Goal: Task Accomplishment & Management: Manage account settings

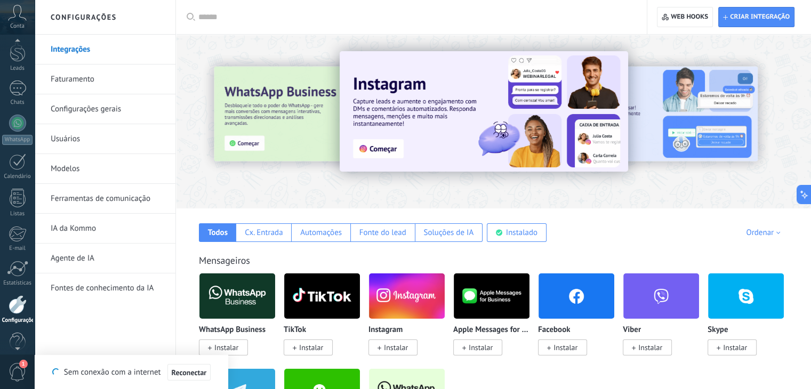
click at [30, 50] on div at bounding box center [17, 43] width 35 height 16
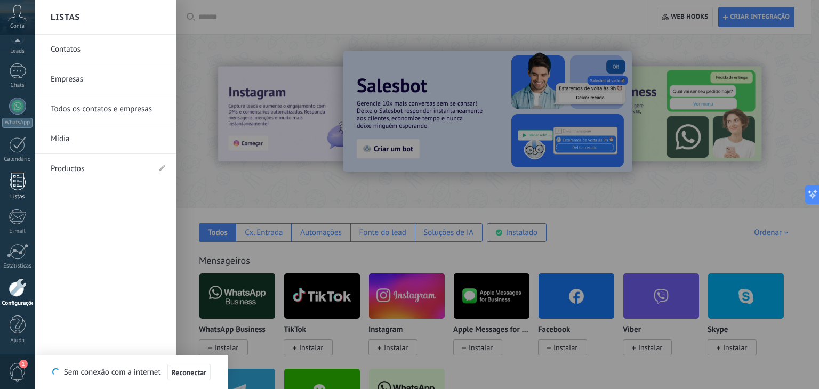
click at [18, 189] on div at bounding box center [18, 181] width 16 height 19
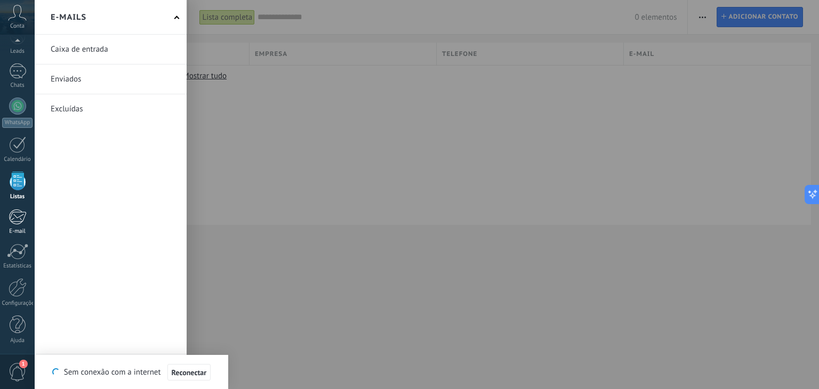
click at [13, 216] on div at bounding box center [18, 217] width 18 height 16
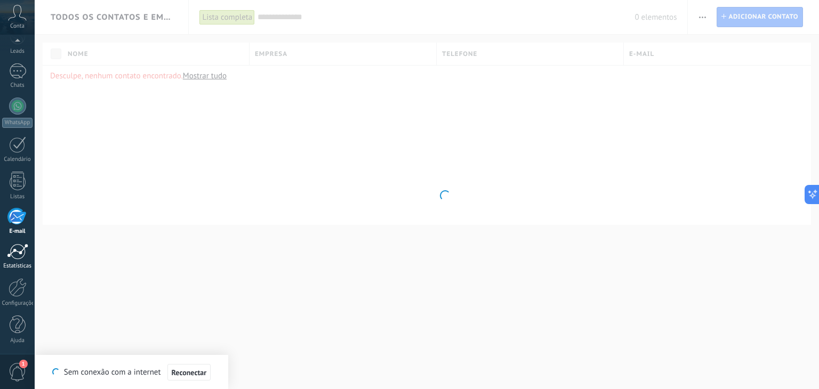
click at [16, 248] on div at bounding box center [17, 252] width 21 height 16
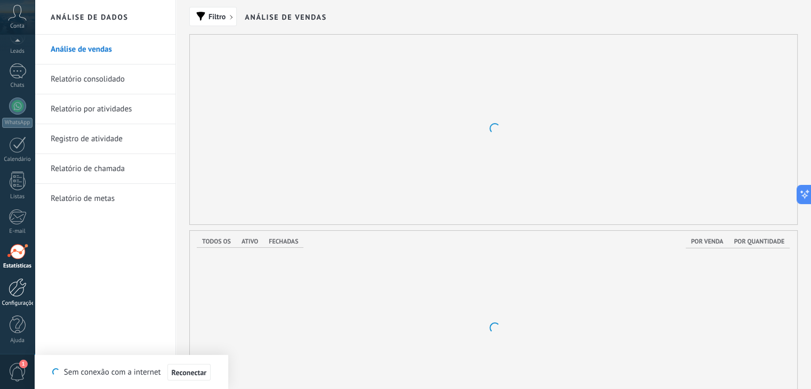
click at [13, 297] on link "Configurações" at bounding box center [17, 292] width 35 height 29
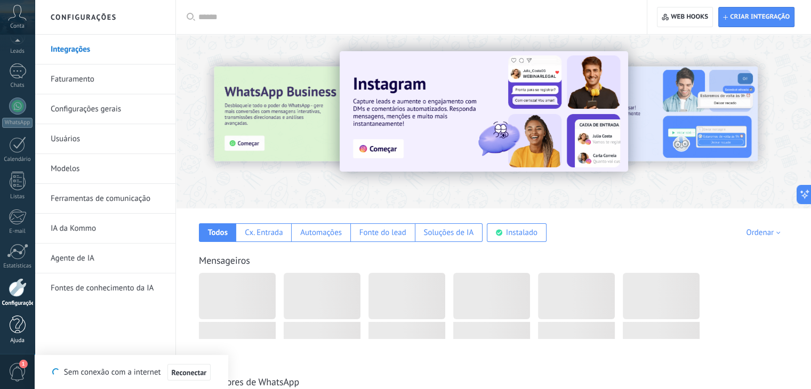
click at [12, 333] on div at bounding box center [18, 325] width 16 height 19
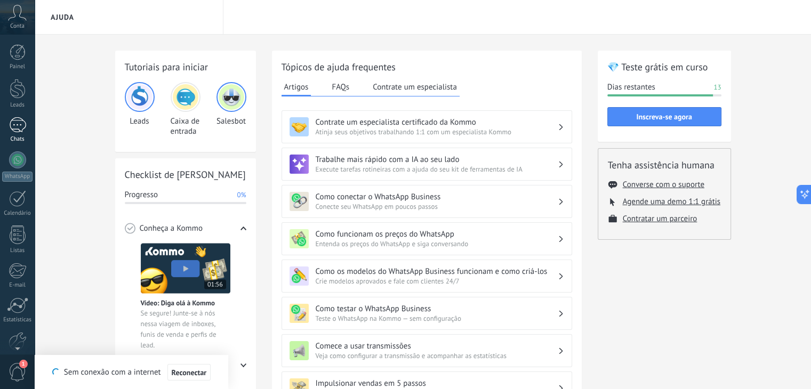
click at [17, 126] on div at bounding box center [17, 124] width 17 height 15
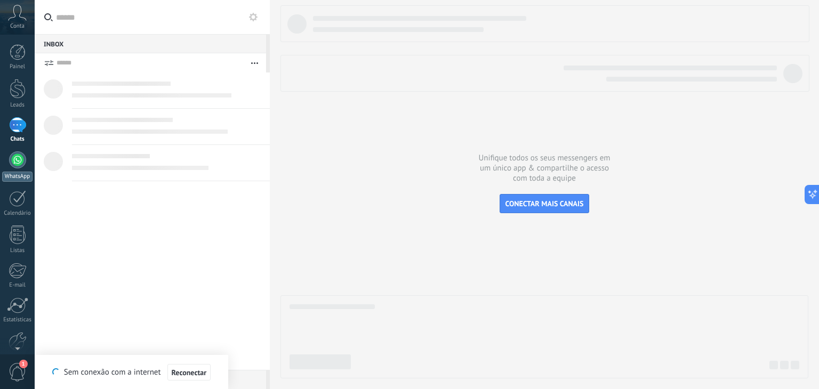
click at [17, 159] on div at bounding box center [17, 159] width 17 height 17
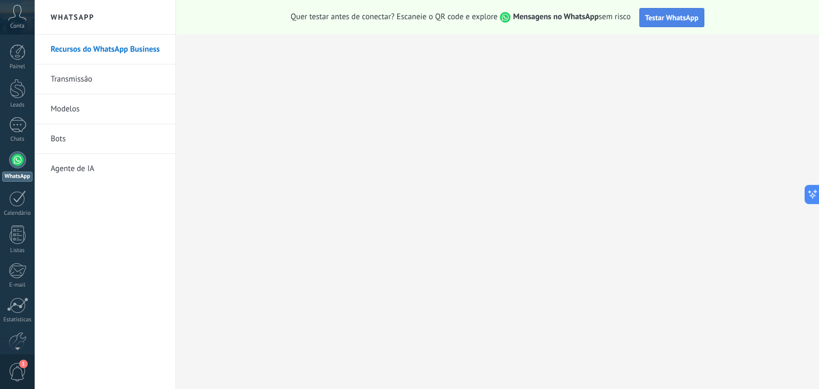
click at [660, 15] on span "Testar WhatsApp" at bounding box center [671, 18] width 53 height 10
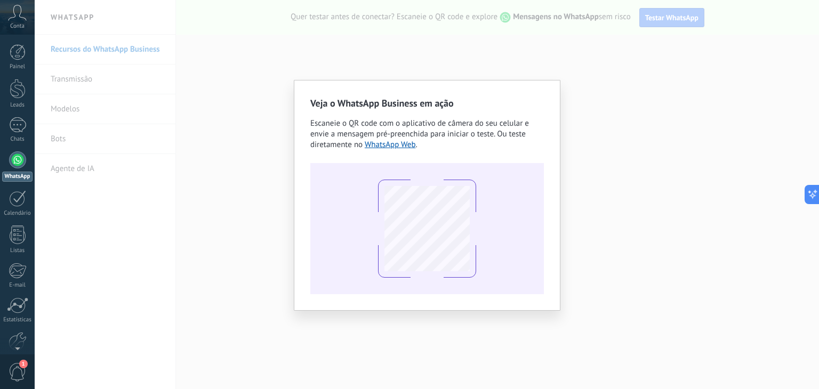
click at [385, 138] on span "Escaneie o QR code com o aplicativo de câmera do seu celular e envie a mensagem…" at bounding box center [419, 133] width 219 height 31
click at [384, 143] on link "WhatsApp Web" at bounding box center [390, 145] width 51 height 10
click at [141, 65] on div "Veja o WhatsApp Business em ação Escaneie o QR code com o aplicativo de câmera …" at bounding box center [427, 194] width 784 height 389
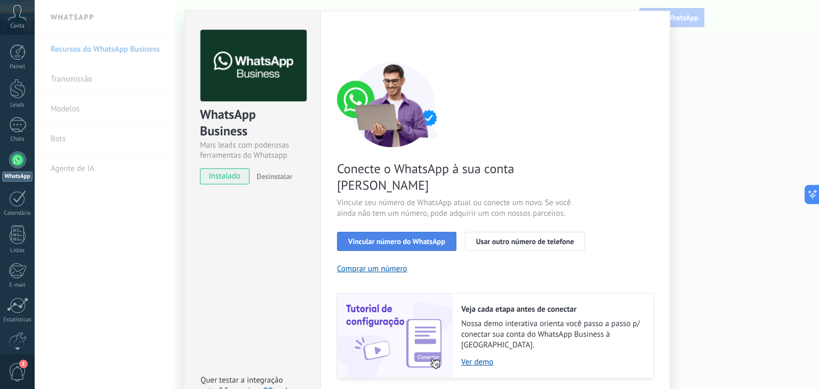
scroll to position [38, 0]
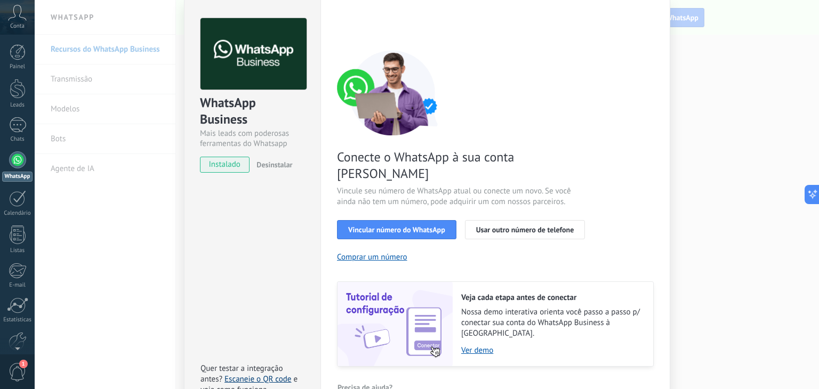
click at [247, 374] on link "Escaneie o QR code" at bounding box center [257, 379] width 67 height 10
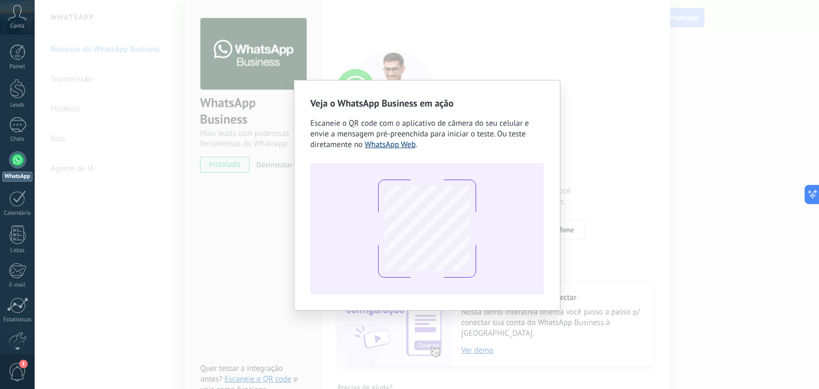
click at [392, 148] on link "WhatsApp Web" at bounding box center [390, 145] width 51 height 10
click at [490, 237] on div at bounding box center [426, 228] width 233 height 131
click at [647, 244] on div "Veja o WhatsApp Business em ação Escaneie o QR code com o aplicativo de câmera …" at bounding box center [427, 194] width 784 height 389
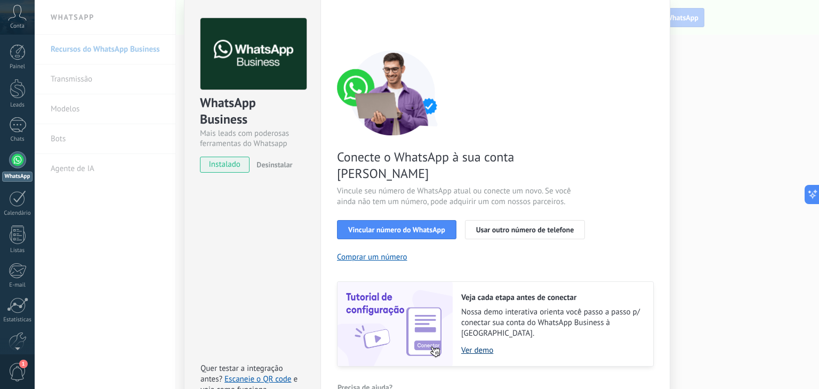
click at [480, 345] on link "Ver demo" at bounding box center [551, 350] width 181 height 10
click at [219, 155] on div "WhatsApp Business Mais leads com poderosas ferramentas do Whatsapp instalado De…" at bounding box center [252, 90] width 136 height 182
click at [421, 226] on span "Vincular número do WhatsApp" at bounding box center [396, 229] width 97 height 7
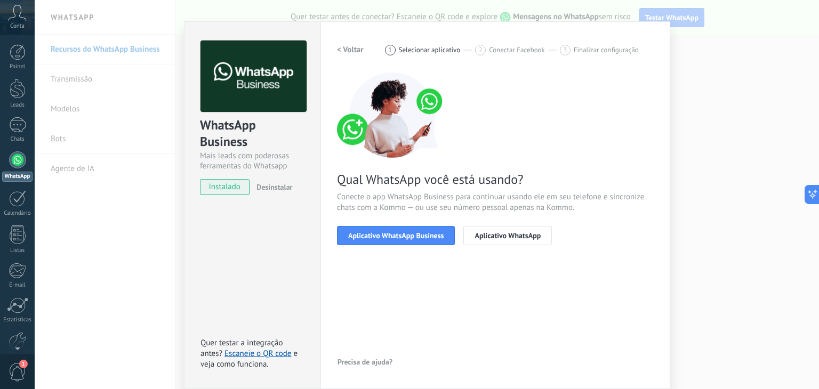
scroll to position [15, 0]
click at [211, 190] on span "instalado" at bounding box center [224, 188] width 49 height 16
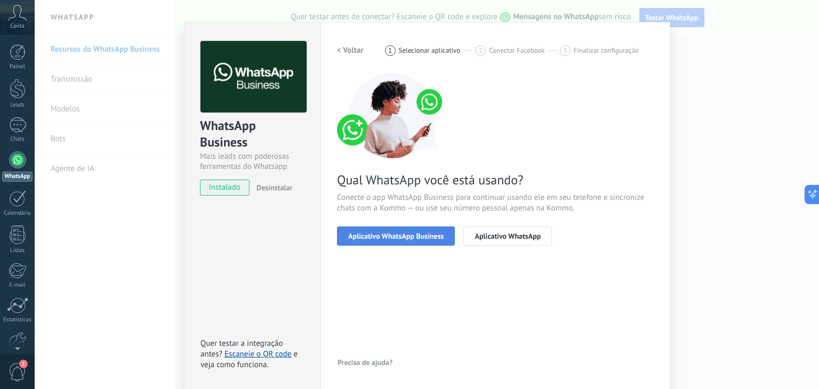
click at [400, 233] on span "Aplicativo WhatsApp Business" at bounding box center [395, 235] width 95 height 7
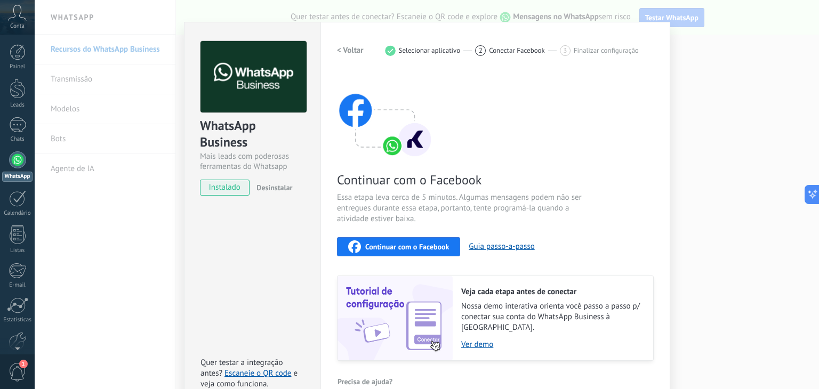
click at [411, 247] on span "Continuar com o Facebook" at bounding box center [407, 246] width 84 height 7
click at [416, 246] on span "Continuar com o Facebook" at bounding box center [407, 246] width 84 height 7
click at [406, 246] on span "Continuar com o Facebook" at bounding box center [407, 246] width 84 height 7
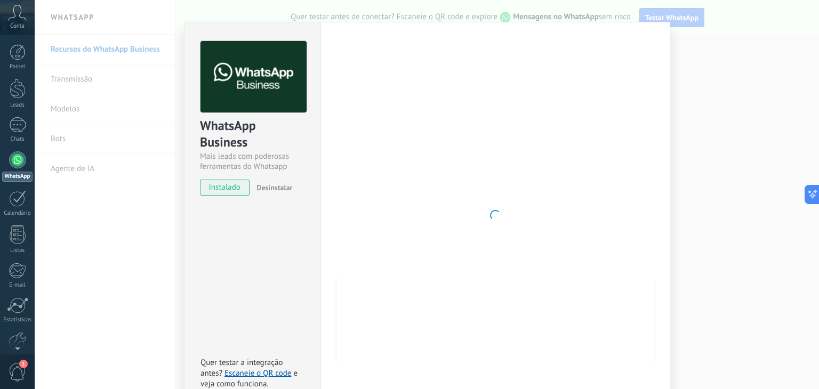
click at [567, 148] on div at bounding box center [495, 215] width 317 height 349
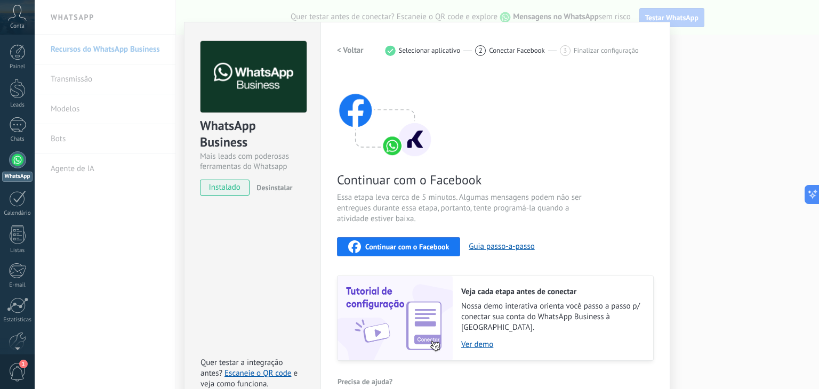
click at [435, 246] on span "Continuar com o Facebook" at bounding box center [407, 246] width 84 height 7
click at [376, 243] on span "Continuar com o Facebook" at bounding box center [407, 246] width 84 height 7
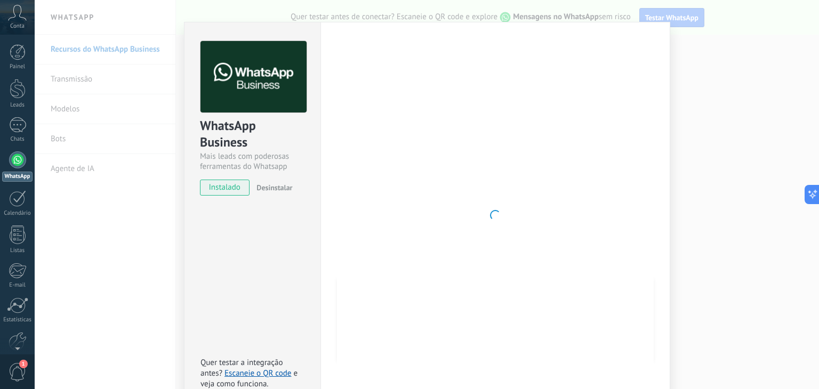
click at [158, 292] on div "WhatsApp Business Mais leads com poderosas ferramentas do Whatsapp instalado De…" at bounding box center [427, 194] width 784 height 389
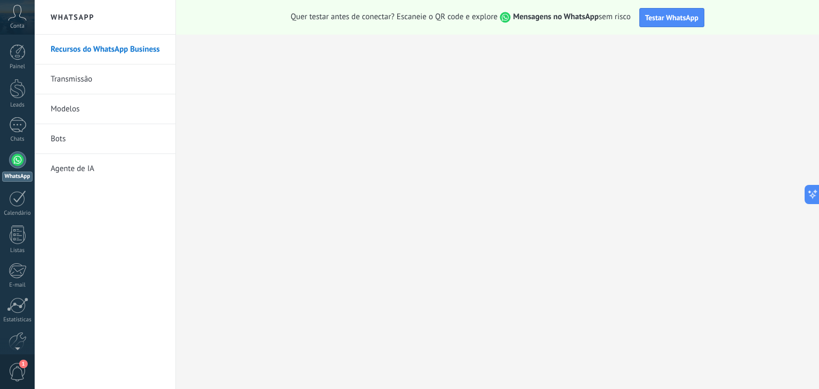
click at [60, 82] on link "Transmissão" at bounding box center [108, 79] width 114 height 30
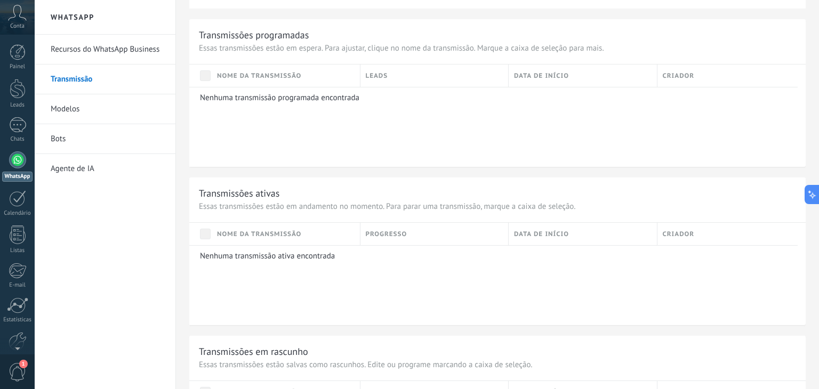
scroll to position [130, 0]
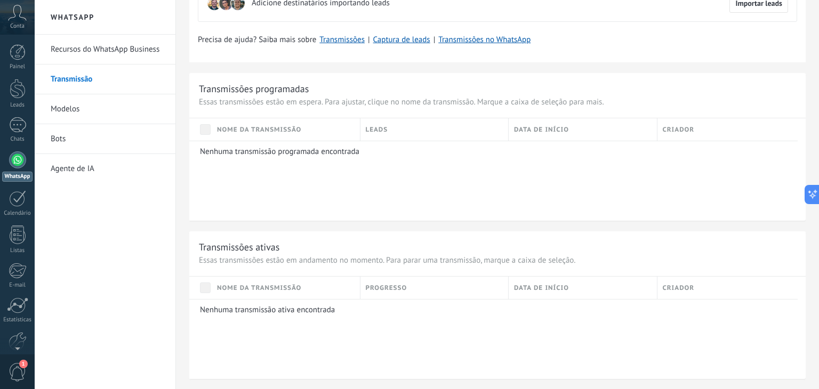
click at [242, 130] on span "Nome da transmissão" at bounding box center [259, 130] width 84 height 10
click at [263, 130] on span "Nome da transmissão" at bounding box center [259, 130] width 84 height 10
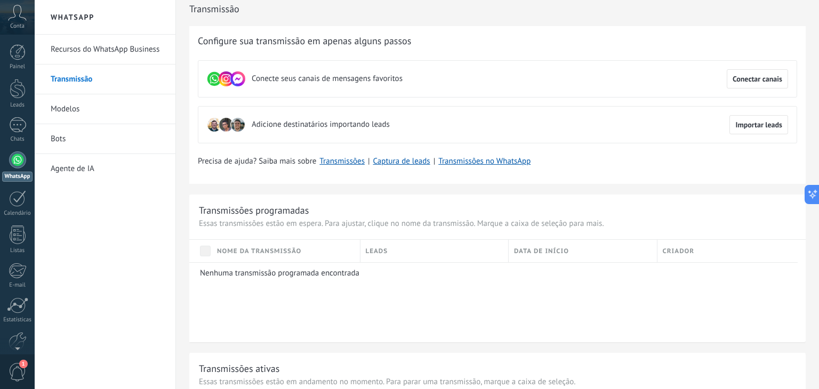
scroll to position [0, 0]
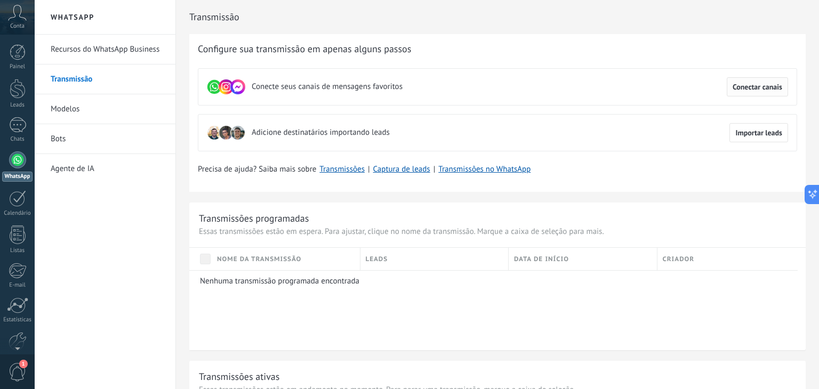
click at [747, 86] on span "Conectar canais" at bounding box center [757, 86] width 50 height 7
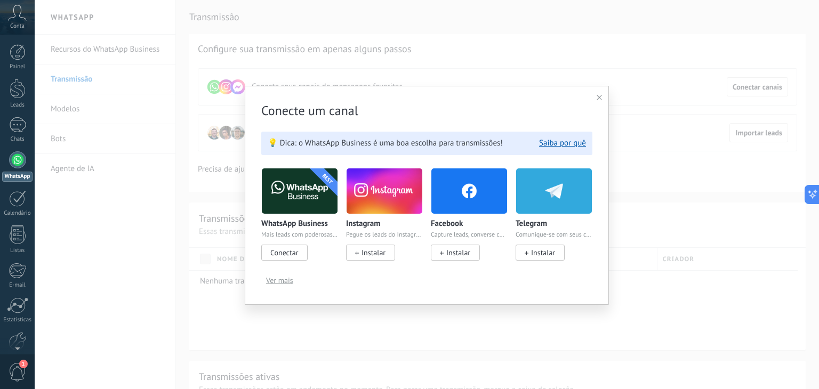
click at [279, 277] on span "Ver mais" at bounding box center [279, 280] width 27 height 7
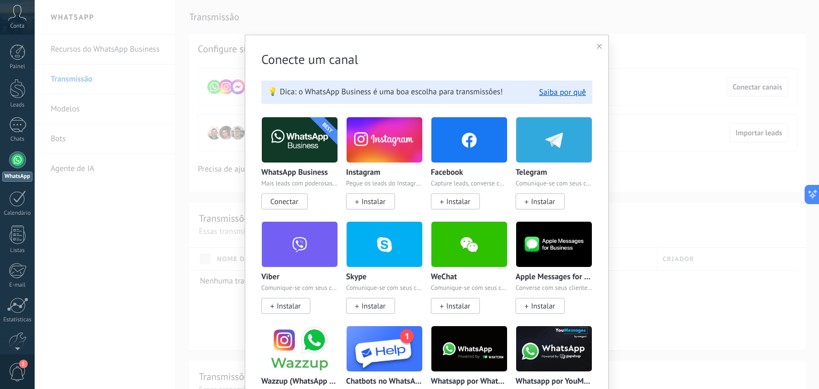
click at [290, 201] on span "Conectar" at bounding box center [284, 202] width 28 height 10
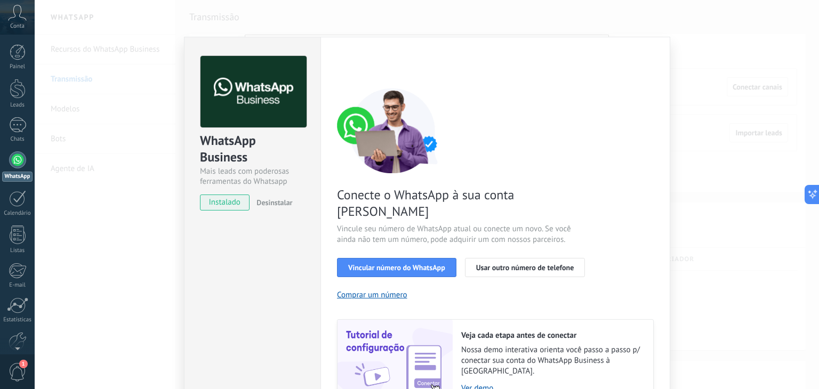
click at [239, 199] on span "instalado" at bounding box center [224, 203] width 49 height 16
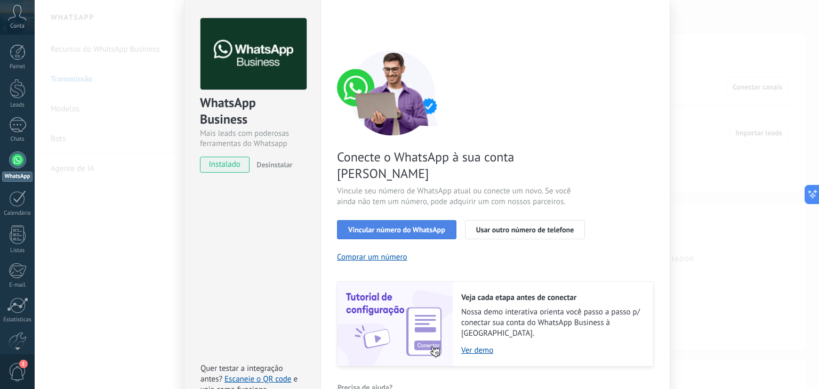
click at [394, 226] on span "Vincular número do WhatsApp" at bounding box center [396, 229] width 97 height 7
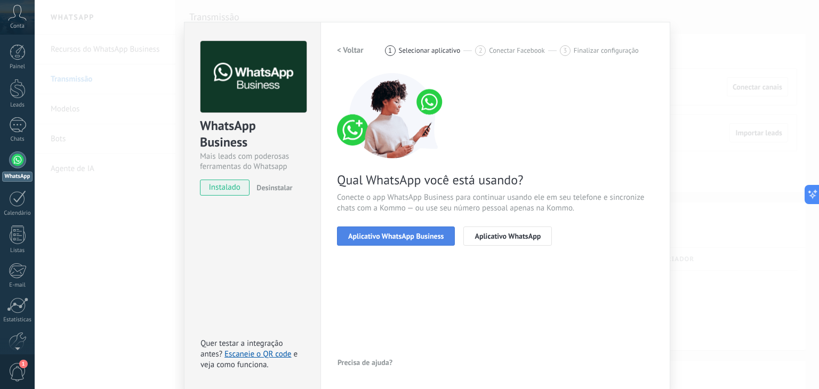
click at [420, 238] on span "Aplicativo WhatsApp Business" at bounding box center [395, 235] width 95 height 7
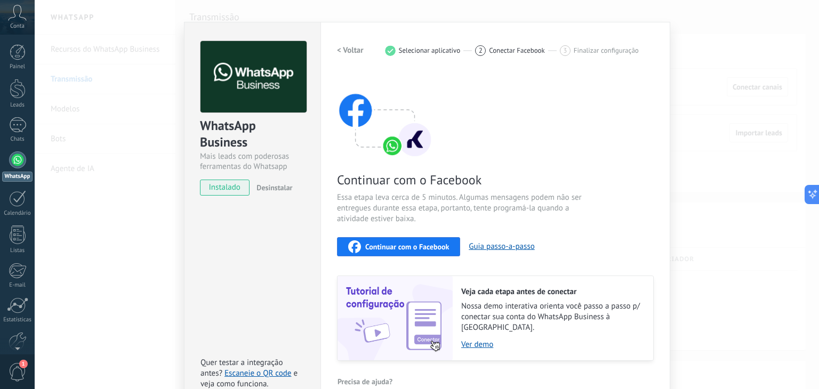
click at [60, 199] on div "WhatsApp Business Mais leads com poderosas ferramentas do Whatsapp instalado De…" at bounding box center [427, 194] width 784 height 389
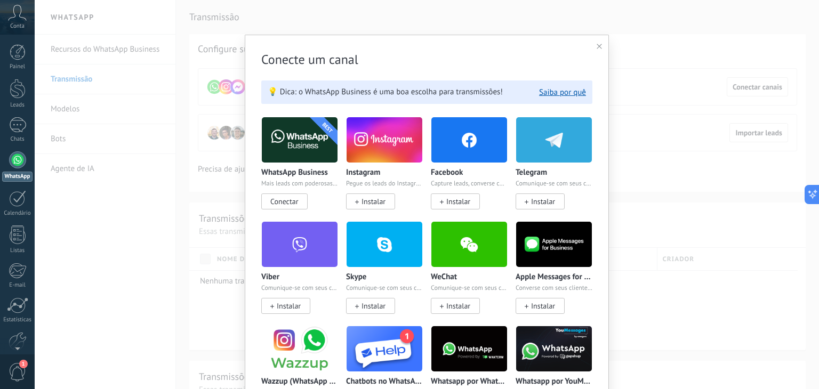
click at [288, 147] on img at bounding box center [300, 140] width 76 height 52
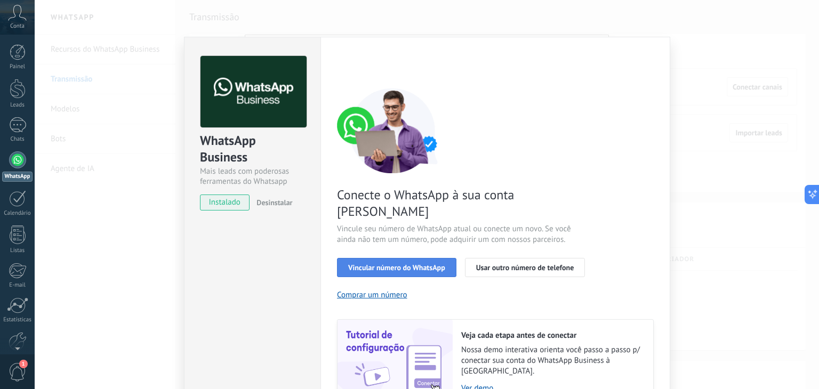
click at [417, 264] on span "Vincular número do WhatsApp" at bounding box center [396, 267] width 97 height 7
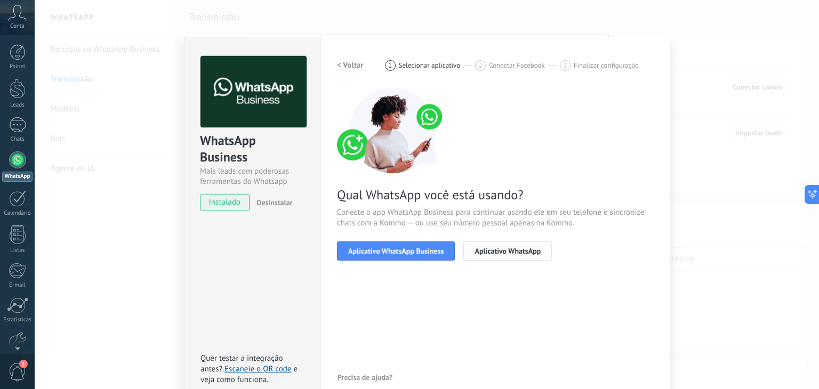
click at [511, 247] on span "Aplicativo WhatsApp" at bounding box center [507, 250] width 66 height 7
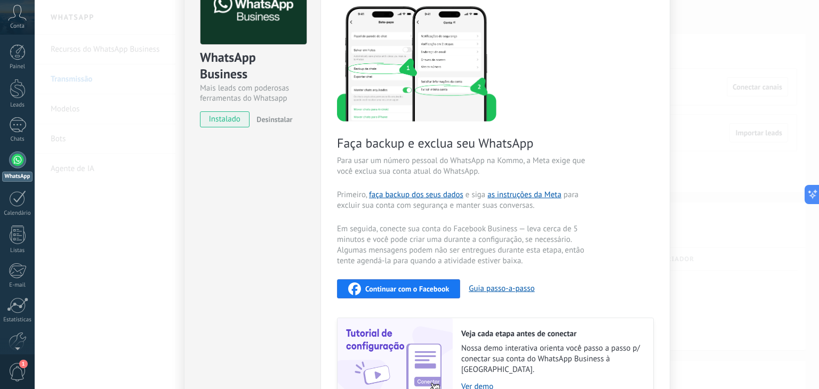
scroll to position [107, 0]
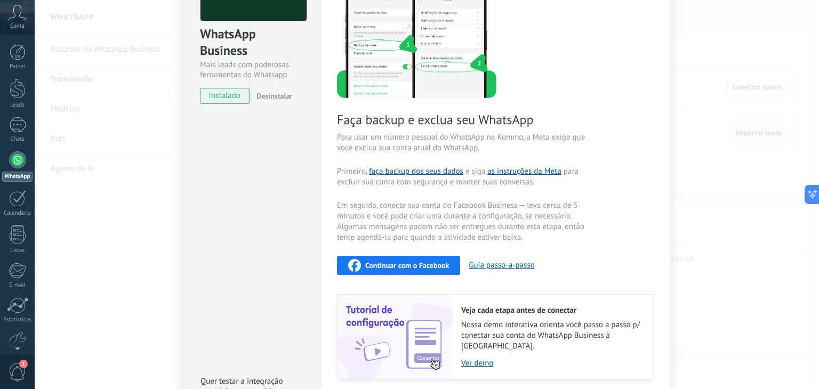
click at [117, 195] on div "WhatsApp Business Mais leads com poderosas ferramentas do Whatsapp instalado De…" at bounding box center [427, 194] width 784 height 389
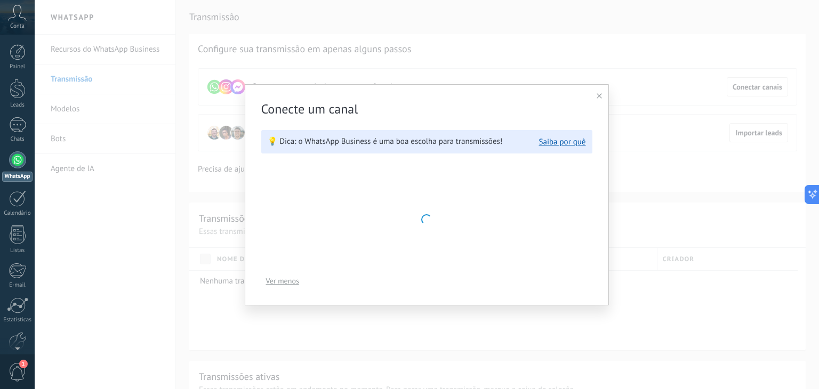
scroll to position [0, 0]
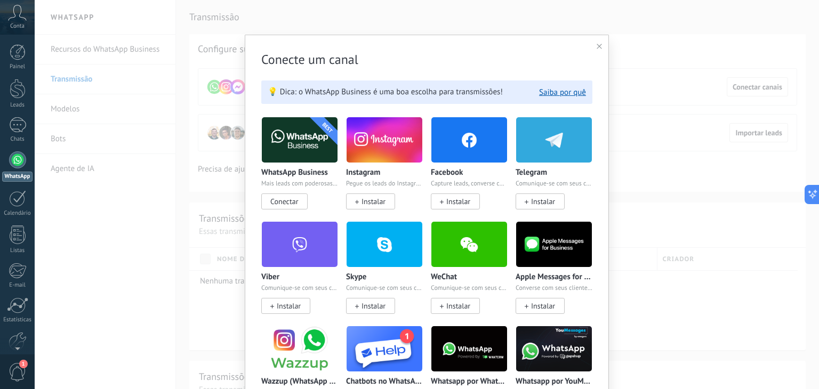
click at [290, 156] on img at bounding box center [300, 140] width 76 height 52
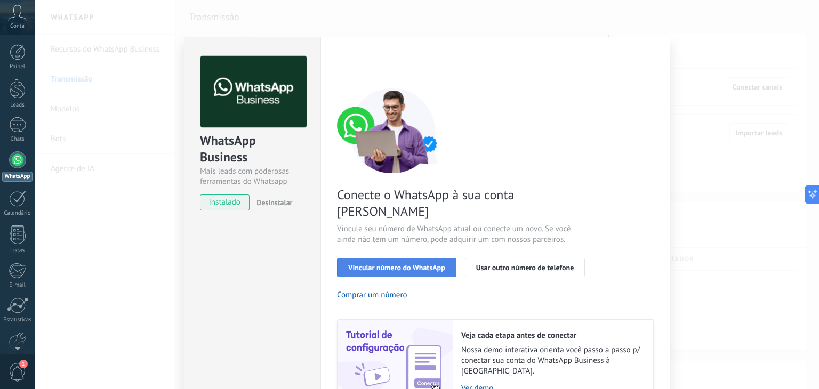
click at [375, 258] on button "Vincular número do WhatsApp" at bounding box center [396, 267] width 119 height 19
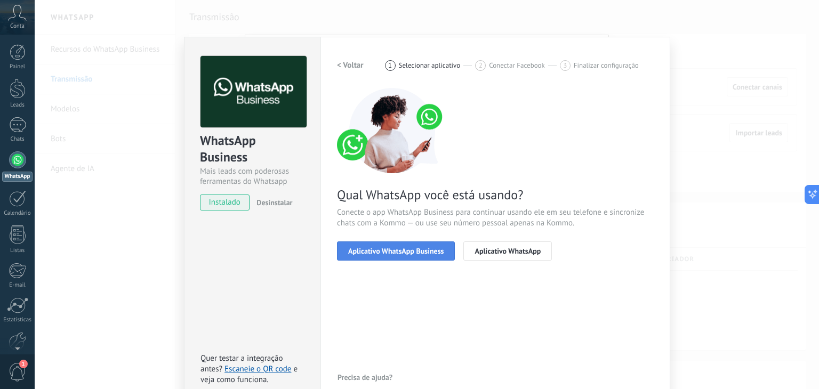
click at [379, 255] on button "Aplicativo WhatsApp Business" at bounding box center [396, 250] width 118 height 19
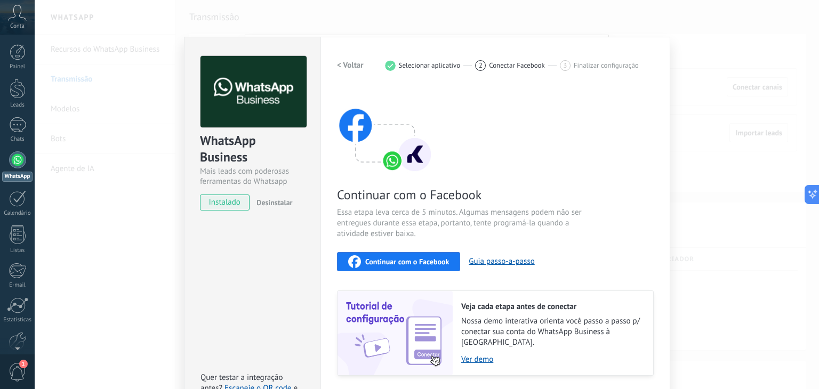
scroll to position [26, 0]
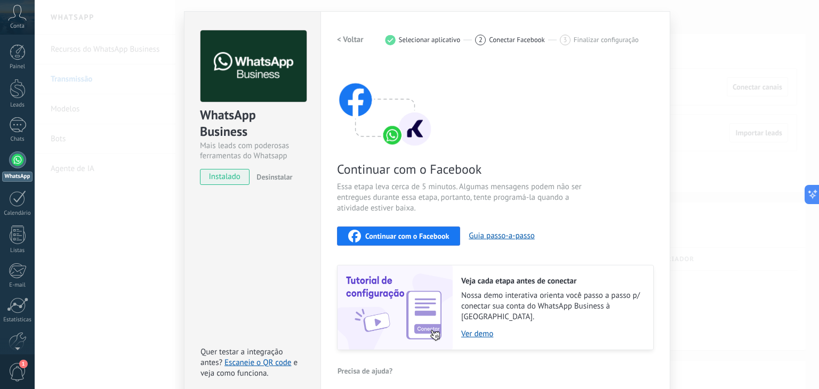
drag, startPoint x: 791, startPoint y: 226, endPoint x: 775, endPoint y: 219, distance: 16.9
click at [776, 219] on div "WhatsApp Business Mais leads com poderosas ferramentas do Whatsapp instalado De…" at bounding box center [427, 194] width 784 height 389
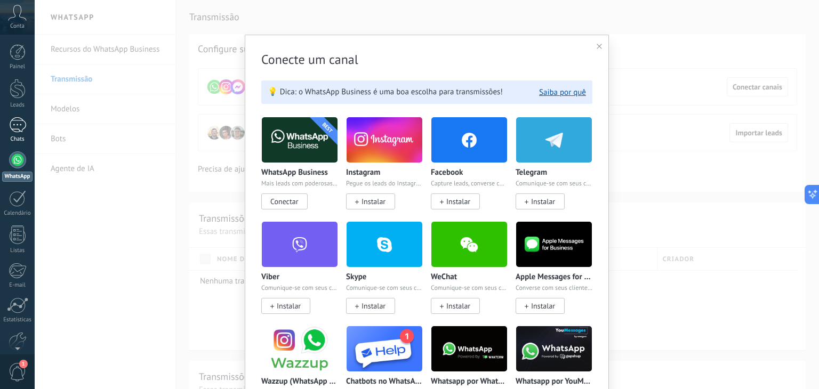
click at [11, 126] on div at bounding box center [17, 124] width 17 height 15
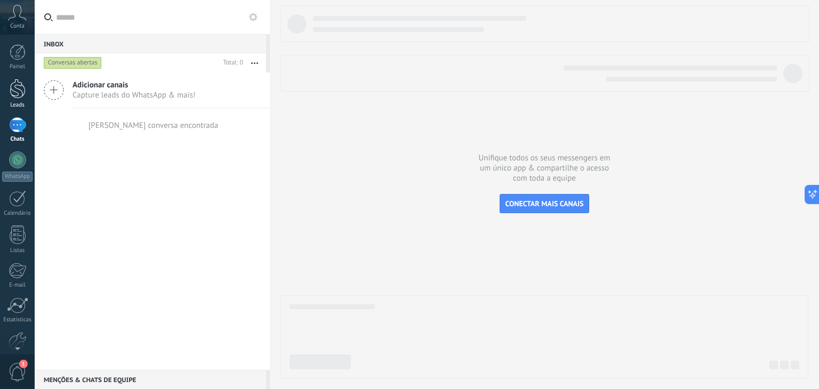
click at [17, 99] on link "Leads" at bounding box center [17, 94] width 35 height 30
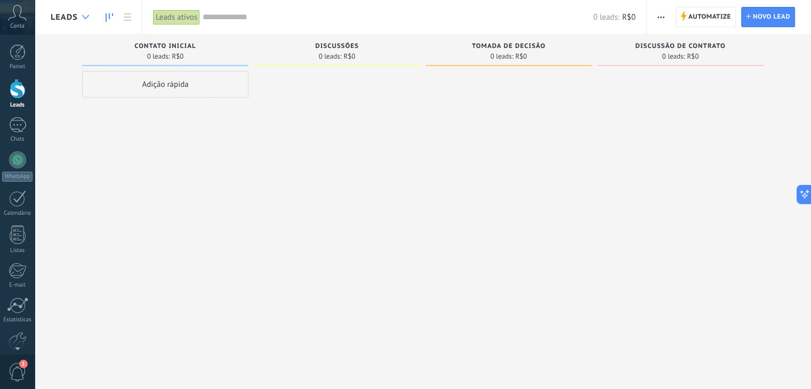
click at [85, 26] on div at bounding box center [86, 17] width 18 height 21
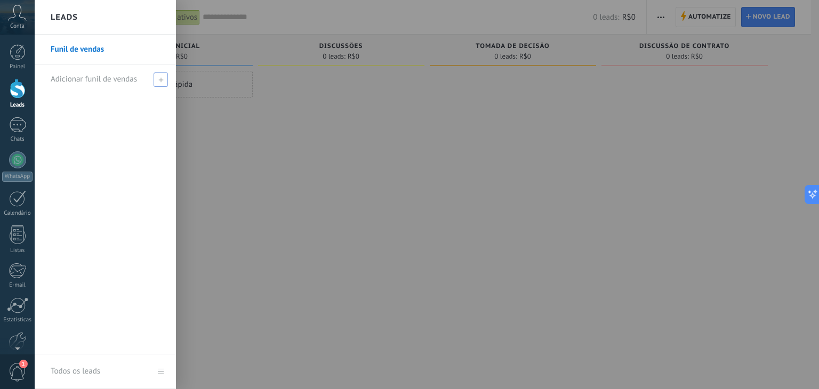
click at [114, 83] on span "Adicionar funil de vendas" at bounding box center [94, 79] width 86 height 10
click at [134, 82] on input "text" at bounding box center [101, 79] width 100 height 17
click at [279, 141] on div at bounding box center [444, 194] width 819 height 389
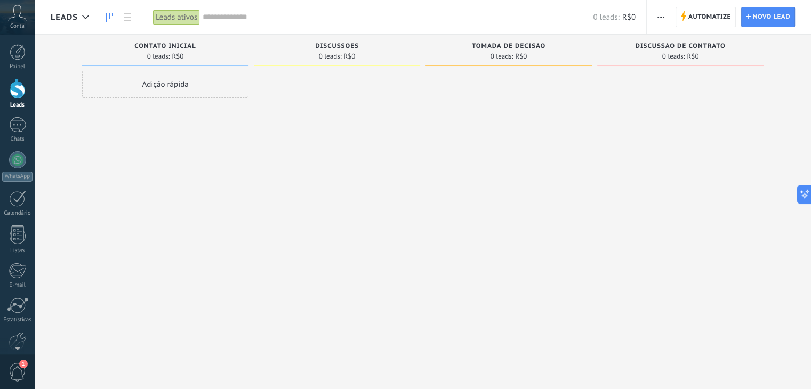
click at [70, 15] on span "Leads" at bounding box center [64, 17] width 27 height 10
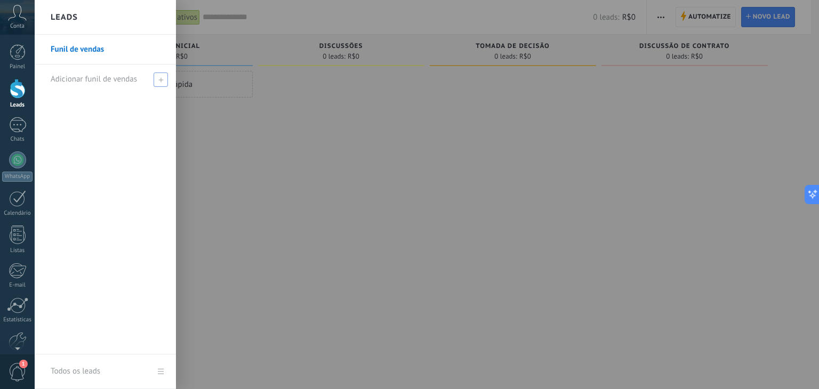
click at [100, 85] on div "Adicionar funil de vendas" at bounding box center [108, 78] width 115 height 29
click at [107, 73] on input "text" at bounding box center [101, 79] width 100 height 17
type input "*******"
click at [362, 199] on div at bounding box center [444, 194] width 819 height 389
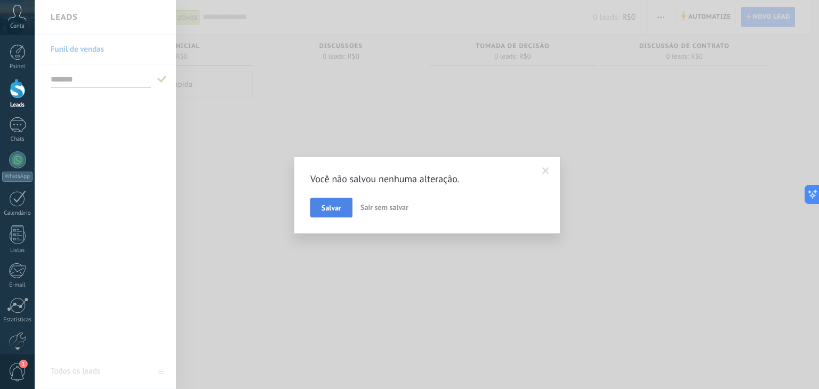
click at [330, 209] on span "Salvar" at bounding box center [331, 207] width 20 height 7
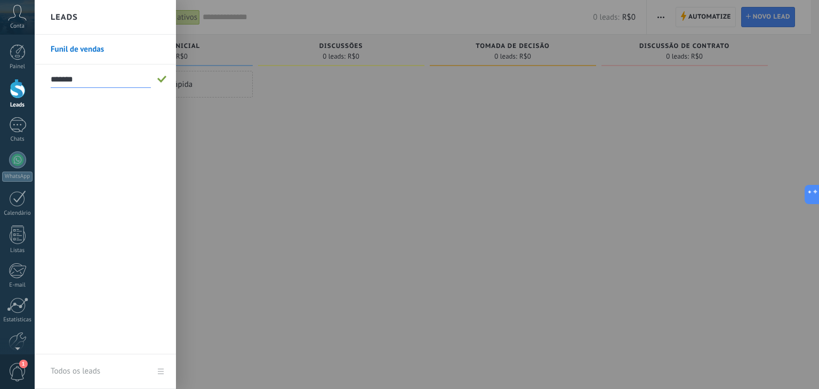
click at [380, 198] on div at bounding box center [444, 194] width 819 height 389
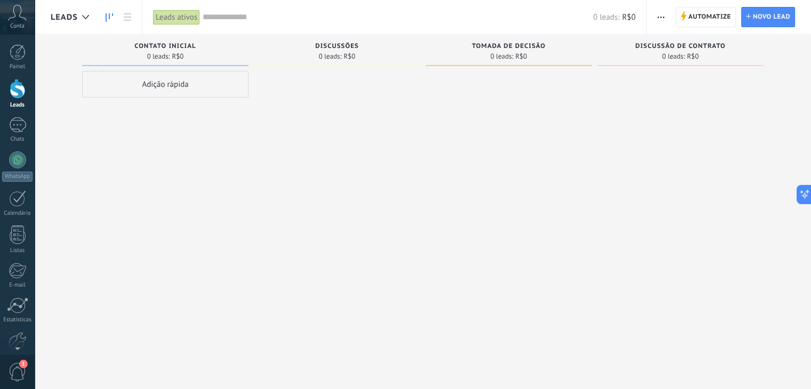
click at [72, 12] on span "Leads" at bounding box center [64, 17] width 27 height 10
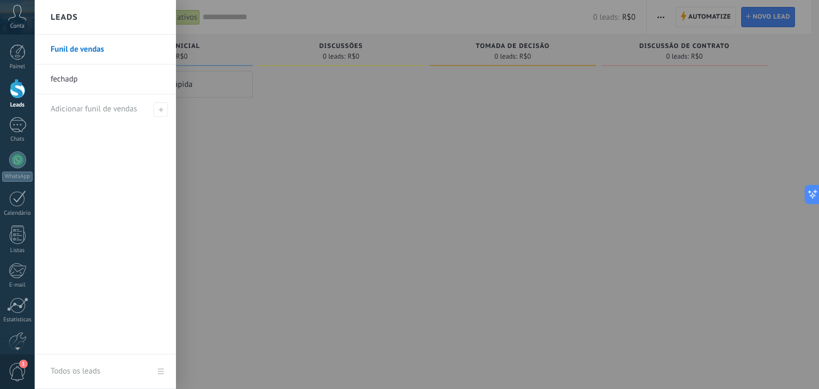
click at [85, 73] on link "fechadp" at bounding box center [108, 79] width 115 height 30
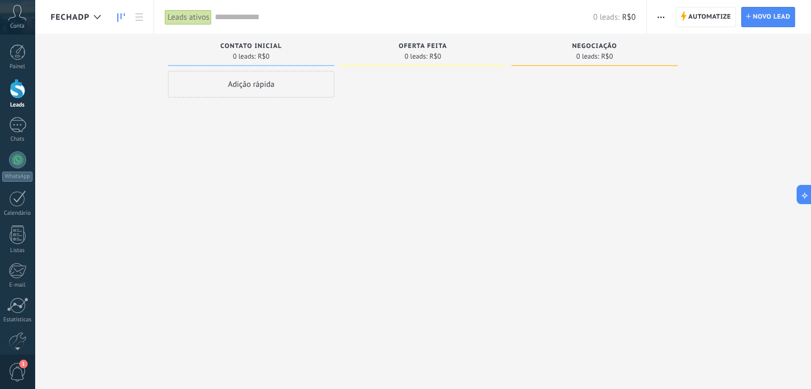
click at [262, 49] on span "Contato inicial" at bounding box center [250, 46] width 61 height 7
drag, startPoint x: 262, startPoint y: 49, endPoint x: 522, endPoint y: 39, distance: 260.8
click at [522, 39] on div "Negociação 0 leads: R$0" at bounding box center [594, 50] width 166 height 31
drag, startPoint x: 468, startPoint y: 43, endPoint x: 530, endPoint y: 55, distance: 62.9
click at [469, 43] on div "Oferta feita" at bounding box center [423, 47] width 156 height 9
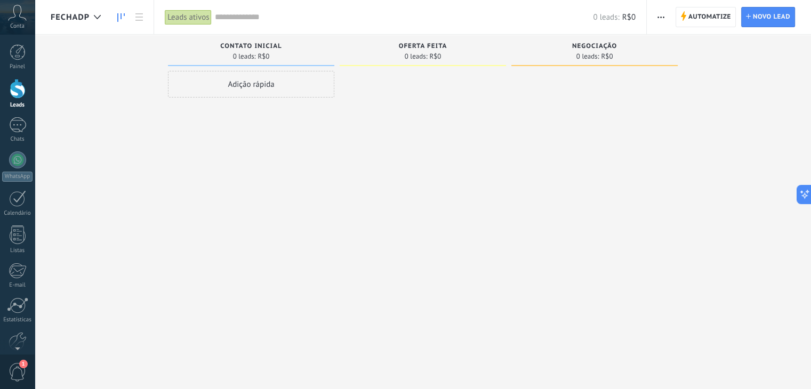
click at [572, 60] on div "Negociação 0 leads: R$0" at bounding box center [594, 50] width 166 height 31
click at [96, 16] on icon at bounding box center [97, 17] width 7 height 4
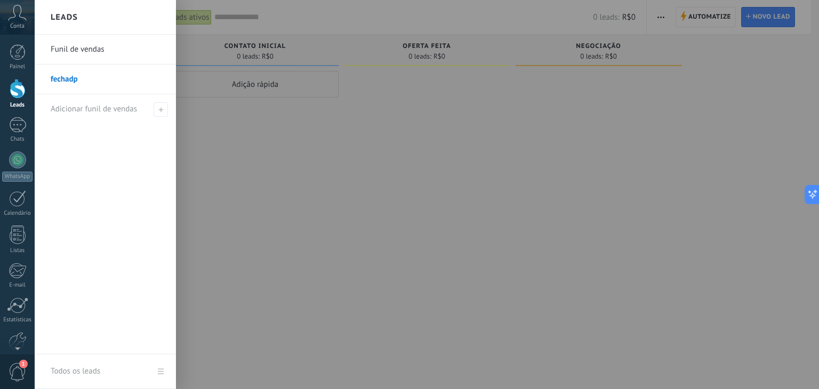
drag, startPoint x: 86, startPoint y: 82, endPoint x: 67, endPoint y: 71, distance: 21.9
click at [67, 71] on link "fechadp" at bounding box center [108, 79] width 115 height 30
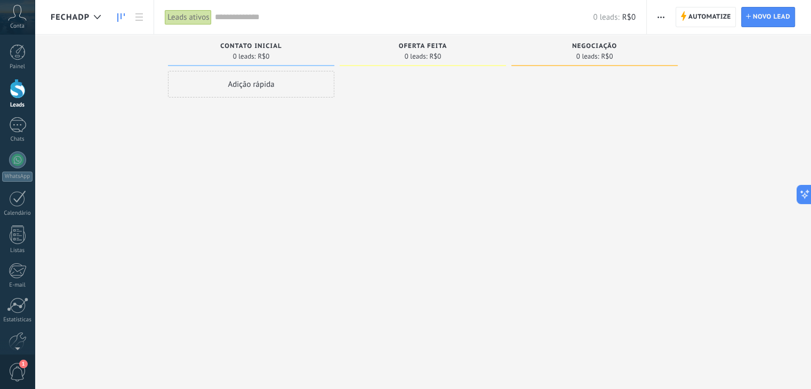
click at [658, 19] on span "button" at bounding box center [660, 17] width 7 height 20
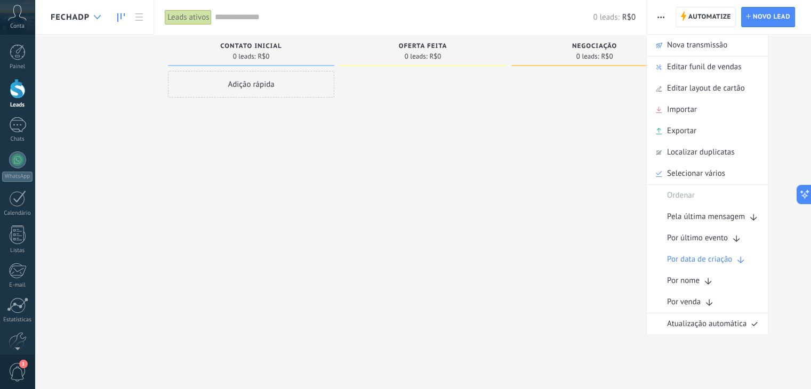
click at [96, 18] on icon at bounding box center [97, 17] width 7 height 4
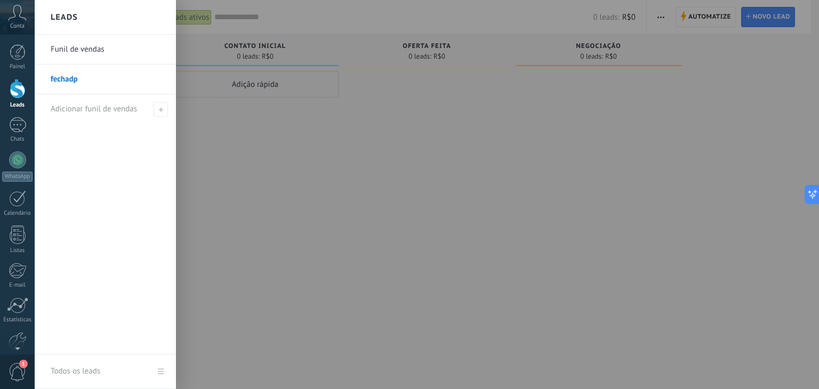
drag, startPoint x: 72, startPoint y: 78, endPoint x: 107, endPoint y: 79, distance: 34.7
drag, startPoint x: 107, startPoint y: 79, endPoint x: 427, endPoint y: 227, distance: 352.0
click at [425, 228] on div at bounding box center [444, 194] width 819 height 389
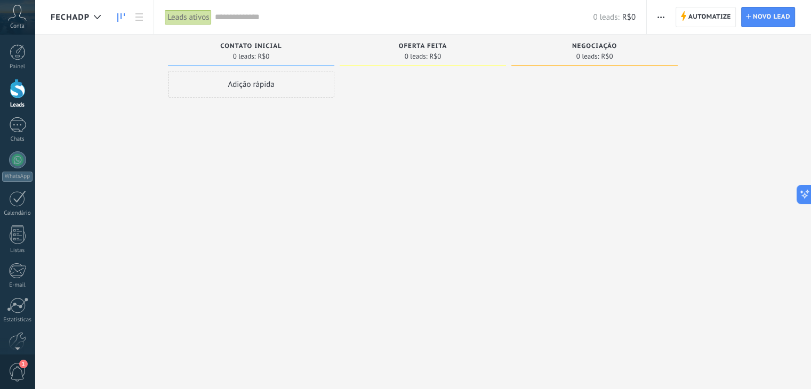
click at [69, 18] on span "fechadp" at bounding box center [70, 17] width 39 height 10
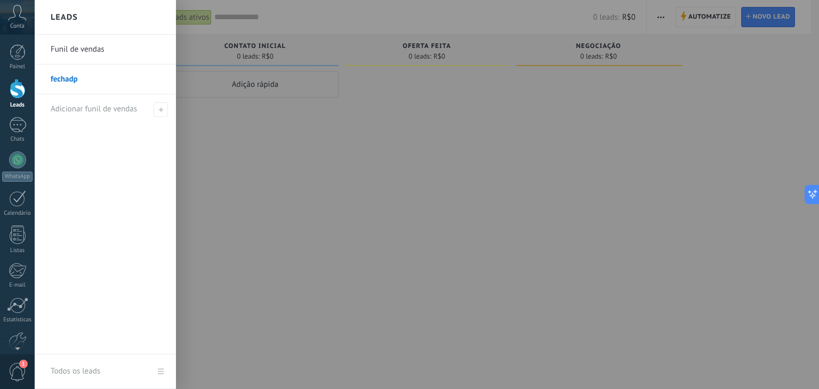
click at [66, 15] on h2 "Leads" at bounding box center [64, 18] width 27 height 34
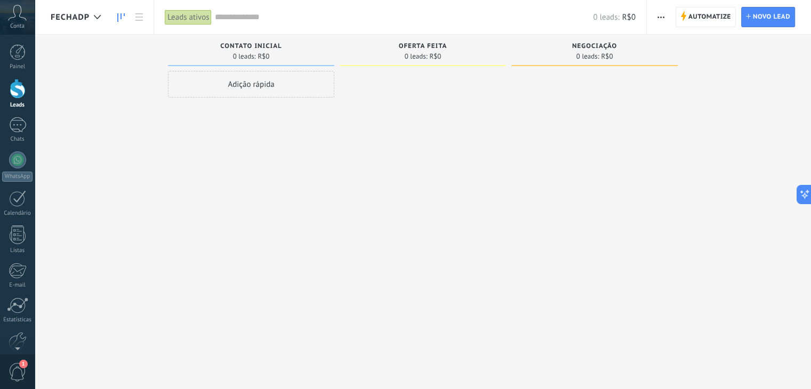
click at [70, 16] on span "fechadp" at bounding box center [70, 17] width 39 height 10
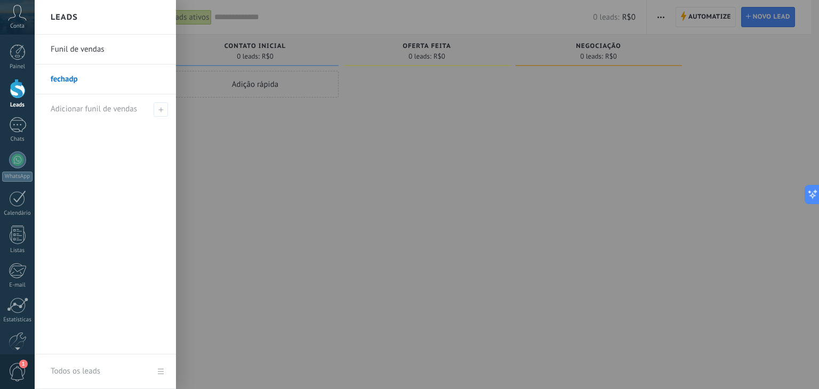
click at [80, 50] on link "Funil de vendas" at bounding box center [108, 50] width 115 height 30
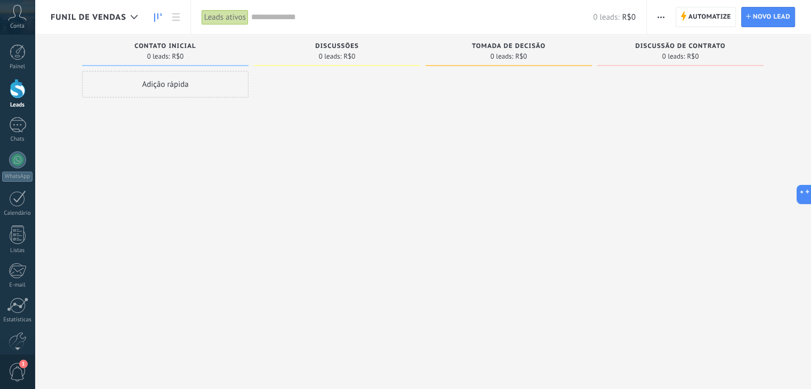
click at [68, 17] on span "Funil de vendas" at bounding box center [89, 17] width 76 height 10
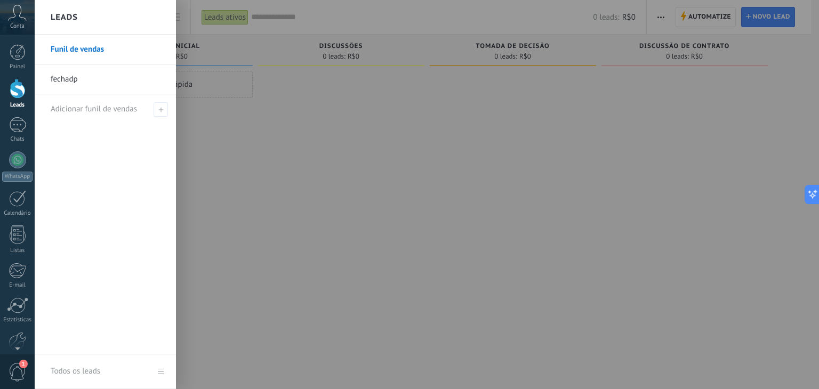
click at [70, 13] on h2 "Leads" at bounding box center [64, 18] width 27 height 34
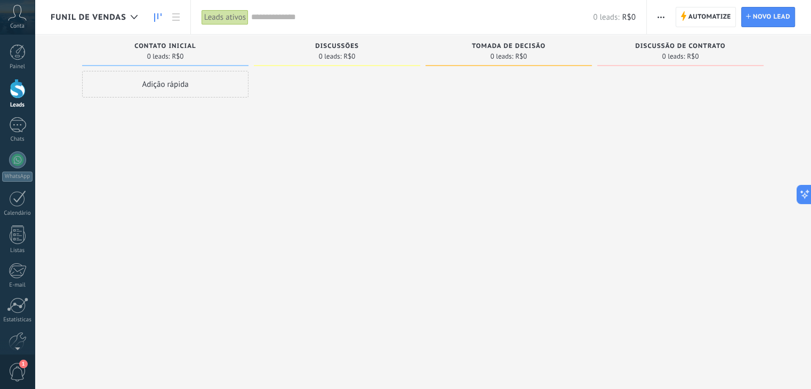
click at [660, 18] on span "button" at bounding box center [660, 17] width 7 height 20
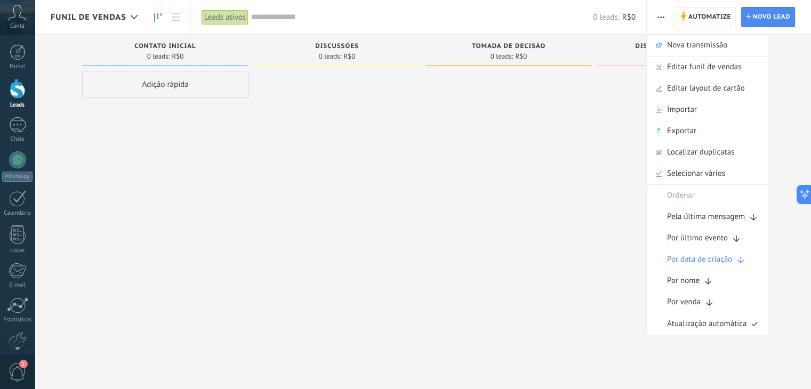
click at [675, 70] on span "Editar funil de vendas" at bounding box center [704, 66] width 74 height 21
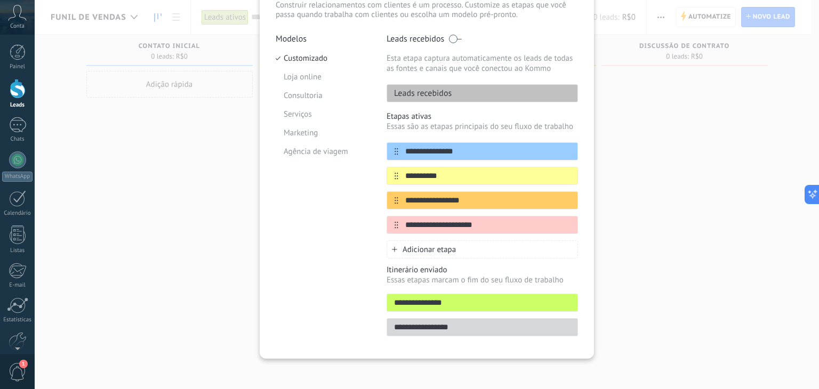
scroll to position [81, 0]
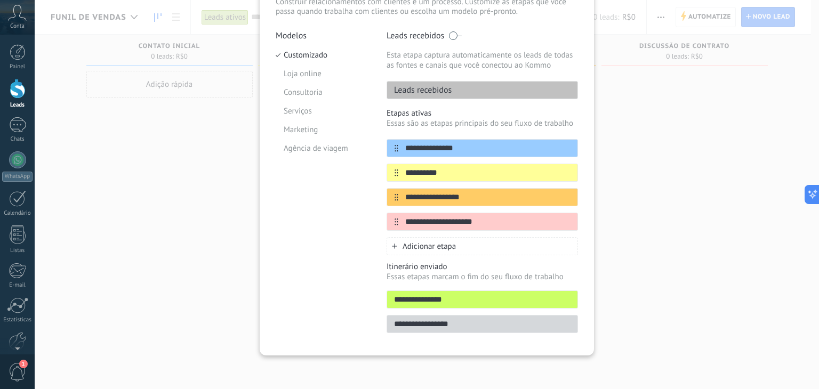
click at [401, 300] on input "**********" at bounding box center [482, 299] width 190 height 11
drag, startPoint x: 402, startPoint y: 295, endPoint x: 408, endPoint y: 282, distance: 13.4
click at [404, 268] on div "**********" at bounding box center [481, 297] width 191 height 71
click at [433, 329] on div "**********" at bounding box center [481, 324] width 191 height 18
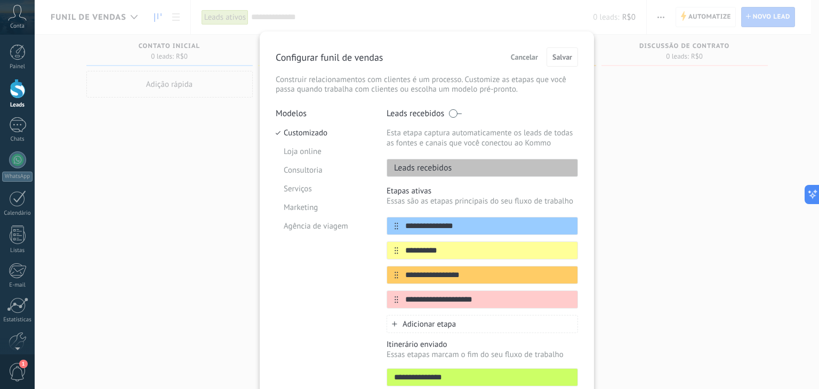
scroll to position [0, 0]
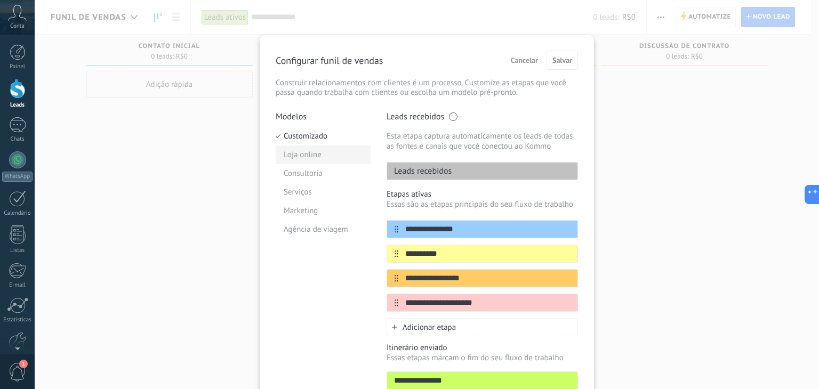
click at [311, 152] on li "Loja online" at bounding box center [323, 155] width 95 height 19
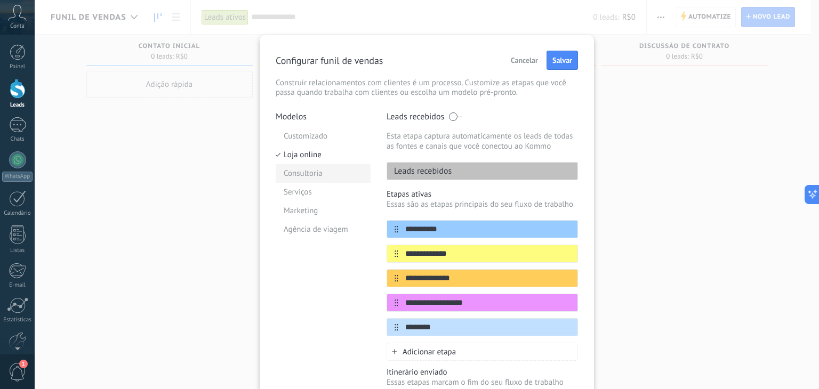
click at [305, 168] on li "Consultoria" at bounding box center [323, 173] width 95 height 19
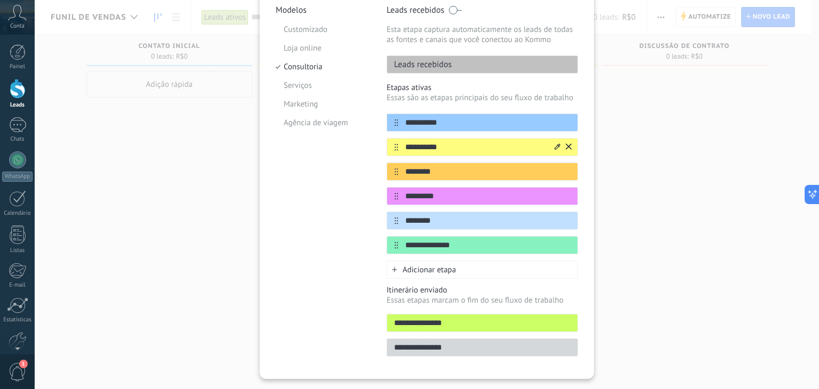
scroll to position [53, 0]
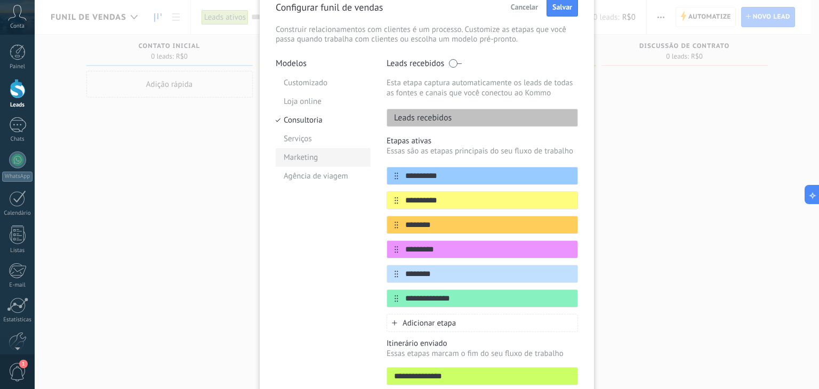
click at [298, 154] on li "Marketing" at bounding box center [323, 157] width 95 height 19
click at [294, 135] on li "Serviços" at bounding box center [323, 139] width 95 height 19
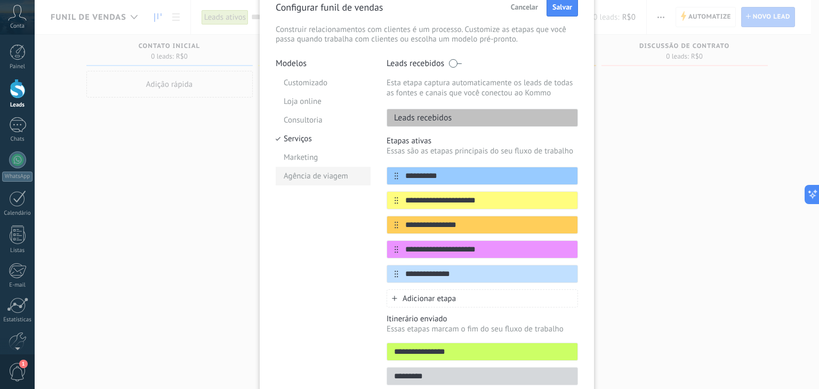
click at [311, 179] on li "Agência de viagem" at bounding box center [323, 176] width 95 height 19
click at [294, 152] on li "Marketing" at bounding box center [323, 157] width 95 height 19
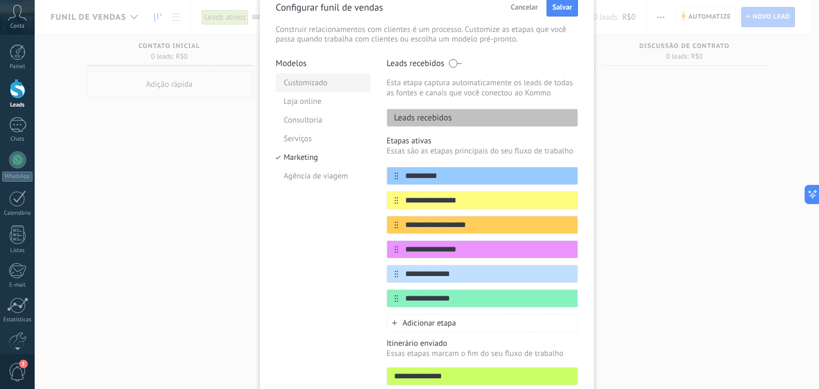
click at [316, 82] on li "Customizado" at bounding box center [323, 83] width 95 height 19
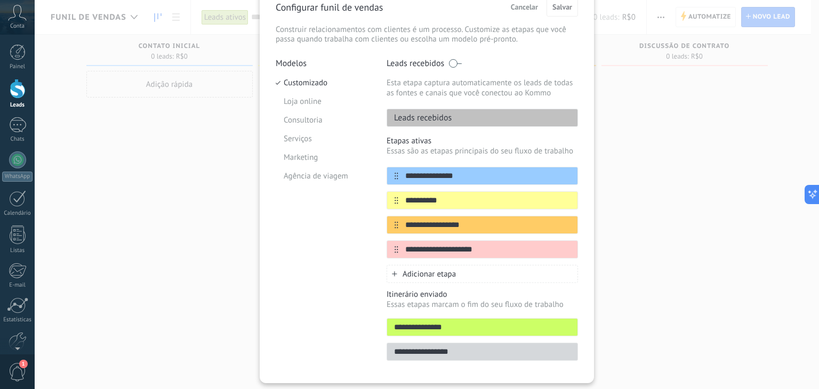
click at [681, 188] on div "**********" at bounding box center [427, 194] width 784 height 389
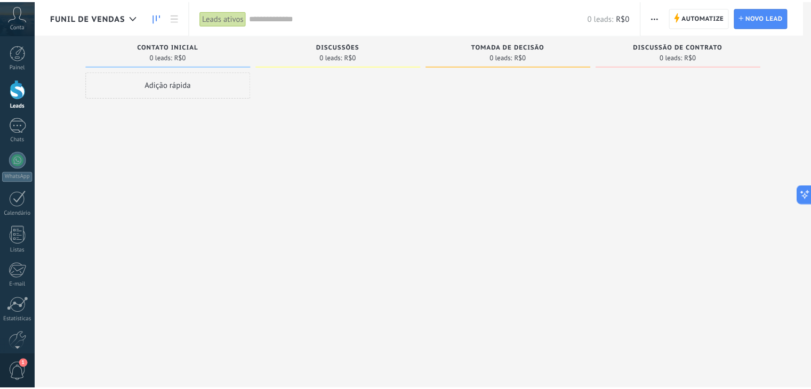
scroll to position [0, 0]
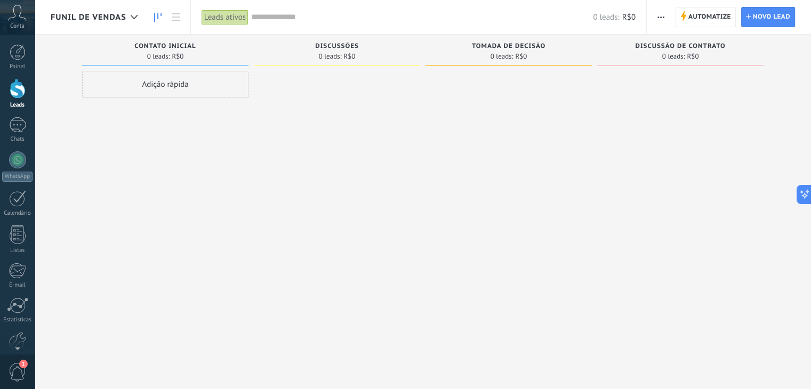
click at [667, 18] on button "button" at bounding box center [660, 17] width 15 height 20
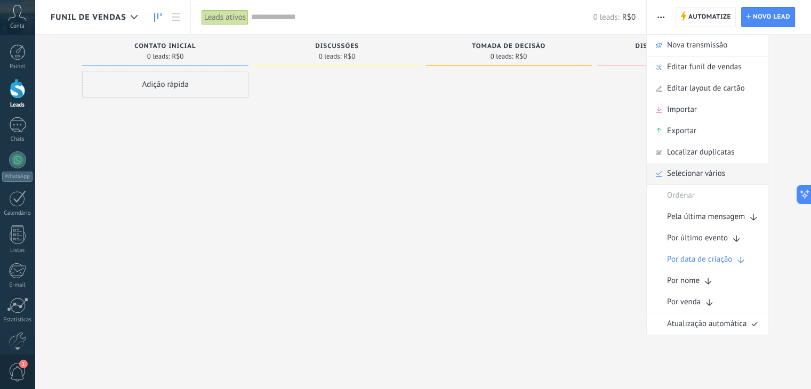
click at [678, 179] on span "Selecionar vários" at bounding box center [696, 173] width 58 height 21
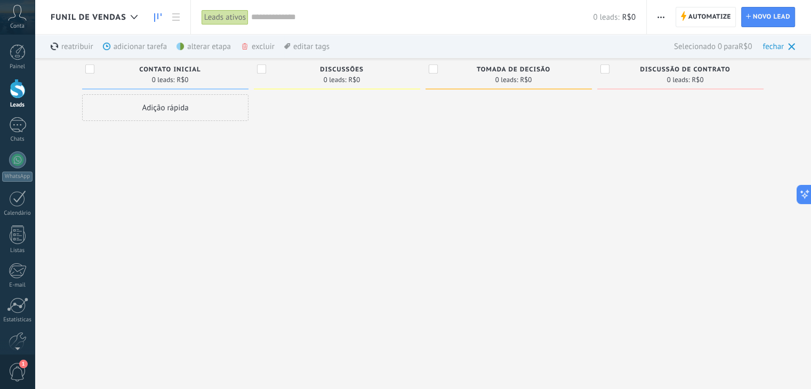
click at [230, 171] on div "Adição rápida" at bounding box center [165, 219] width 166 height 250
click at [80, 50] on div "reatribuir mais" at bounding box center [91, 46] width 81 height 23
drag, startPoint x: 281, startPoint y: 240, endPoint x: 276, endPoint y: 184, distance: 56.8
click at [282, 217] on div at bounding box center [337, 219] width 166 height 250
click at [798, 44] on div "reatribuir mais adicionar tarefa mais alterar etapa mais excluir mais editar ta…" at bounding box center [423, 46] width 776 height 23
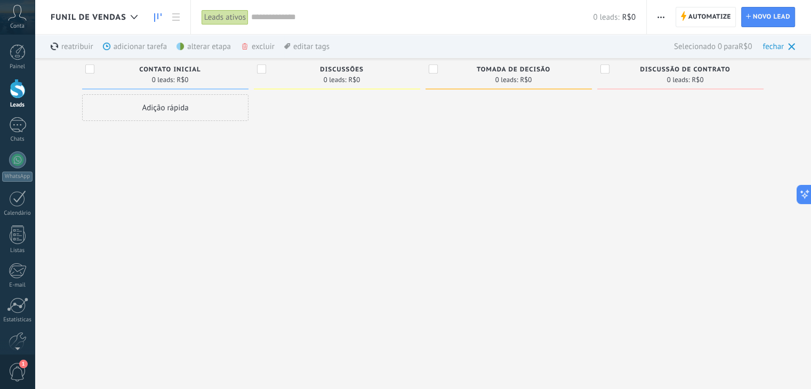
click at [794, 45] on icon at bounding box center [791, 46] width 7 height 7
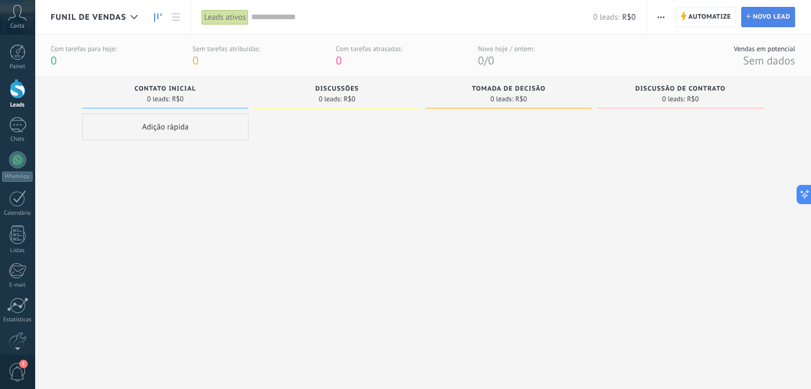
click at [746, 17] on use at bounding box center [748, 16] width 5 height 5
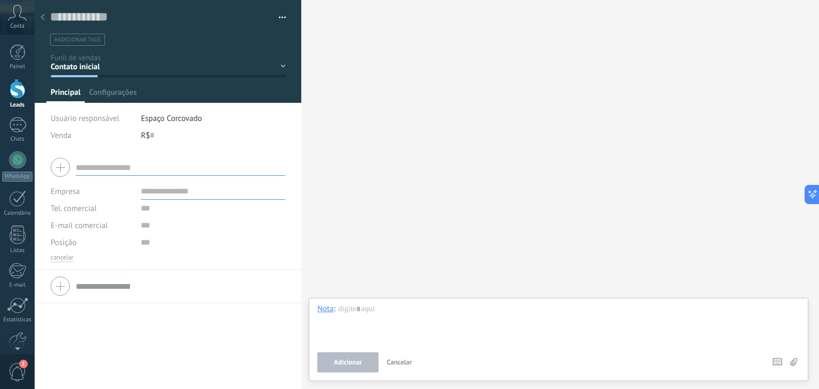
click at [41, 11] on div at bounding box center [42, 17] width 15 height 21
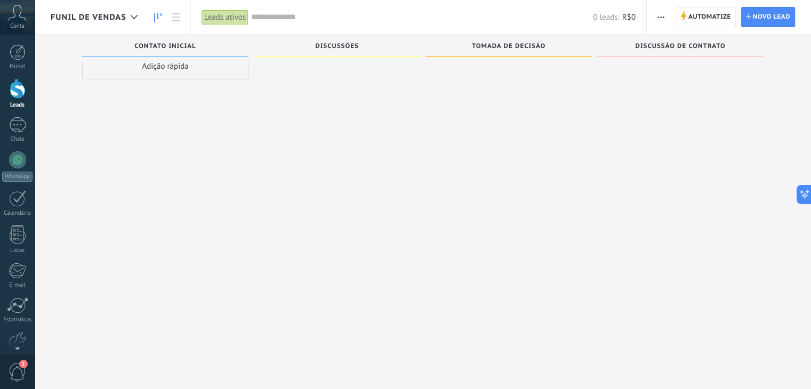
scroll to position [10, 0]
click at [13, 305] on div at bounding box center [17, 305] width 21 height 16
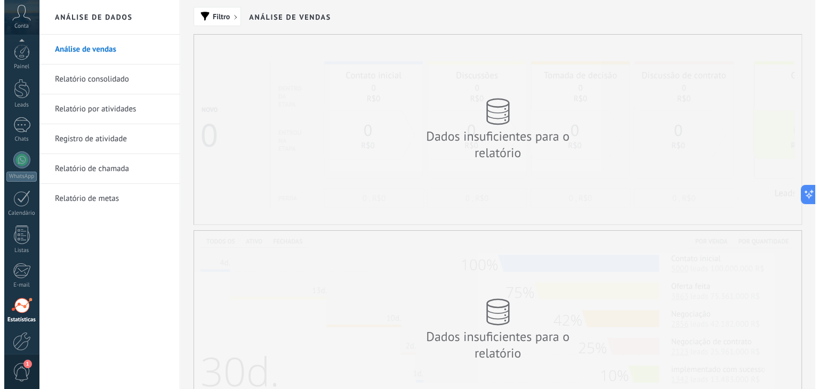
scroll to position [54, 0]
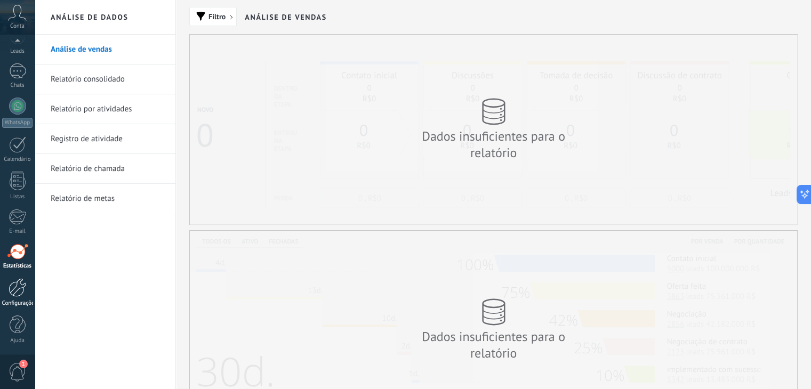
click at [22, 290] on div at bounding box center [18, 287] width 18 height 19
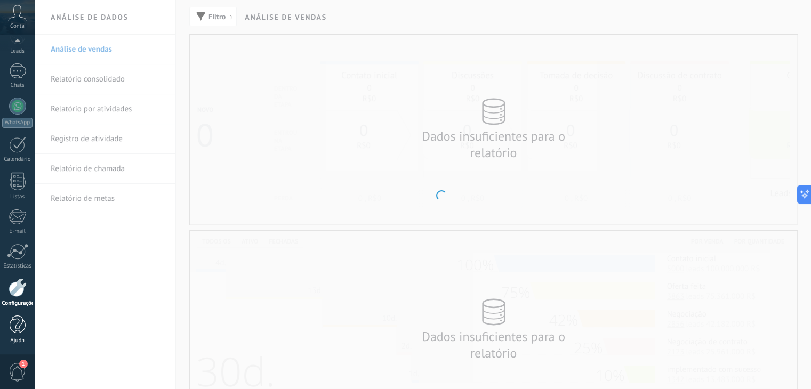
click at [15, 329] on div at bounding box center [18, 325] width 16 height 19
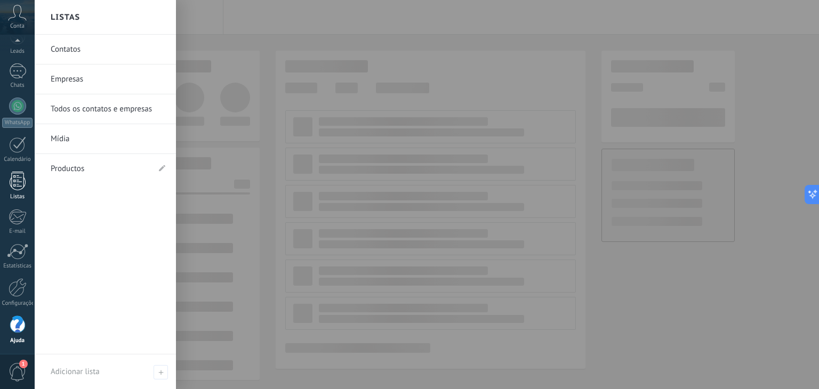
click at [15, 179] on div at bounding box center [18, 181] width 16 height 19
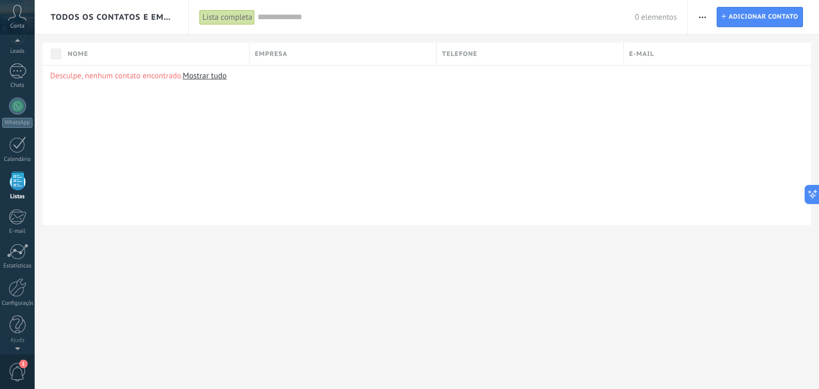
scroll to position [27, 0]
click at [27, 174] on link "Calendário" at bounding box center [17, 176] width 35 height 27
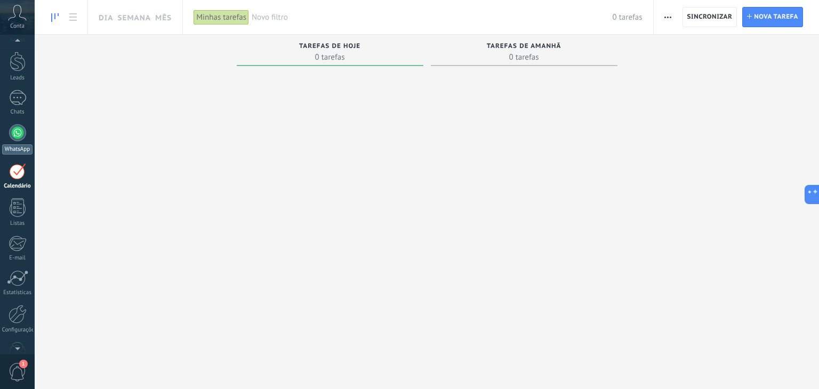
click at [14, 136] on div at bounding box center [17, 132] width 17 height 17
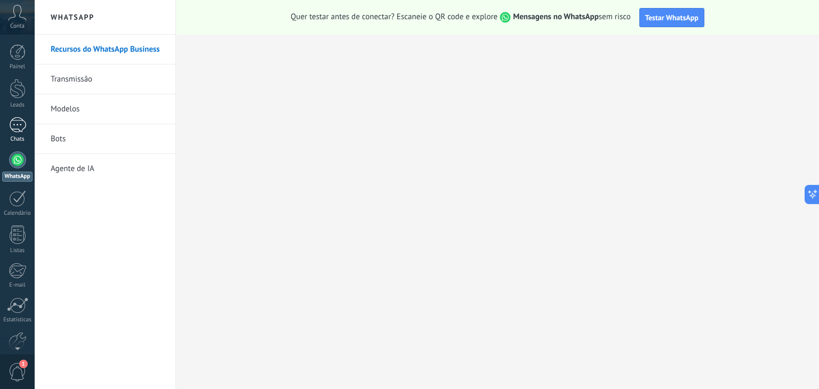
click at [14, 126] on div at bounding box center [17, 124] width 17 height 15
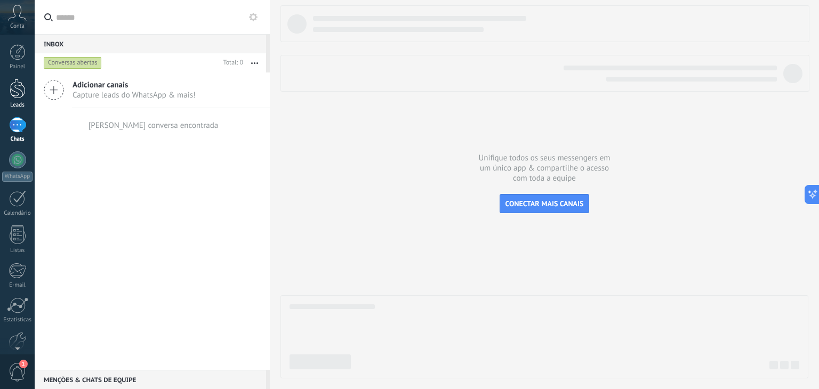
click at [6, 90] on link "Leads" at bounding box center [17, 94] width 35 height 30
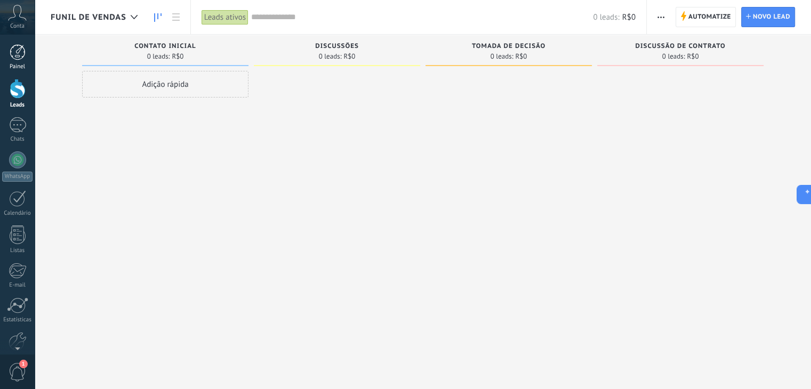
click at [23, 64] on div "Painel" at bounding box center [17, 66] width 31 height 7
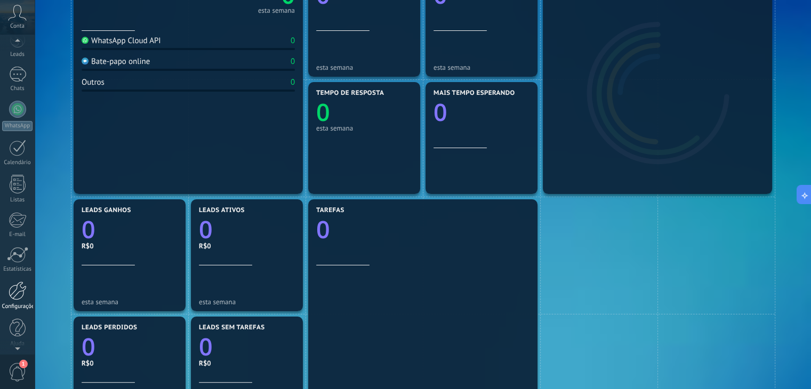
scroll to position [54, 0]
click at [25, 327] on div at bounding box center [18, 325] width 16 height 19
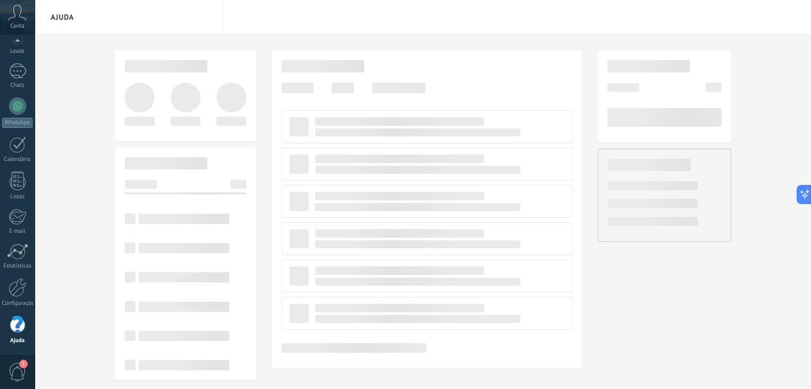
click at [22, 370] on span "1" at bounding box center [18, 372] width 18 height 19
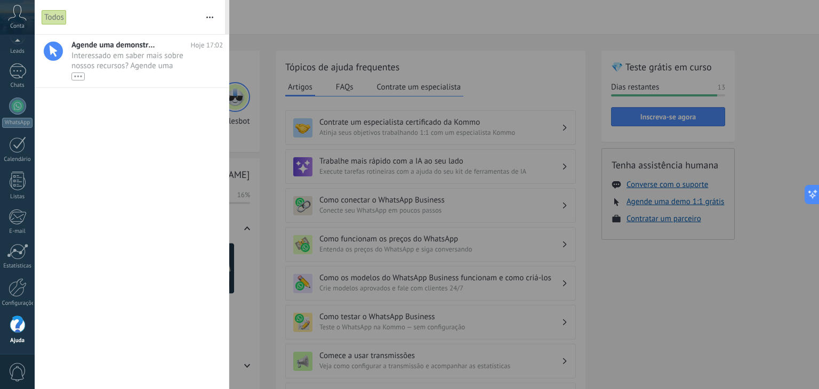
click at [260, 24] on div at bounding box center [409, 194] width 819 height 389
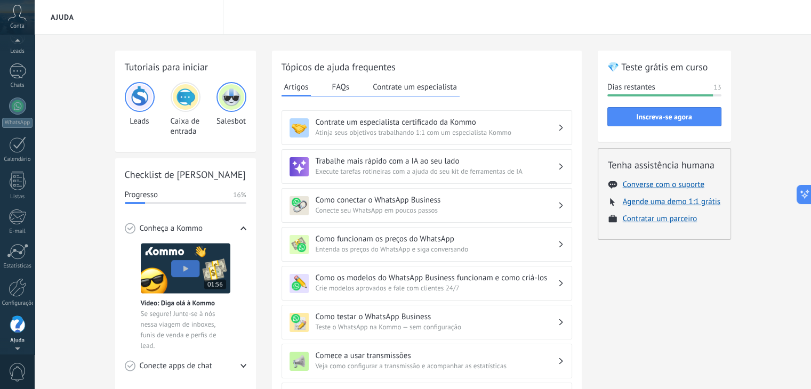
click at [17, 50] on div at bounding box center [17, 43] width 35 height 16
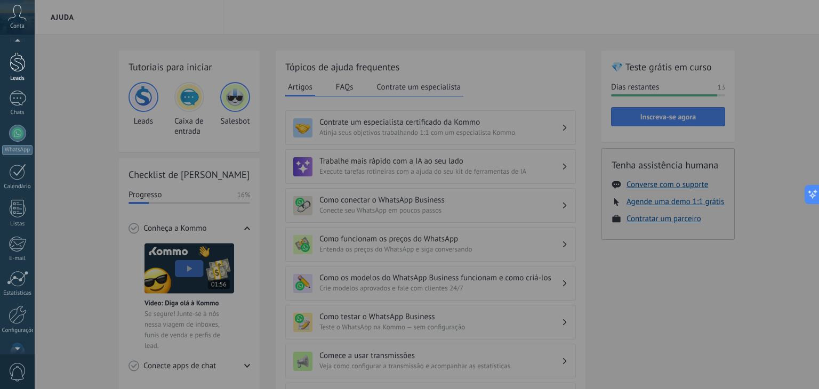
click at [21, 69] on div at bounding box center [18, 62] width 16 height 20
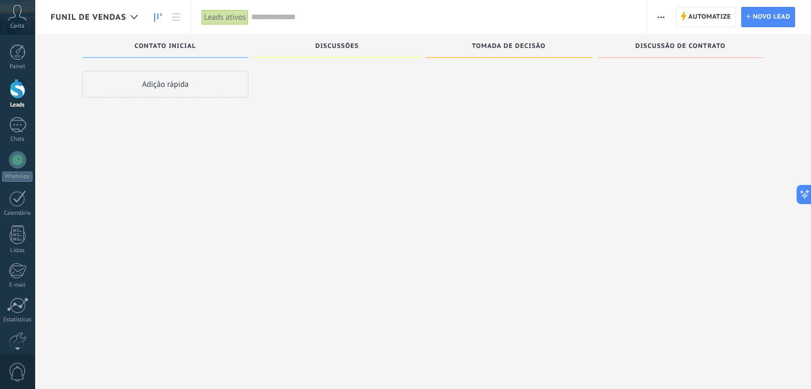
click at [94, 21] on span "Funil de vendas" at bounding box center [89, 17] width 76 height 10
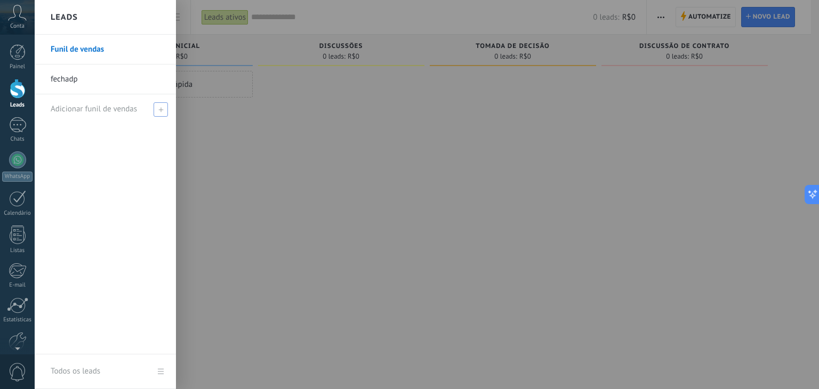
click at [98, 105] on span "Adicionar funil de vendas" at bounding box center [94, 109] width 86 height 10
click at [94, 82] on link "fechadp" at bounding box center [108, 79] width 115 height 30
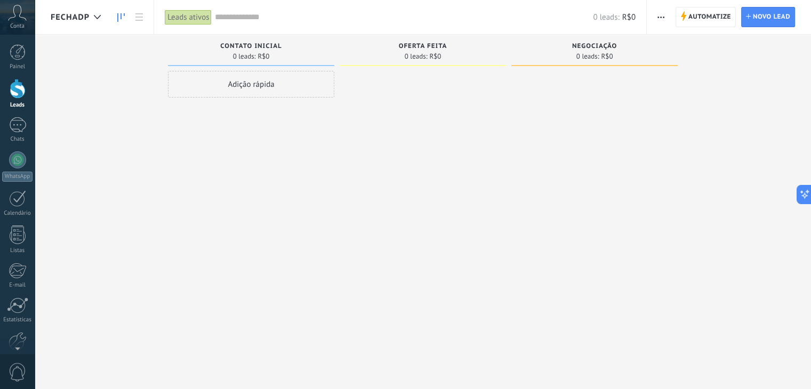
click at [82, 10] on div "fechadp" at bounding box center [78, 17] width 55 height 34
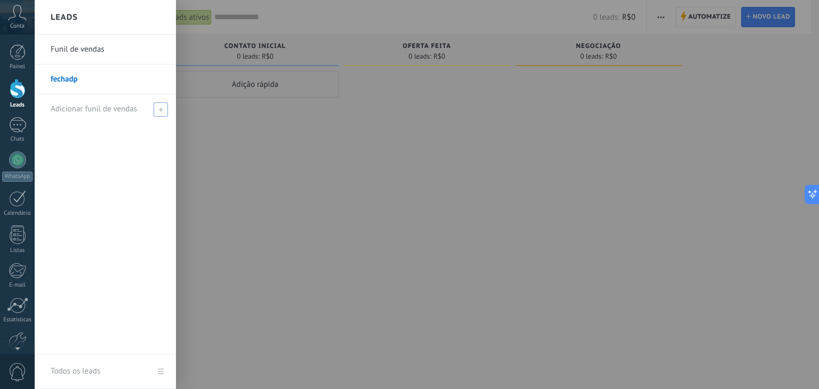
click at [97, 107] on span "Adicionar funil de vendas" at bounding box center [94, 109] width 86 height 10
type input "**********"
click at [160, 115] on span at bounding box center [162, 108] width 12 height 13
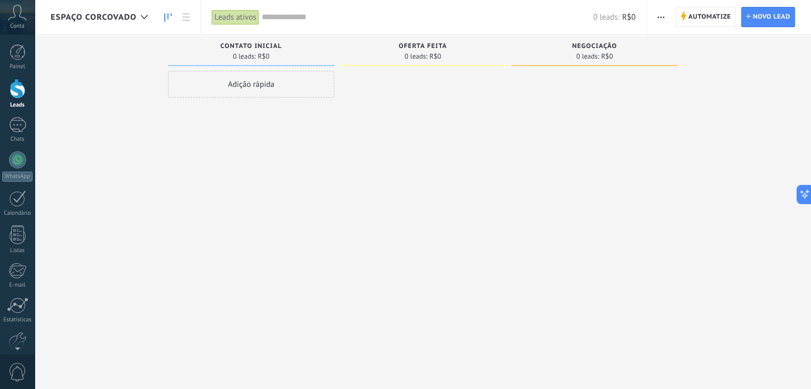
click at [103, 23] on div "Espaço corcovado" at bounding box center [102, 17] width 102 height 34
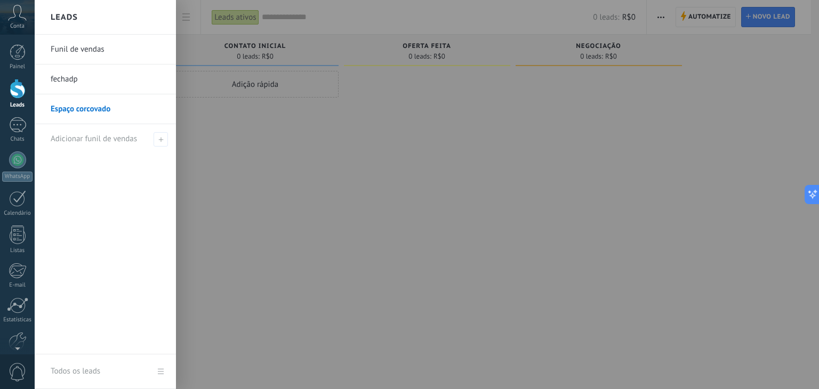
click at [90, 75] on link "fechadp" at bounding box center [108, 79] width 115 height 30
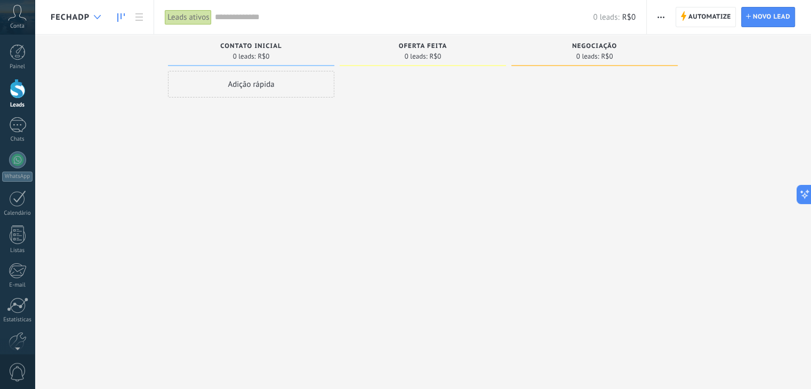
click at [98, 25] on div at bounding box center [97, 17] width 18 height 21
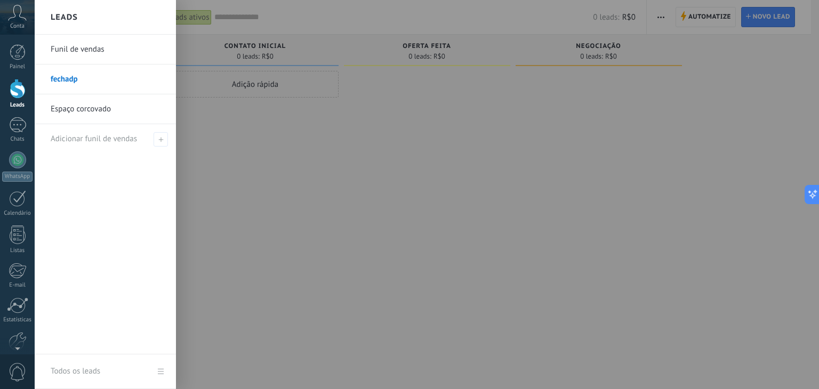
click at [100, 109] on link "Espaço corcovado" at bounding box center [108, 109] width 115 height 30
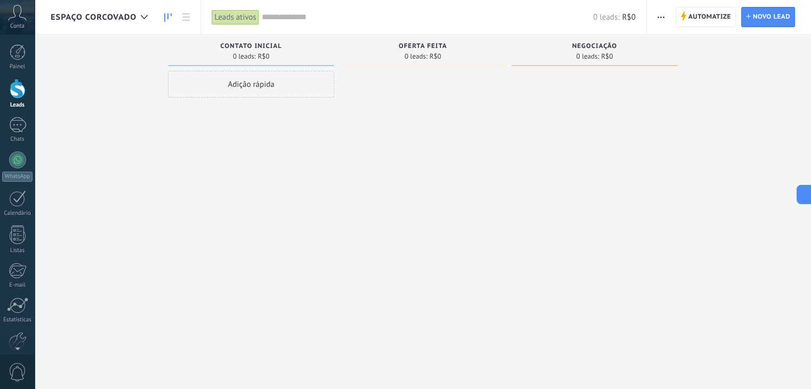
click at [243, 16] on div "Leads ativos" at bounding box center [235, 17] width 47 height 15
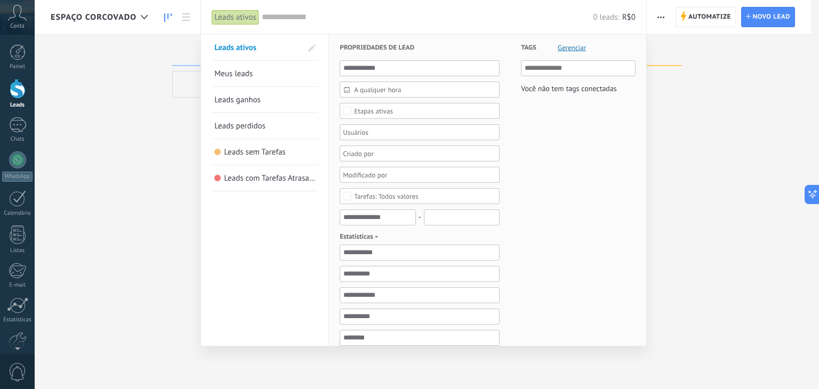
click at [240, 75] on span "Meus leads" at bounding box center [233, 74] width 38 height 10
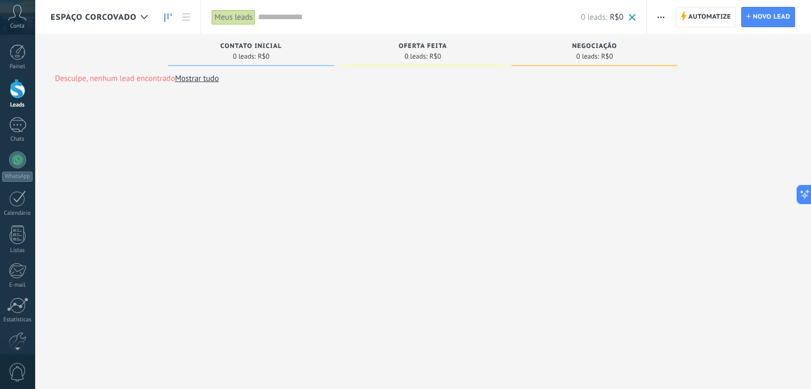
click at [222, 15] on div "Meus leads" at bounding box center [234, 17] width 44 height 15
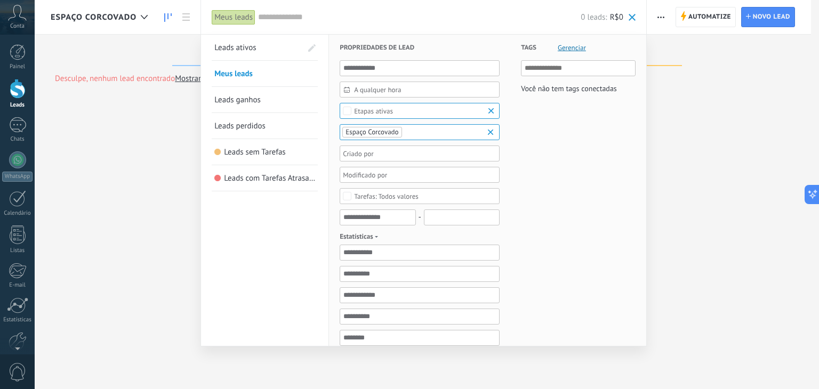
click at [241, 54] on link "Leads ativos" at bounding box center [257, 48] width 87 height 26
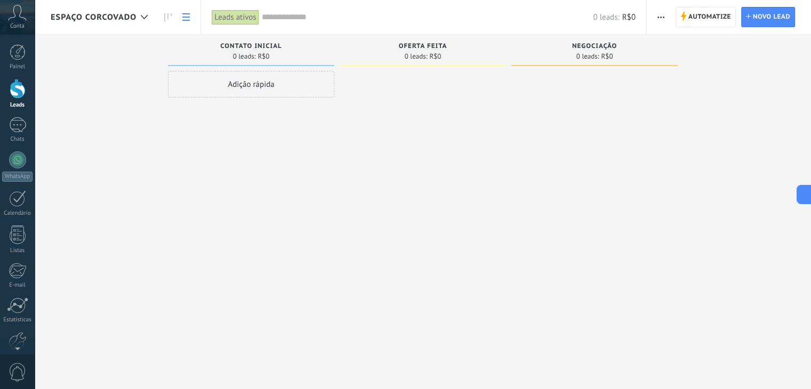
click at [185, 11] on link at bounding box center [186, 17] width 18 height 21
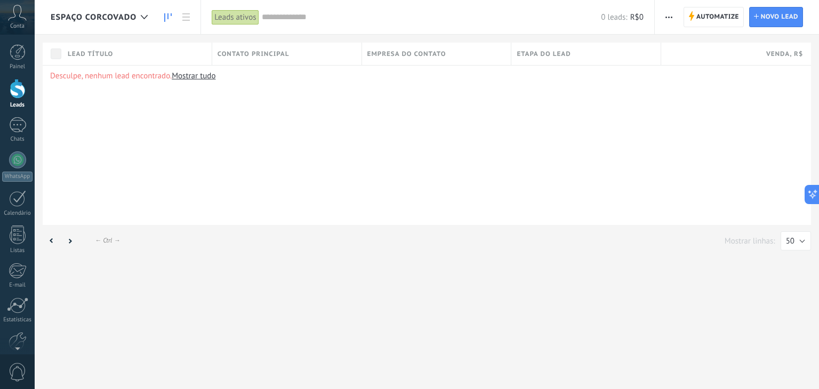
click at [165, 22] on link at bounding box center [168, 17] width 18 height 21
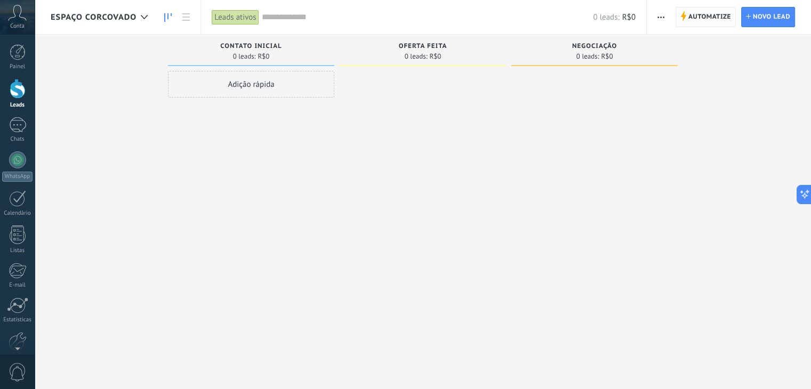
click at [710, 17] on span "Automatize" at bounding box center [709, 16] width 43 height 19
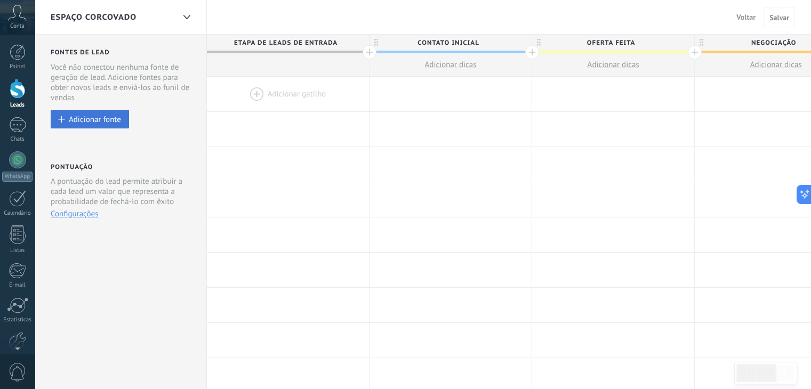
click at [94, 123] on div "Adicionar fonte" at bounding box center [95, 119] width 52 height 9
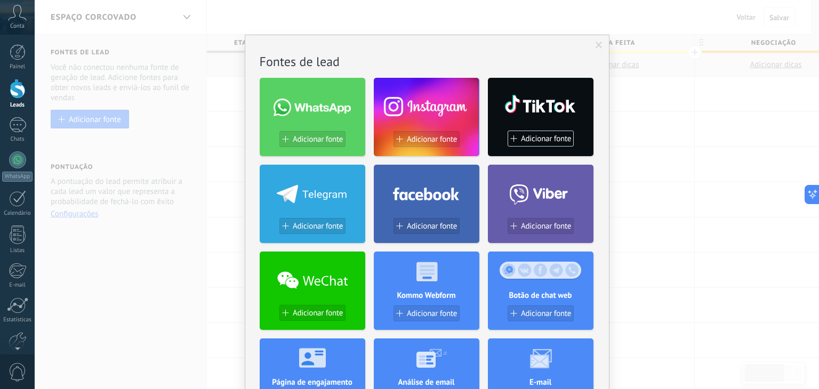
click at [315, 135] on span "Adicionar fonte" at bounding box center [318, 139] width 50 height 9
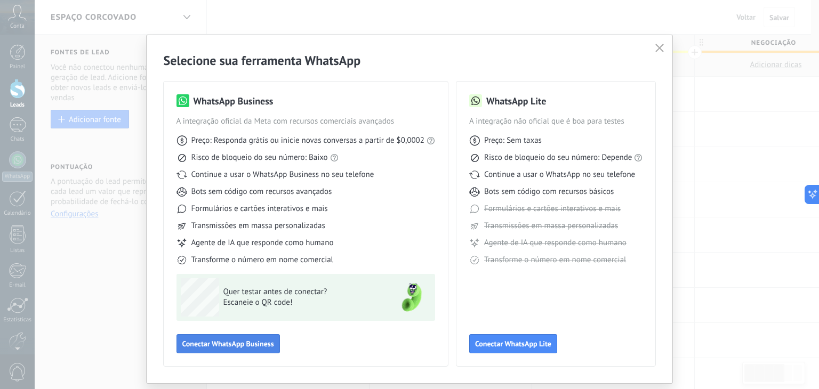
click at [226, 348] on span "Conectar WhatsApp Business" at bounding box center [228, 343] width 92 height 7
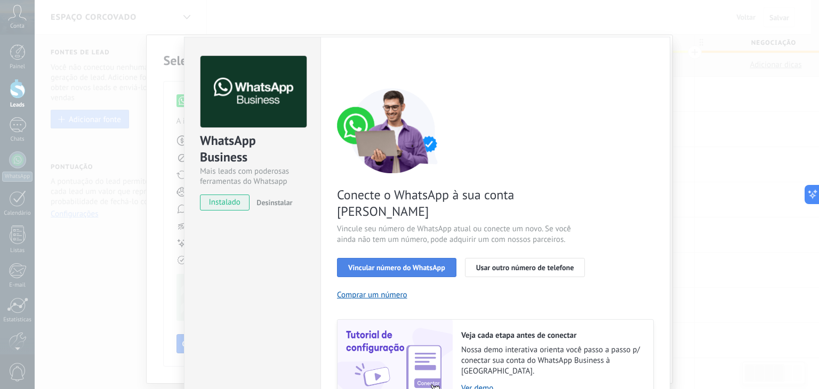
click at [355, 264] on span "Vincular número do WhatsApp" at bounding box center [396, 267] width 97 height 7
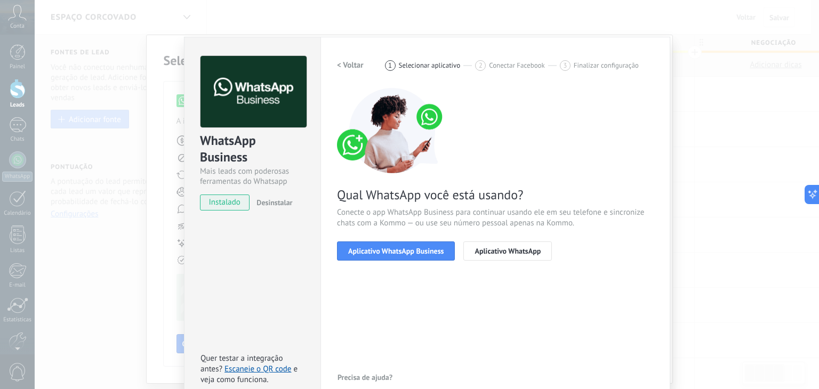
click at [355, 251] on span "Aplicativo WhatsApp Business" at bounding box center [395, 250] width 95 height 7
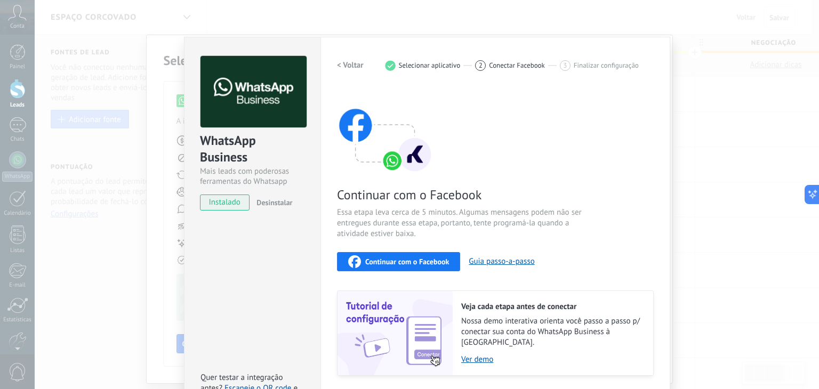
click at [726, 171] on div "WhatsApp Business Mais leads com poderosas ferramentas do Whatsapp instalado De…" at bounding box center [427, 194] width 784 height 389
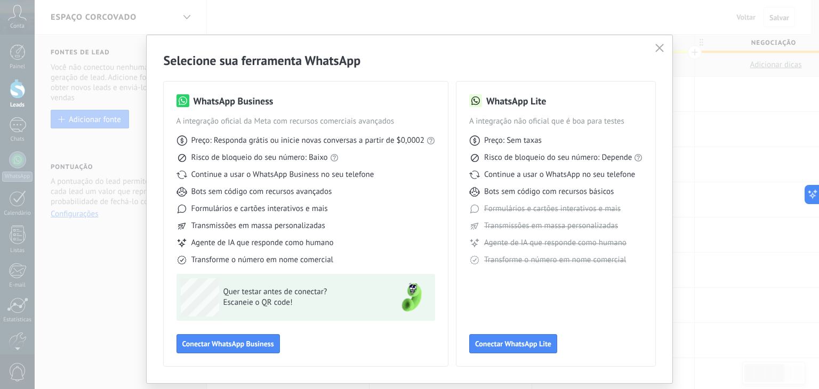
click at [652, 51] on button "button" at bounding box center [659, 48] width 14 height 15
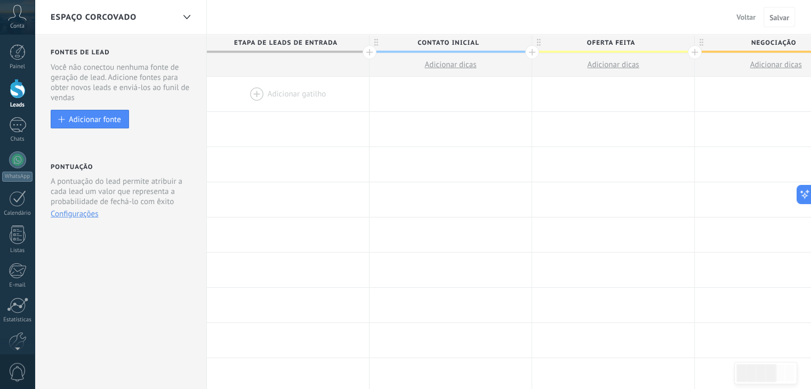
click at [176, 17] on div "Espaço corcovado" at bounding box center [121, 17] width 172 height 34
click at [186, 15] on div at bounding box center [186, 17] width 18 height 21
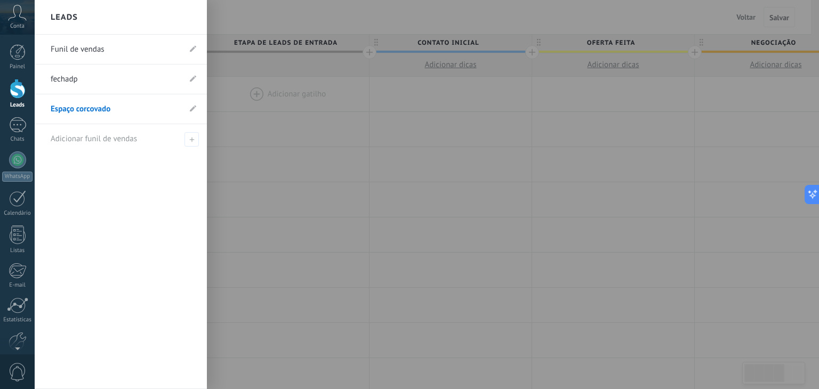
click at [274, 162] on div at bounding box center [444, 194] width 819 height 389
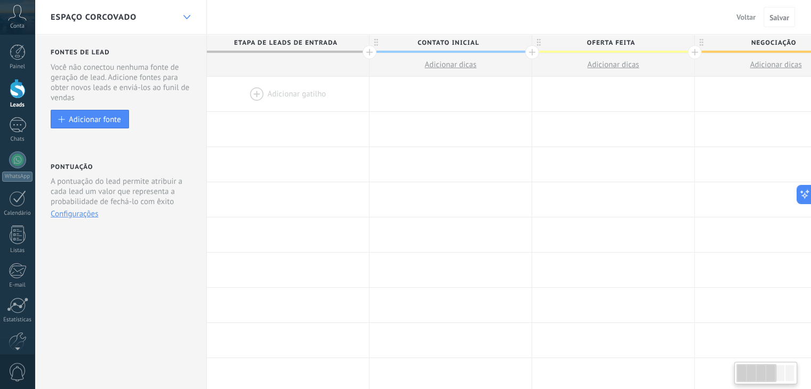
click at [195, 16] on div at bounding box center [186, 17] width 18 height 21
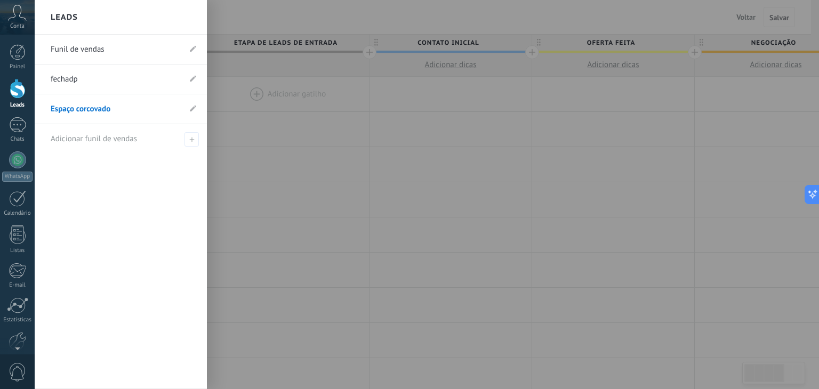
click at [189, 79] on li "fechadp" at bounding box center [121, 79] width 172 height 30
click at [193, 82] on icon at bounding box center [193, 78] width 6 height 6
click at [181, 77] on icon at bounding box center [181, 79] width 12 height 6
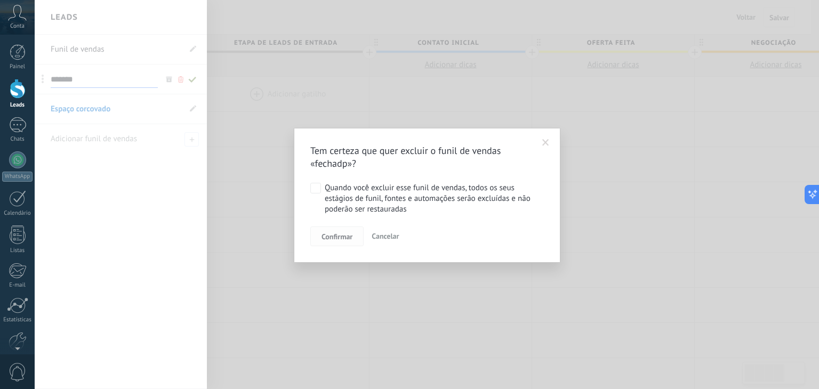
click at [341, 238] on span "Confirmar" at bounding box center [336, 236] width 31 height 7
click at [340, 233] on span "Confirmar" at bounding box center [336, 236] width 31 height 7
click at [326, 238] on span "Confirmar" at bounding box center [336, 236] width 31 height 7
click at [339, 241] on button "Confirmar" at bounding box center [336, 237] width 53 height 20
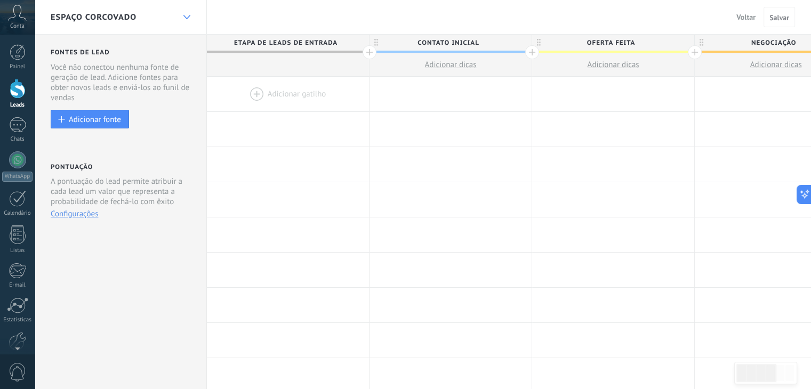
click at [184, 10] on div at bounding box center [186, 17] width 18 height 21
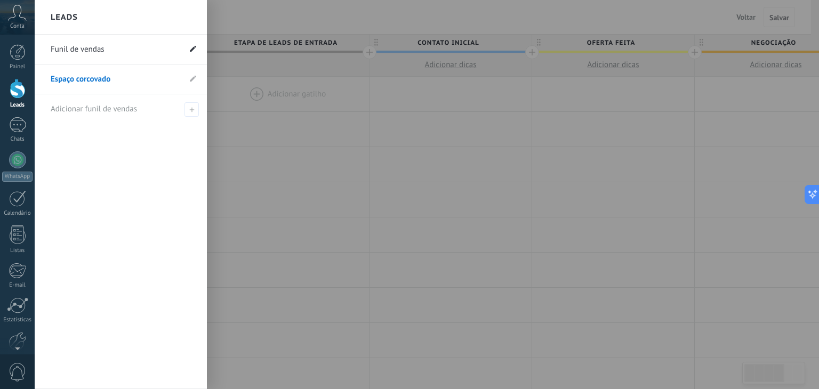
click at [194, 48] on use at bounding box center [193, 48] width 6 height 6
click at [188, 52] on icon at bounding box center [191, 49] width 12 height 6
click at [66, 49] on link "Funil de vendas" at bounding box center [116, 50] width 130 height 30
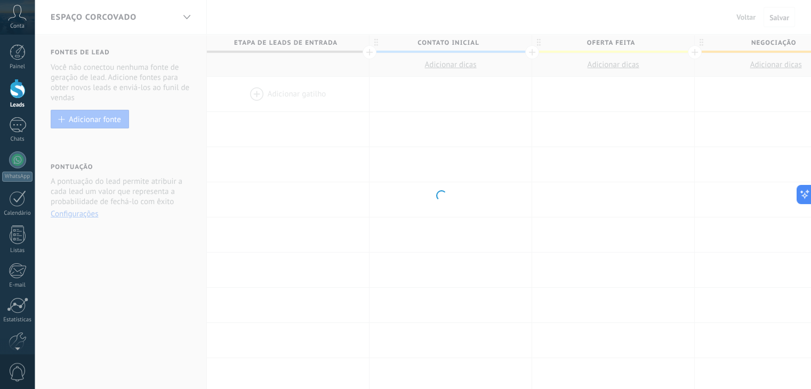
click at [190, 11] on body ".abccls-1,.abccls-2{fill-rule:evenodd}.abccls-2{fill:#fff} .abfcls-1{fill:none}…" at bounding box center [405, 194] width 811 height 389
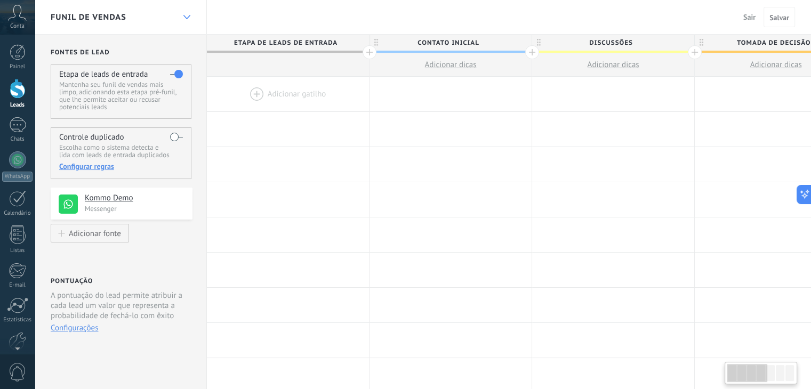
click at [186, 20] on div at bounding box center [186, 17] width 18 height 21
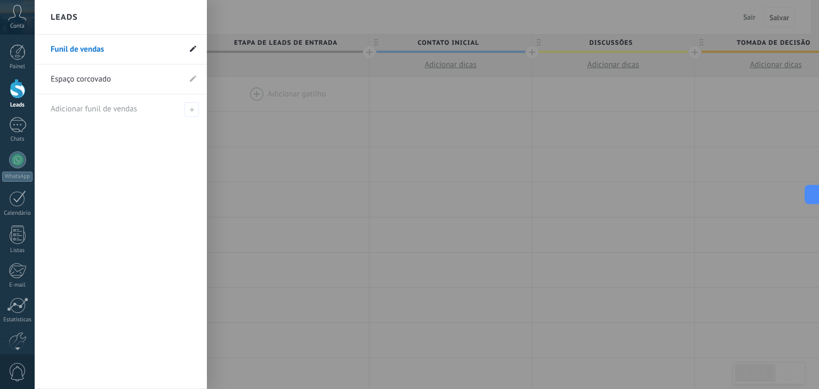
click at [193, 52] on icon at bounding box center [193, 48] width 6 height 6
drag, startPoint x: 43, startPoint y: 50, endPoint x: 45, endPoint y: 94, distance: 44.8
click at [207, 164] on div at bounding box center [444, 194] width 819 height 389
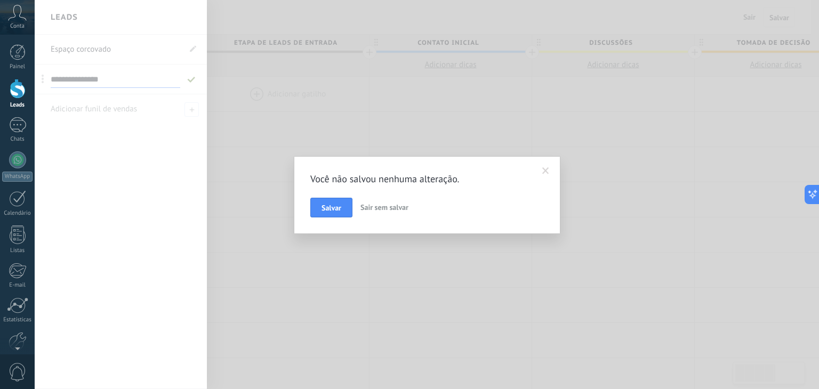
click at [328, 205] on span "Salvar" at bounding box center [331, 207] width 20 height 7
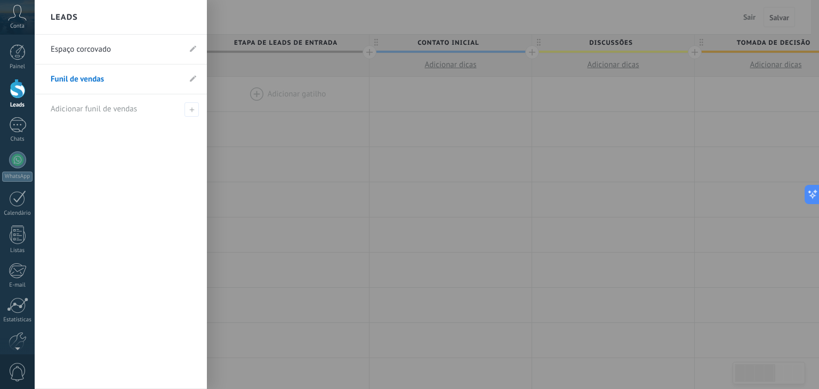
click at [302, 171] on div at bounding box center [444, 194] width 819 height 389
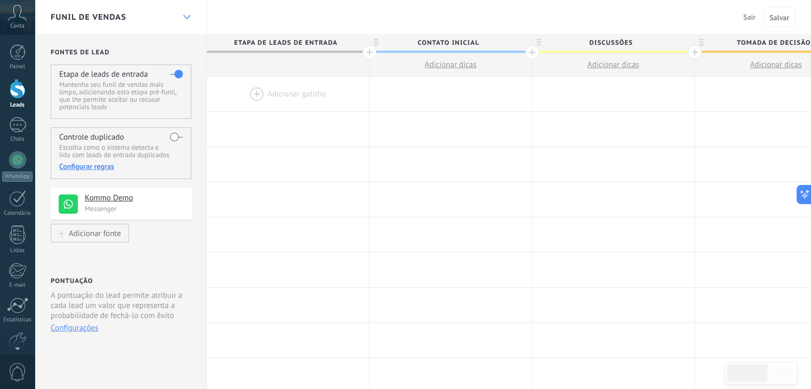
click at [181, 14] on div at bounding box center [186, 17] width 18 height 21
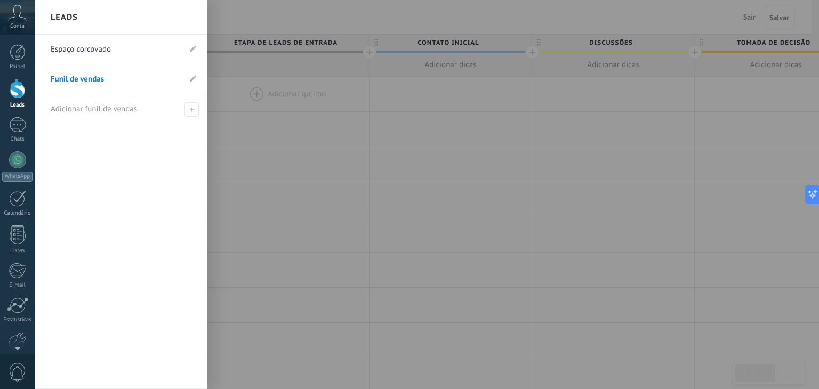
click at [153, 55] on link "Espaço corcovado" at bounding box center [116, 50] width 130 height 30
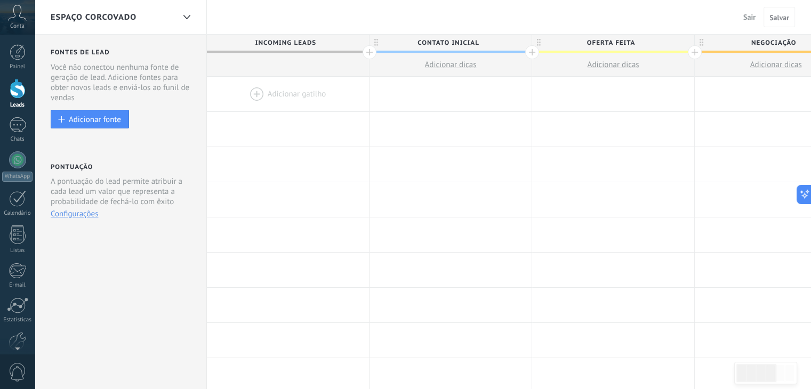
click at [302, 41] on span "Incoming leads" at bounding box center [285, 43] width 157 height 17
click at [329, 43] on input "**********" at bounding box center [285, 43] width 141 height 16
click at [346, 43] on body ".abccls-1,.abccls-2{fill-rule:evenodd}.abccls-2{fill:#fff} .abfcls-1{fill:none}…" at bounding box center [405, 194] width 811 height 389
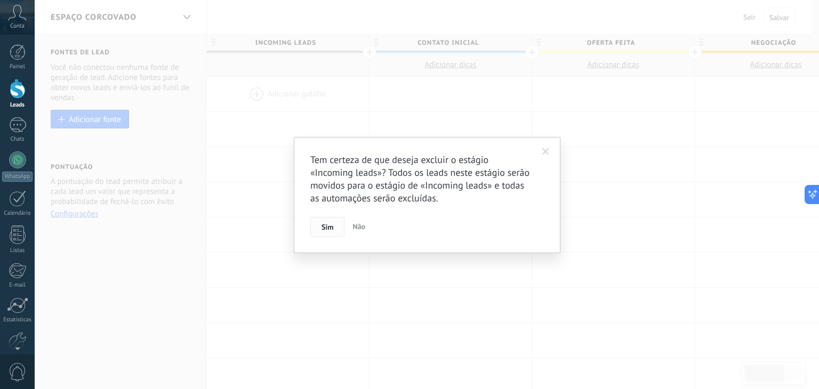
click at [318, 219] on button "Sim" at bounding box center [327, 227] width 34 height 20
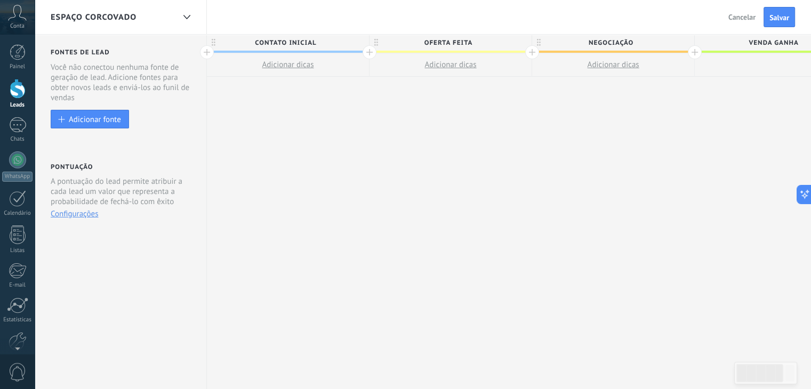
click at [437, 42] on span "Oferta feita" at bounding box center [447, 43] width 157 height 17
drag, startPoint x: 486, startPoint y: 43, endPoint x: 423, endPoint y: 36, distance: 63.8
click at [421, 38] on input "**********" at bounding box center [447, 43] width 141 height 16
type input "**********"
click at [559, 88] on div "**********" at bounding box center [613, 212] width 813 height 355
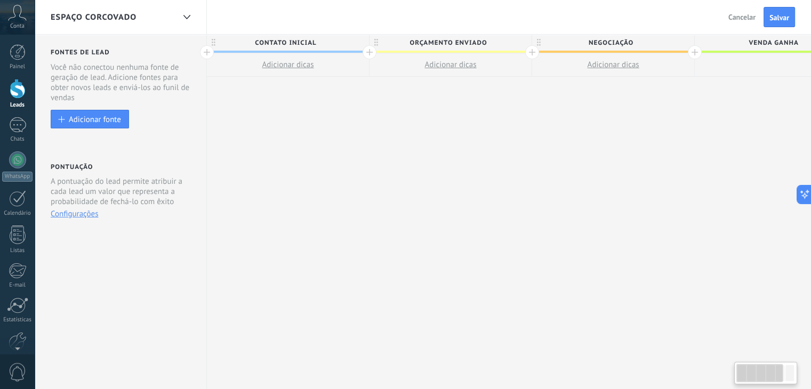
click at [603, 40] on span "Negociação" at bounding box center [610, 43] width 157 height 17
click at [527, 51] on div at bounding box center [532, 52] width 14 height 14
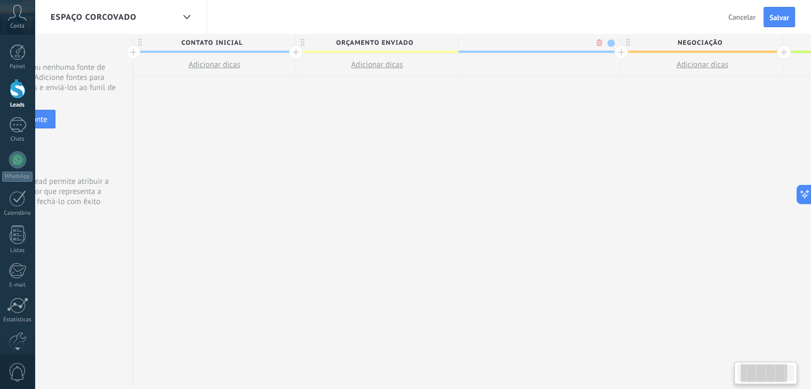
scroll to position [0, 79]
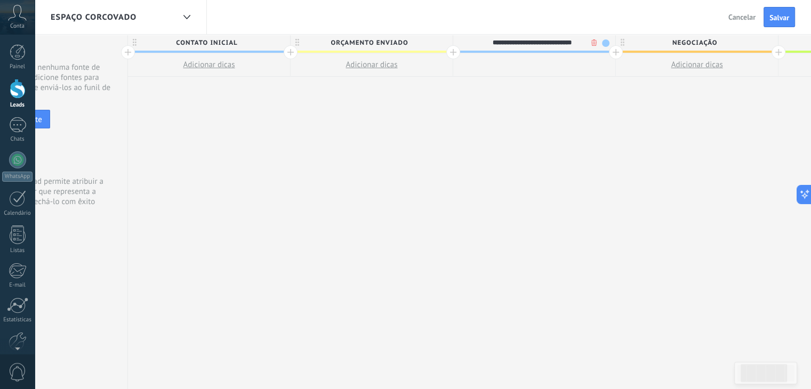
type input "**********"
click at [697, 97] on div "**********" at bounding box center [615, 212] width 975 height 355
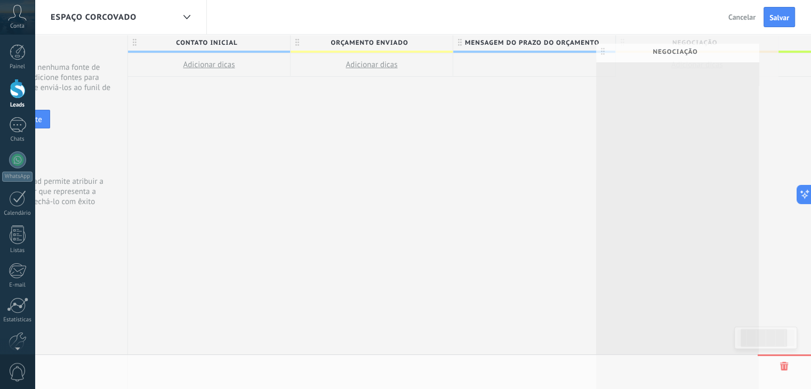
scroll to position [0, 83]
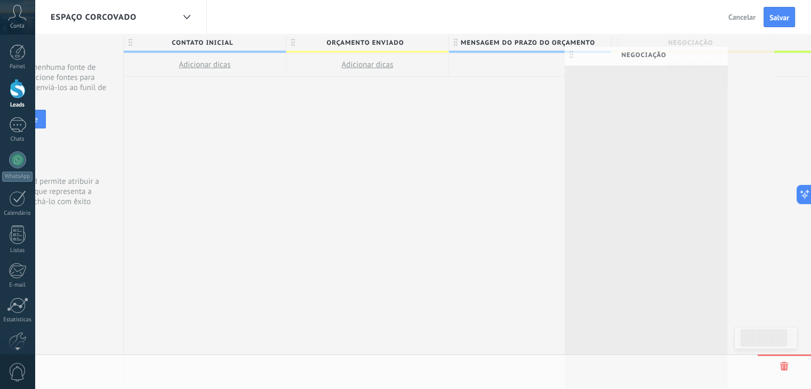
drag, startPoint x: 740, startPoint y: 50, endPoint x: 698, endPoint y: 59, distance: 42.7
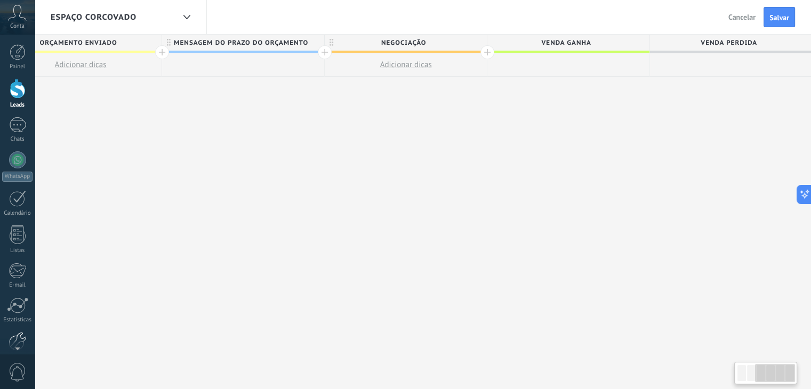
scroll to position [0, 371]
drag, startPoint x: 322, startPoint y: 386, endPoint x: 48, endPoint y: 243, distance: 309.9
click at [4, 300] on body ".abccls-1,.abccls-2{fill-rule:evenodd}.abccls-2{fill:#fff} .abfcls-1{fill:none}…" at bounding box center [405, 194] width 811 height 389
click at [482, 51] on div at bounding box center [486, 52] width 14 height 14
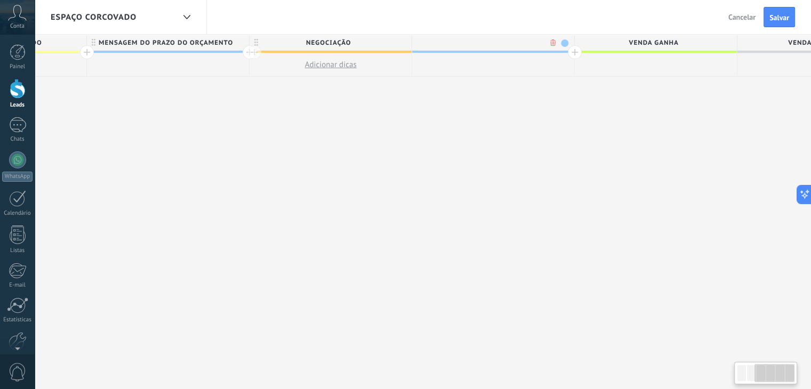
scroll to position [0, 450]
click at [495, 38] on input "text" at bounding box center [485, 43] width 141 height 16
click at [495, 45] on input "text" at bounding box center [485, 43] width 141 height 16
type input "*"
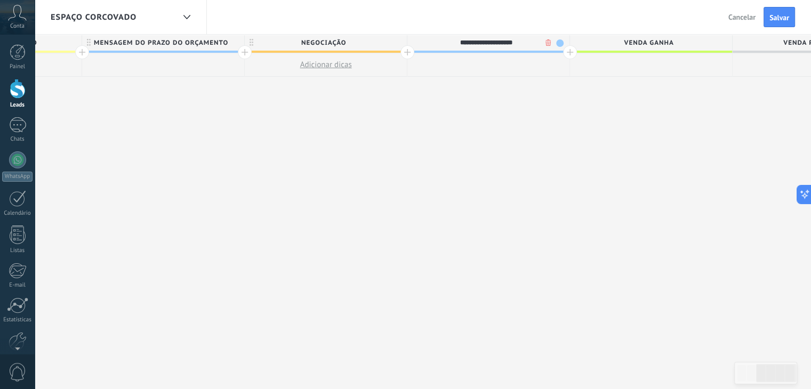
type input "**********"
click at [569, 52] on div at bounding box center [570, 52] width 14 height 14
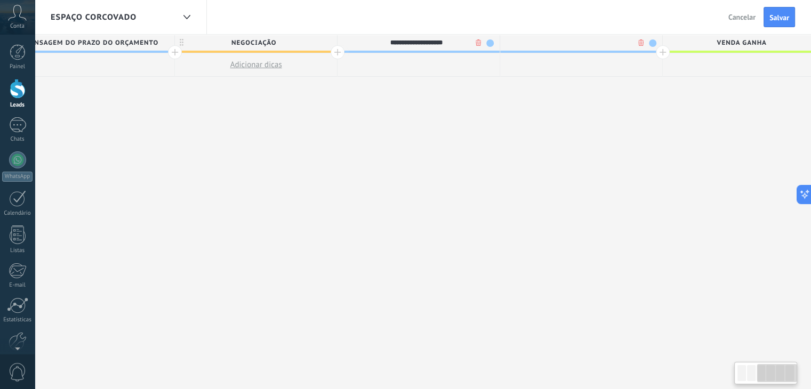
scroll to position [0, 529]
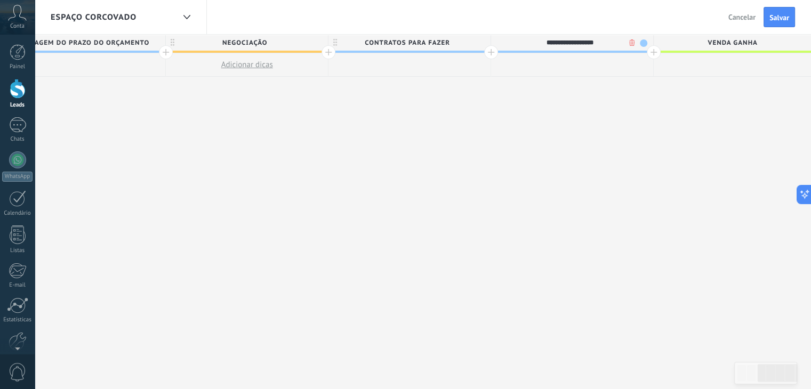
type input "**********"
click at [706, 49] on span "Venda ganha" at bounding box center [731, 43] width 157 height 17
click at [774, 36] on input "**********" at bounding box center [731, 43] width 141 height 16
click at [768, 43] on input "**********" at bounding box center [731, 43] width 141 height 16
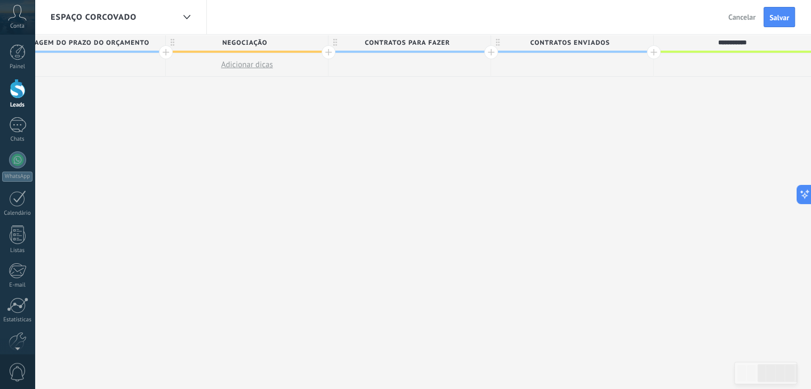
drag, startPoint x: 768, startPoint y: 43, endPoint x: 702, endPoint y: 40, distance: 65.6
click at [702, 40] on input "**********" at bounding box center [731, 43] width 141 height 16
click at [729, 44] on input "**********" at bounding box center [731, 43] width 141 height 16
drag, startPoint x: 783, startPoint y: 43, endPoint x: 747, endPoint y: 49, distance: 36.6
click at [746, 48] on input "**********" at bounding box center [731, 43] width 141 height 16
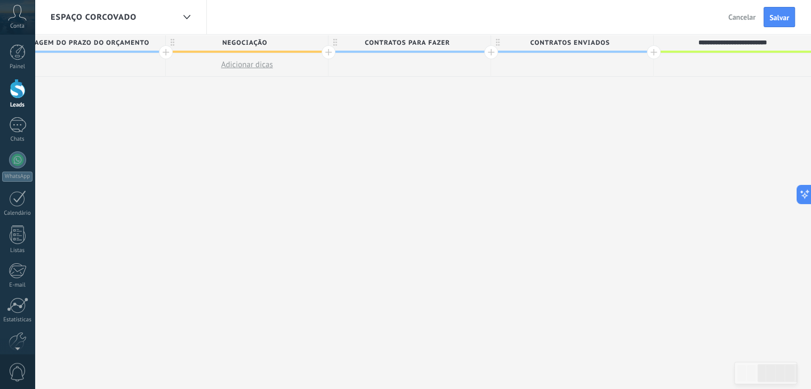
type input "**********"
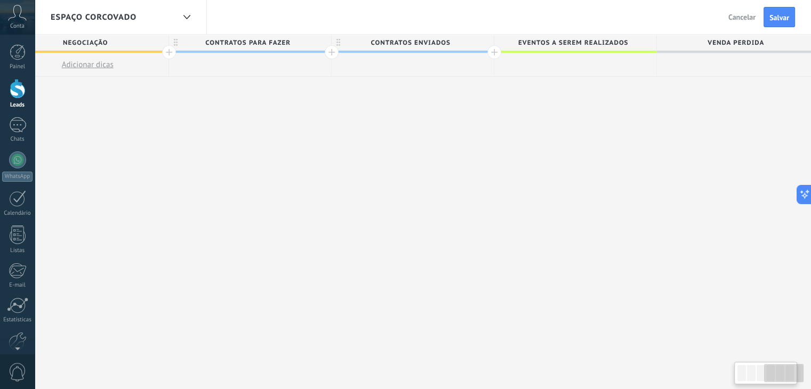
scroll to position [0, 696]
drag, startPoint x: 726, startPoint y: 180, endPoint x: 468, endPoint y: 117, distance: 265.4
click at [401, 141] on div "**********" at bounding box center [161, 212] width 1300 height 355
click at [674, 88] on div "**********" at bounding box center [161, 212] width 1300 height 355
click at [638, 41] on span "EVENTOS A SEREM REALIZADOS" at bounding box center [565, 43] width 157 height 17
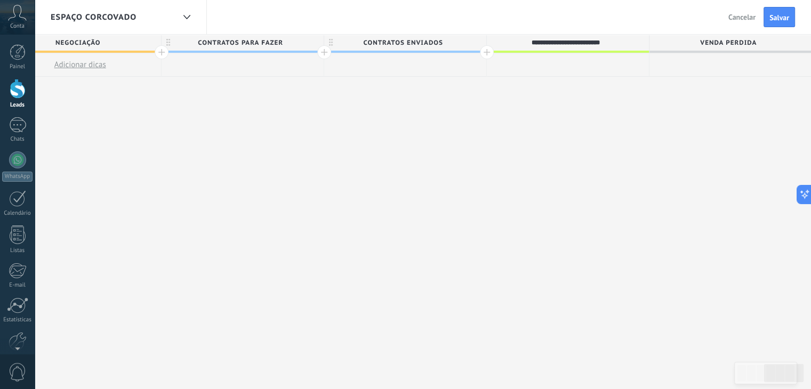
click at [662, 94] on div "**********" at bounding box center [161, 212] width 1300 height 355
click at [709, 64] on div at bounding box center [730, 64] width 162 height 23
click at [487, 53] on div at bounding box center [487, 52] width 14 height 14
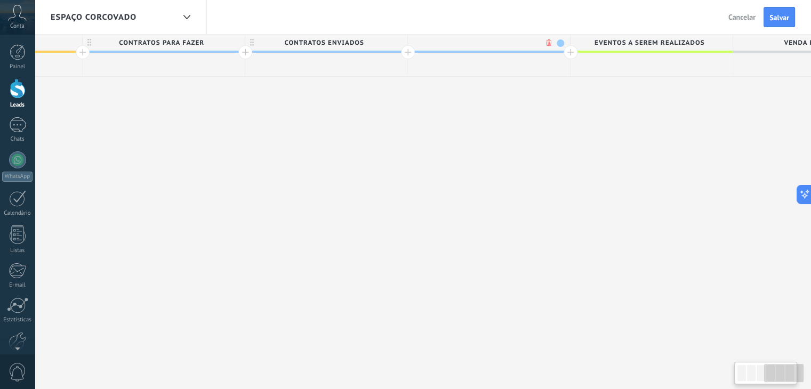
click at [641, 47] on span "EVENTOS A SEREM REALIZADOS" at bounding box center [648, 43] width 157 height 17
type input "**********"
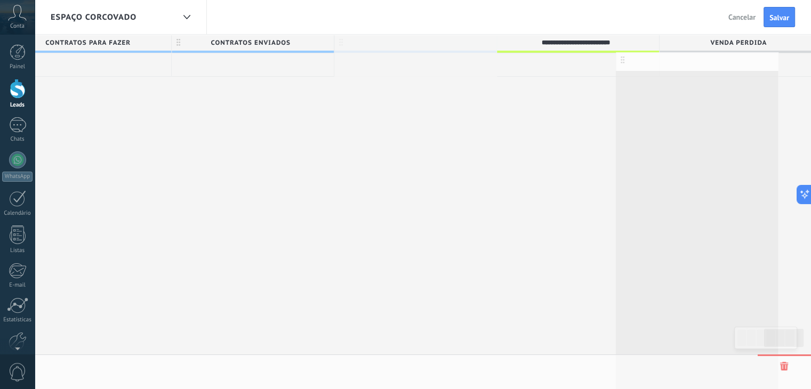
scroll to position [0, 858]
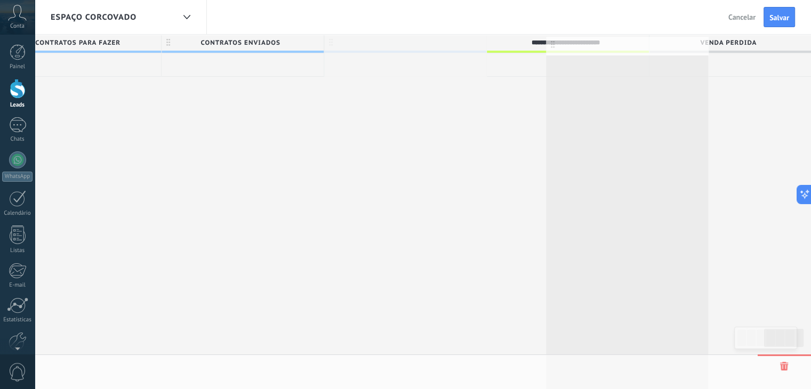
drag, startPoint x: 471, startPoint y: 41, endPoint x: 610, endPoint y: 43, distance: 138.6
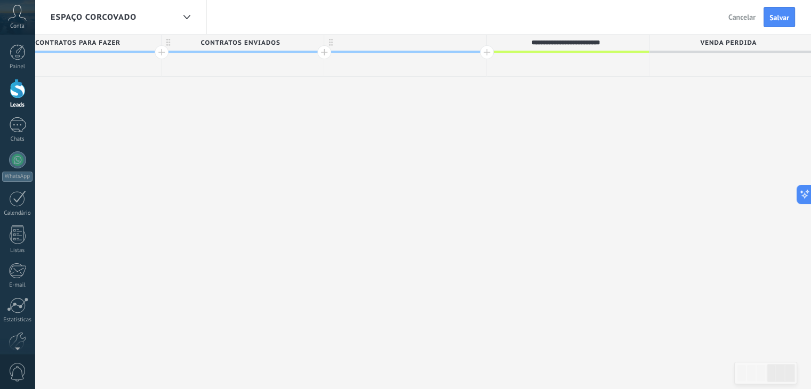
click at [609, 43] on input "**********" at bounding box center [565, 43] width 141 height 16
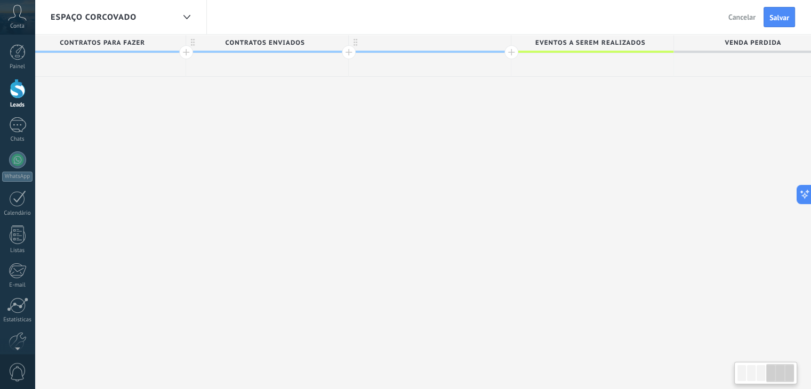
scroll to position [0, 837]
drag, startPoint x: 644, startPoint y: 42, endPoint x: 371, endPoint y: 45, distance: 272.9
click at [663, 39] on div "EVENTOS A SEREM REALIZADOS" at bounding box center [588, 43] width 162 height 16
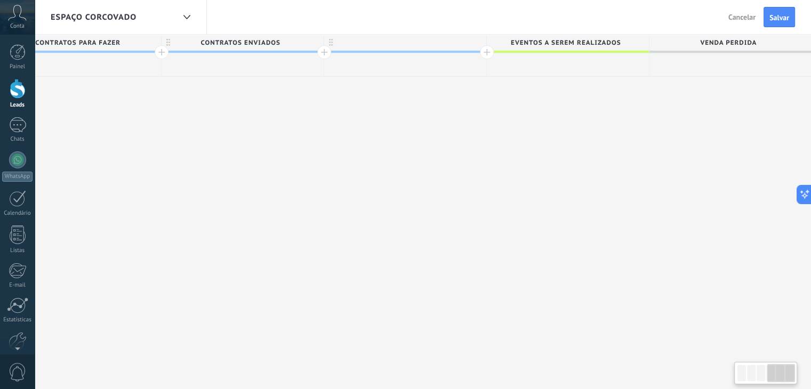
drag, startPoint x: 666, startPoint y: 44, endPoint x: 542, endPoint y: 44, distance: 124.7
click at [599, 39] on span "EVENTOS A SEREM REALIZADOS" at bounding box center [565, 43] width 157 height 17
click at [599, 39] on input "**********" at bounding box center [565, 43] width 141 height 16
type input "*"
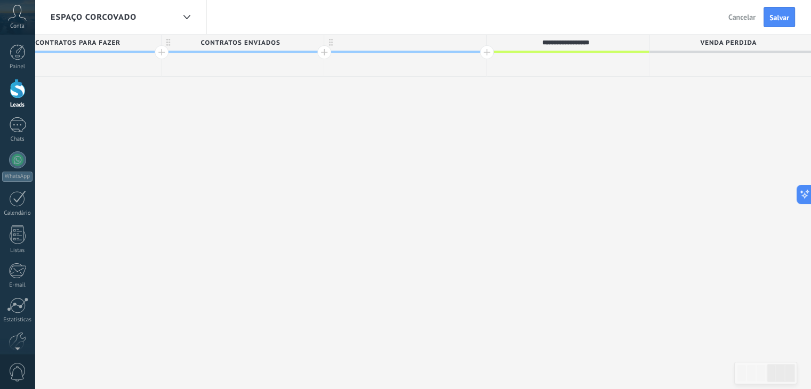
type input "**********"
click at [753, 44] on span "Venda perdida" at bounding box center [727, 43] width 157 height 17
drag, startPoint x: 765, startPoint y: 41, endPoint x: 690, endPoint y: 37, distance: 74.7
click at [690, 37] on input "**********" at bounding box center [727, 43] width 141 height 16
type input "**********"
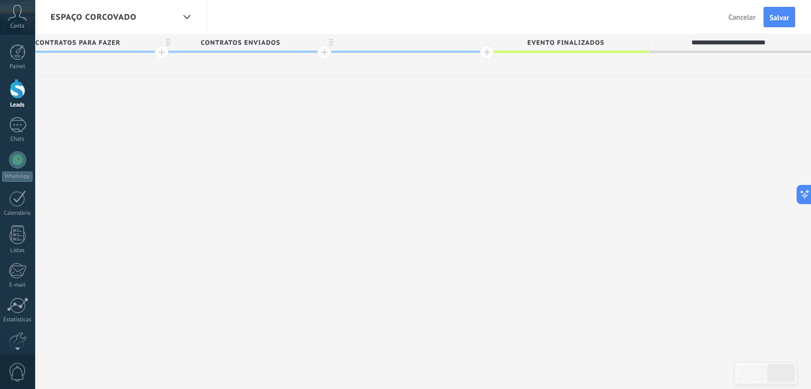
click at [578, 45] on span "EVENTO FINALIZADOS" at bounding box center [565, 43] width 157 height 17
click at [379, 43] on div at bounding box center [405, 43] width 162 height 16
type input "**********"
click at [495, 144] on div "**********" at bounding box center [80, 212] width 1463 height 355
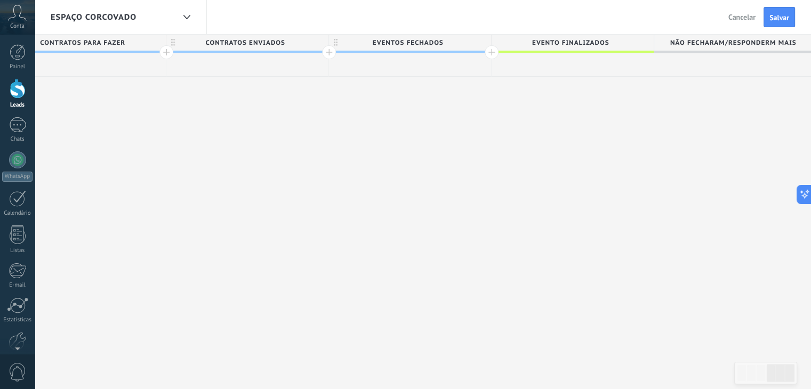
click at [587, 36] on span "EVENTO FINALIZADOS" at bounding box center [569, 43] width 157 height 17
click at [625, 46] on input "**********" at bounding box center [569, 43] width 141 height 16
click at [441, 35] on span "EVENTOS FECHADOS" at bounding box center [407, 43] width 157 height 17
click at [478, 40] on span at bounding box center [481, 42] width 7 height 7
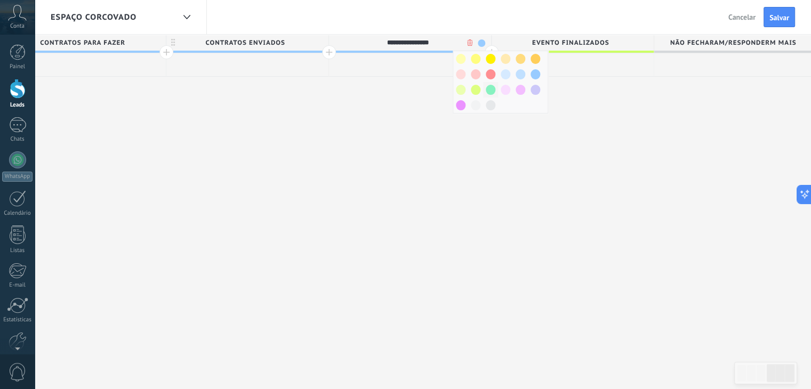
click at [489, 90] on span at bounding box center [491, 90] width 10 height 10
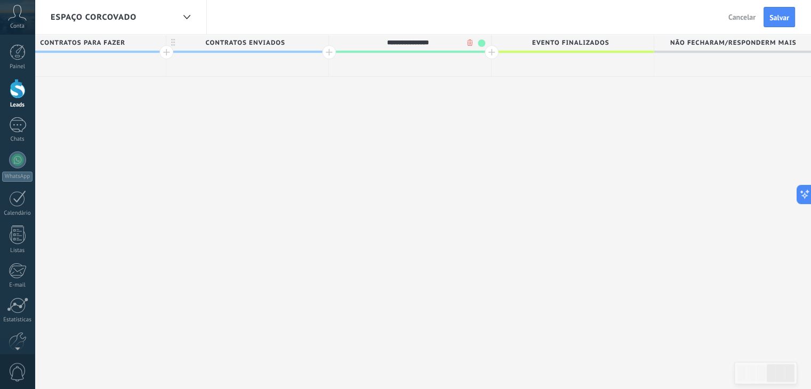
click at [268, 36] on span "CONTRATOS ENVIADOS" at bounding box center [244, 43] width 157 height 17
click at [317, 43] on span at bounding box center [318, 42] width 7 height 7
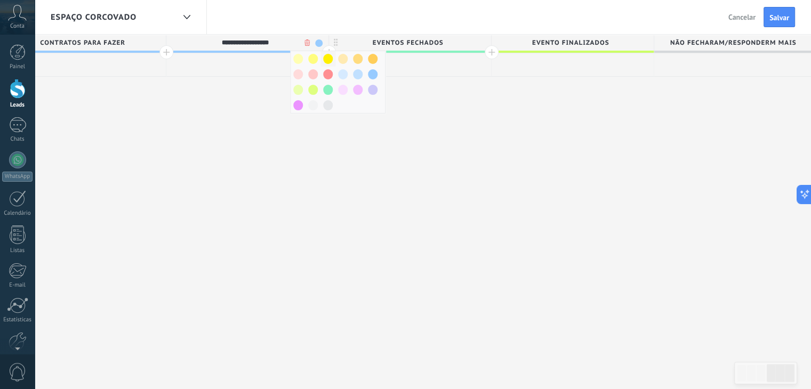
click at [328, 62] on span at bounding box center [328, 59] width 10 height 10
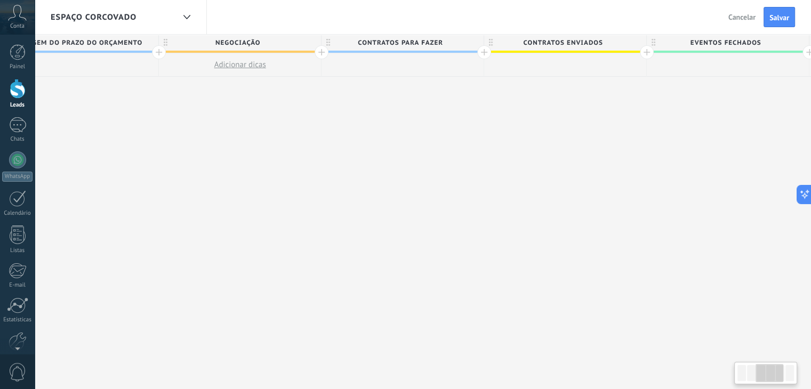
scroll to position [0, 524]
drag, startPoint x: 274, startPoint y: 249, endPoint x: 583, endPoint y: 263, distance: 308.4
click at [583, 263] on div "**********" at bounding box center [414, 212] width 1463 height 355
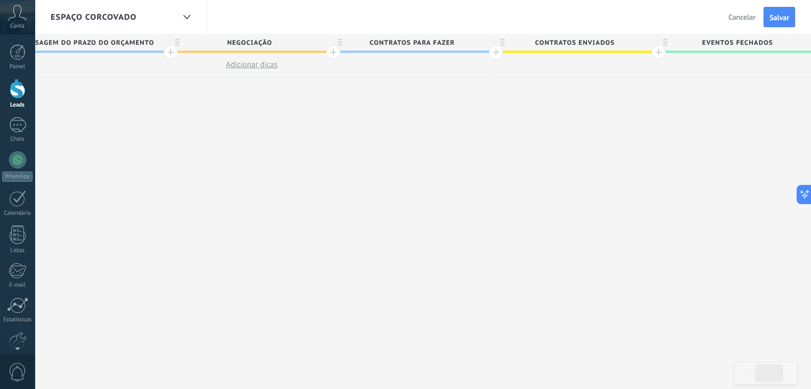
click at [490, 53] on div at bounding box center [496, 52] width 14 height 14
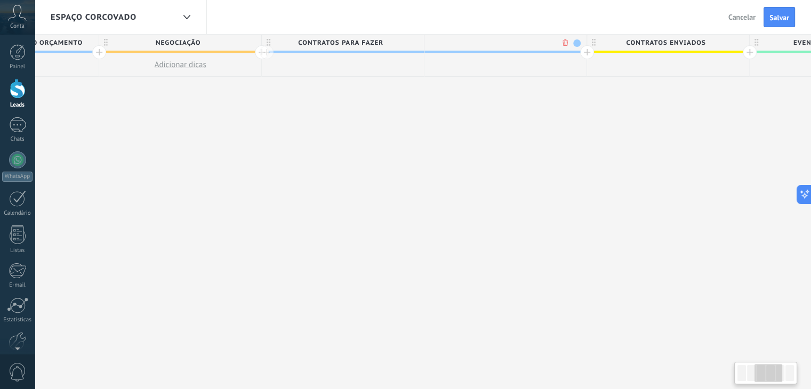
scroll to position [0, 603]
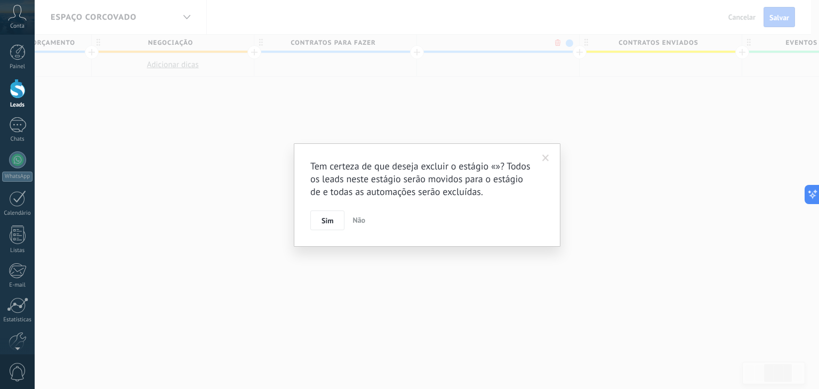
click at [554, 43] on body ".abccls-1,.abccls-2{fill-rule:evenodd}.abccls-2{fill:#fff} .abfcls-1{fill:none}…" at bounding box center [409, 194] width 819 height 389
click at [337, 223] on button "Sim" at bounding box center [327, 221] width 34 height 20
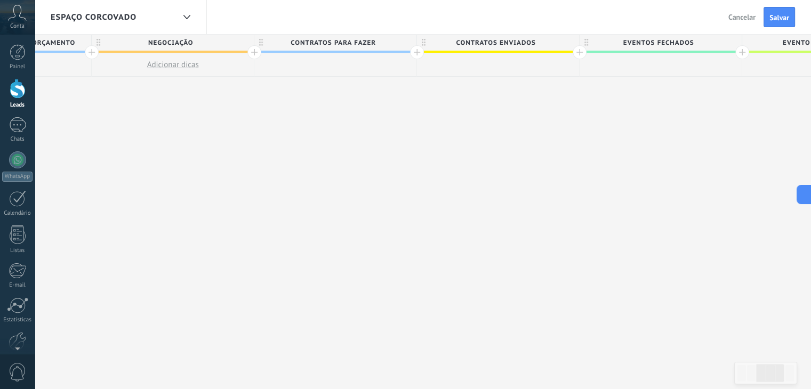
click at [399, 42] on span "CONTRATOS PARA FAZER" at bounding box center [332, 43] width 157 height 17
click at [407, 42] on span at bounding box center [406, 42] width 7 height 7
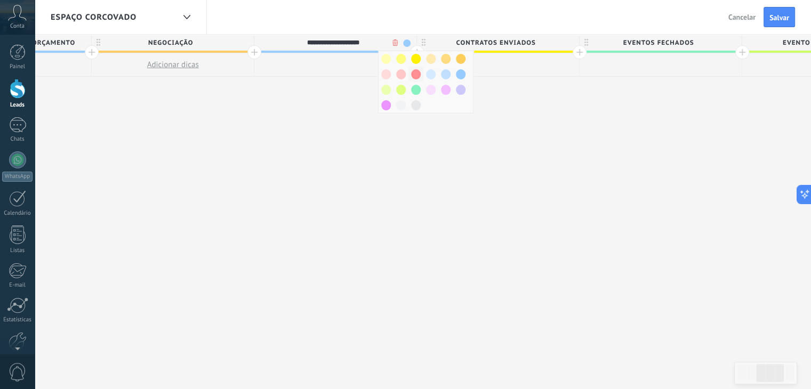
click at [416, 73] on span at bounding box center [416, 74] width 10 height 10
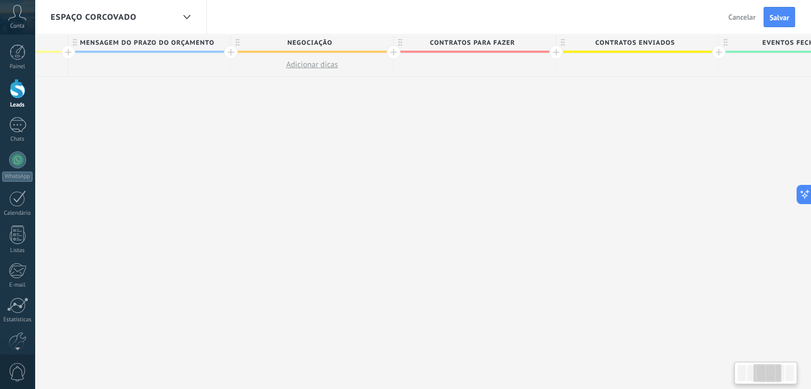
drag, startPoint x: 185, startPoint y: 105, endPoint x: 330, endPoint y: 117, distance: 145.0
click at [327, 127] on div "**********" at bounding box center [474, 212] width 1463 height 355
click at [370, 43] on span "Negociação" at bounding box center [310, 43] width 157 height 17
click at [385, 43] on span at bounding box center [384, 42] width 7 height 7
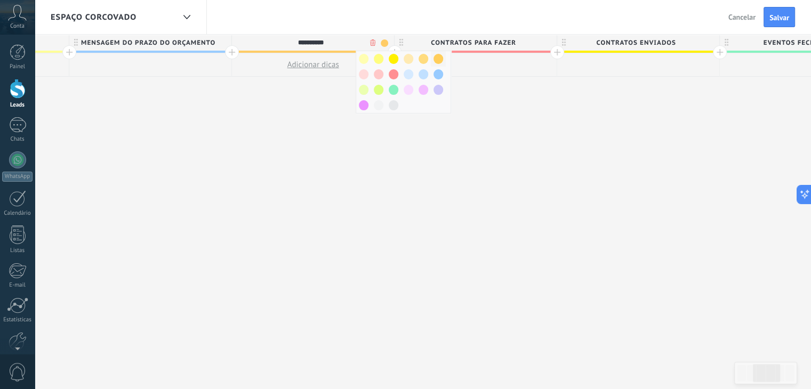
click at [435, 61] on span at bounding box center [438, 59] width 10 height 10
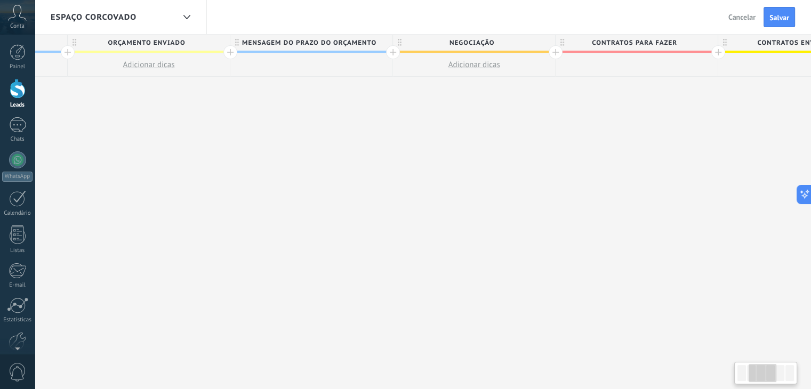
drag, startPoint x: 166, startPoint y: 131, endPoint x: 328, endPoint y: 146, distance: 162.7
click at [328, 146] on div "**********" at bounding box center [636, 212] width 1463 height 355
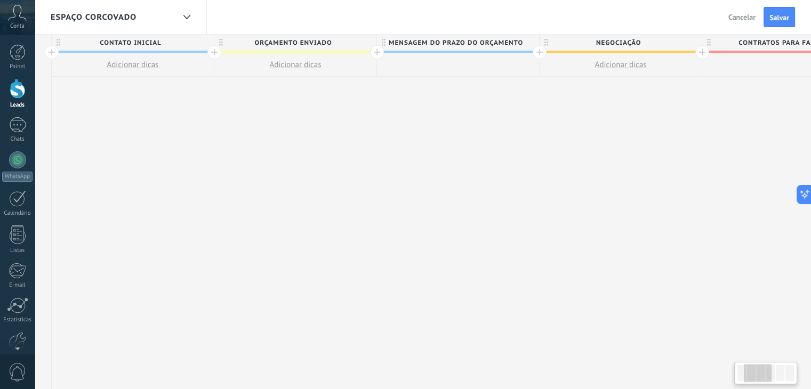
scroll to position [0, 132]
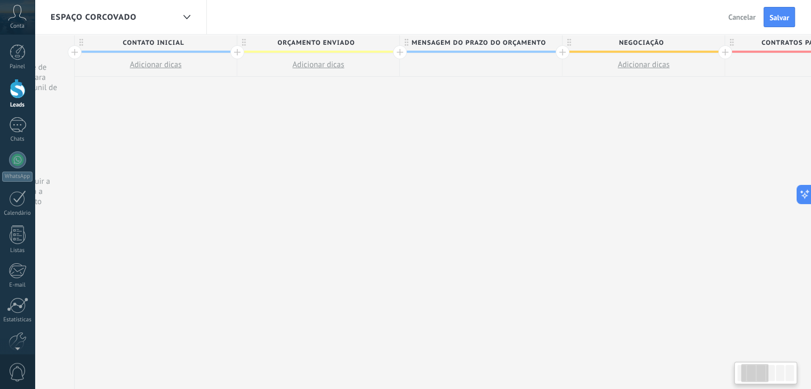
drag, startPoint x: 201, startPoint y: 146, endPoint x: 370, endPoint y: 167, distance: 170.9
click at [370, 167] on div "**********" at bounding box center [806, 212] width 1463 height 355
click at [561, 51] on div at bounding box center [562, 52] width 14 height 14
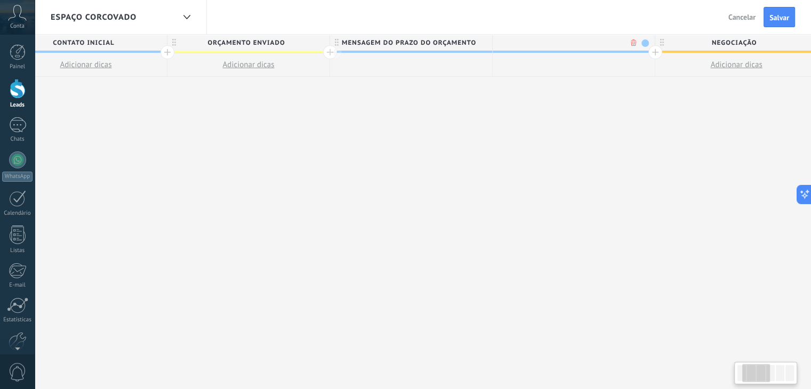
scroll to position [0, 211]
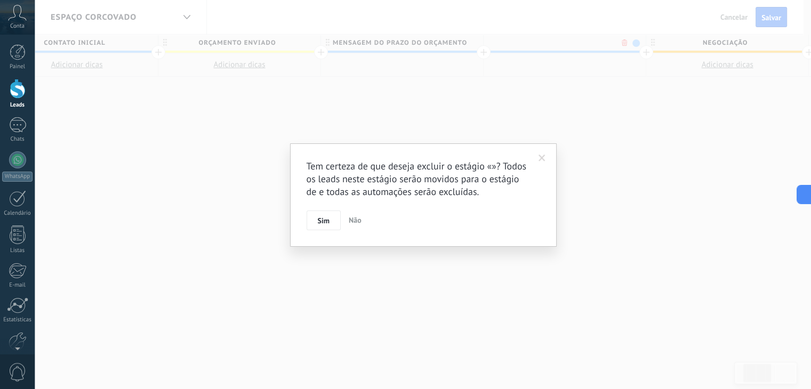
click at [623, 45] on body ".abccls-1,.abccls-2{fill-rule:evenodd}.abccls-2{fill:#fff} .abfcls-1{fill:none}…" at bounding box center [405, 194] width 811 height 389
click at [321, 215] on button "Sim" at bounding box center [327, 221] width 34 height 20
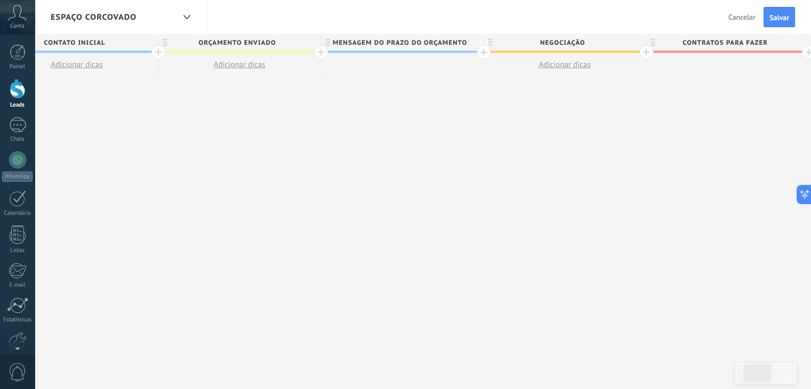
click at [440, 44] on span "mensagem do prAZO DO ORÇAMENTO" at bounding box center [399, 43] width 157 height 17
click at [474, 45] on span at bounding box center [473, 42] width 7 height 7
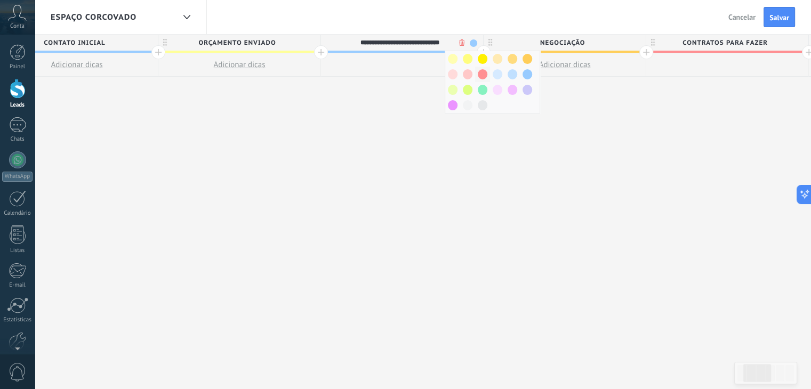
click at [480, 72] on span at bounding box center [483, 74] width 10 height 10
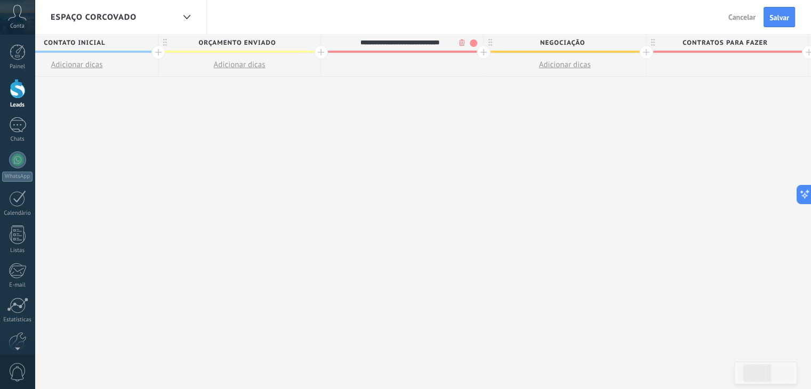
click at [398, 100] on div "**********" at bounding box center [727, 212] width 1463 height 355
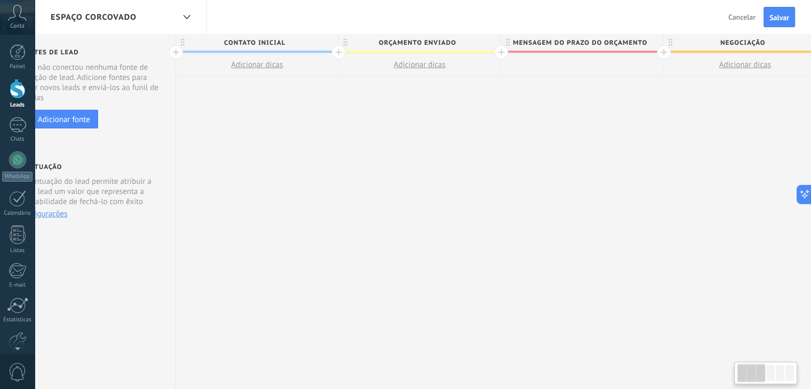
scroll to position [0, 27]
drag, startPoint x: 103, startPoint y: 169, endPoint x: 288, endPoint y: 183, distance: 184.9
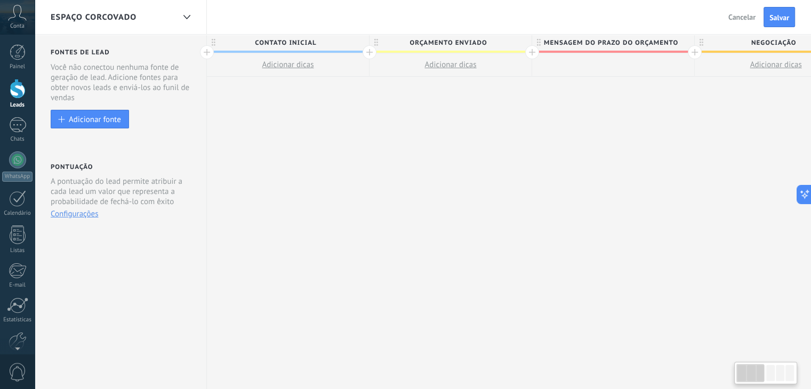
drag, startPoint x: 243, startPoint y: 179, endPoint x: 305, endPoint y: 173, distance: 62.6
click at [774, 23] on button "Salvar" at bounding box center [778, 17] width 31 height 20
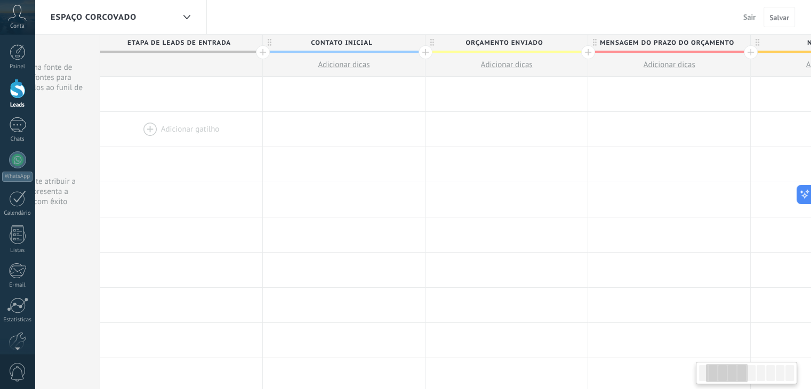
scroll to position [0, 140]
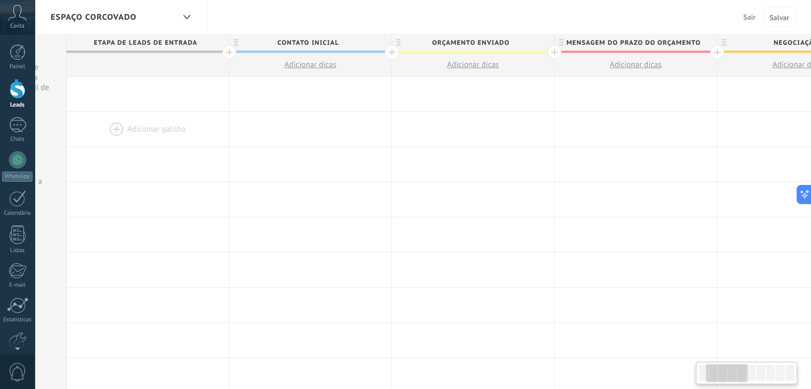
drag, startPoint x: 294, startPoint y: 154, endPoint x: 154, endPoint y: 144, distance: 140.0
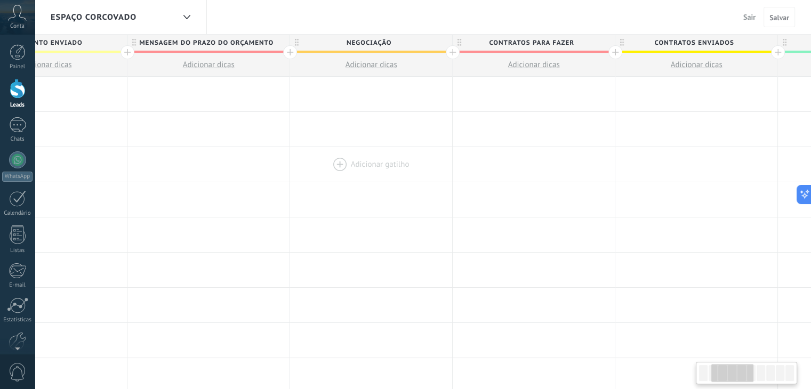
drag, startPoint x: 628, startPoint y: 110, endPoint x: 220, endPoint y: 157, distance: 411.0
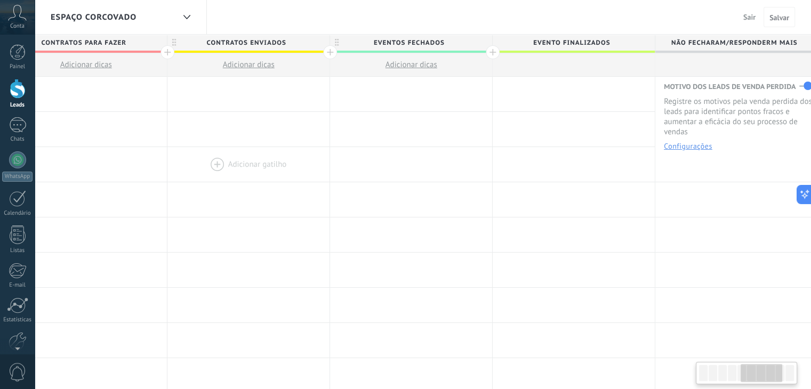
drag, startPoint x: 618, startPoint y: 127, endPoint x: 192, endPoint y: 148, distance: 425.8
drag, startPoint x: 718, startPoint y: 231, endPoint x: 568, endPoint y: 208, distance: 152.6
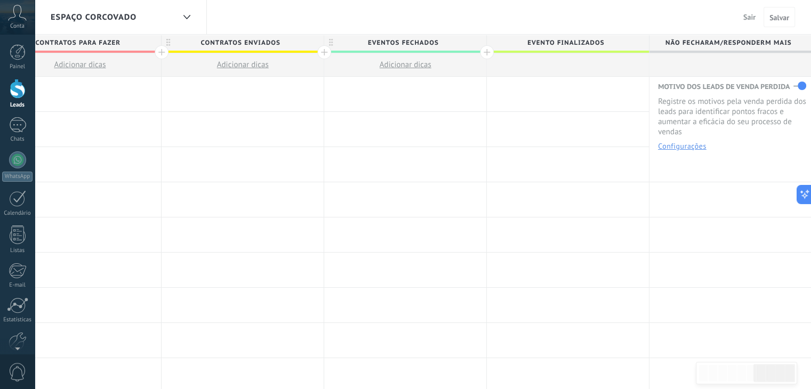
click at [669, 148] on button "Configurações" at bounding box center [682, 145] width 49 height 7
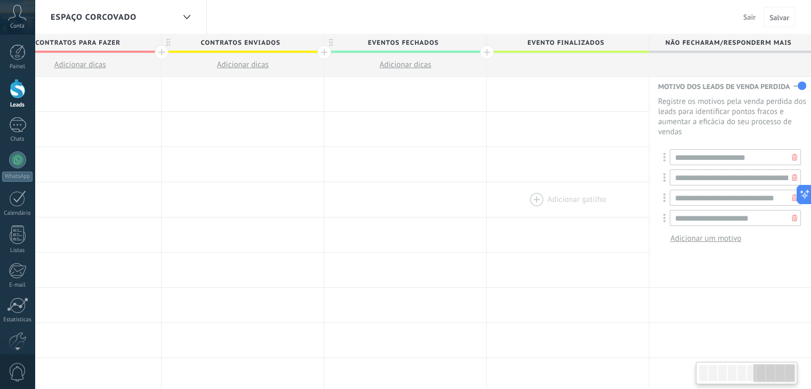
click at [546, 196] on div at bounding box center [568, 199] width 162 height 35
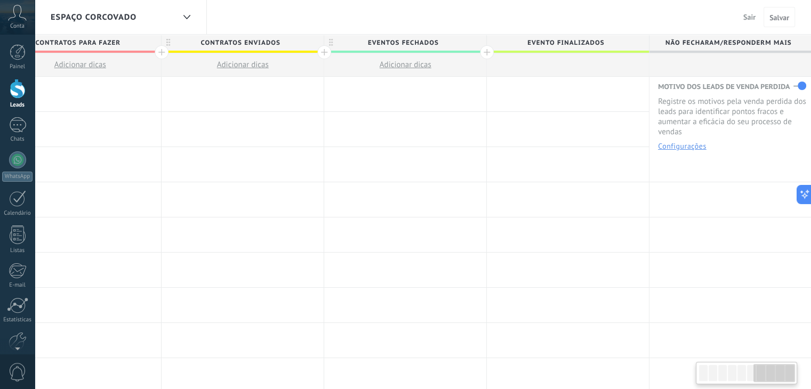
click at [723, 45] on span "NÃO FECHARAM/RESPONDERM MAIS" at bounding box center [727, 43] width 157 height 17
click at [595, 38] on span "EVENTO FINALIZADOS" at bounding box center [565, 43] width 157 height 17
click at [484, 51] on div at bounding box center [487, 52] width 14 height 14
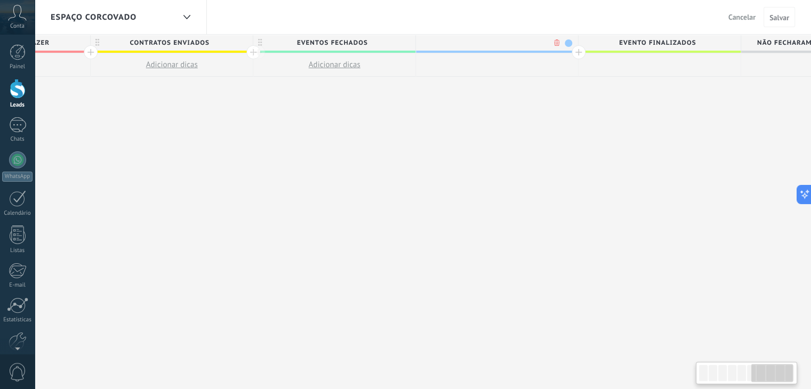
scroll to position [0, 1100]
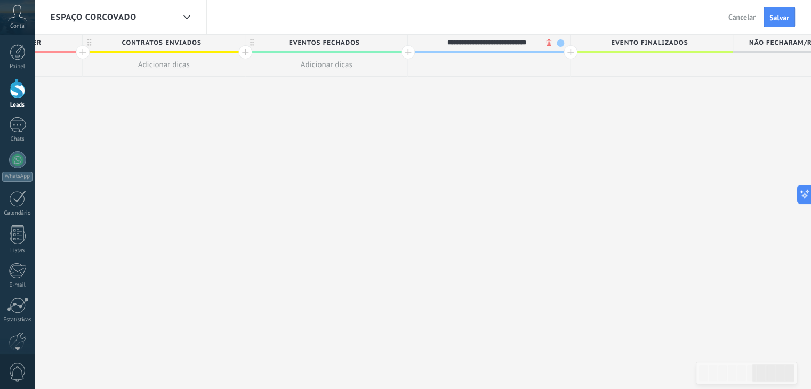
type input "**********"
click at [479, 232] on div "**********" at bounding box center [1, 212] width 1788 height 355
click at [428, 43] on span "EVENTO/ [PERSON_NAME]/CURIOSIDADE" at bounding box center [486, 43] width 157 height 17
click at [562, 43] on span at bounding box center [559, 42] width 7 height 7
click at [556, 106] on span at bounding box center [555, 105] width 10 height 10
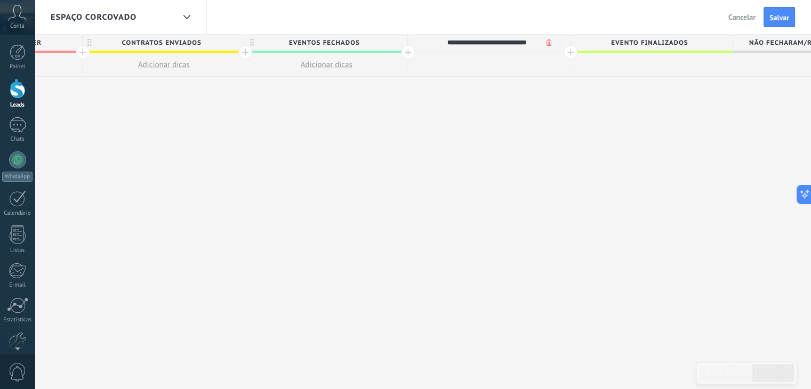
click at [507, 92] on div "**********" at bounding box center [1, 212] width 1788 height 355
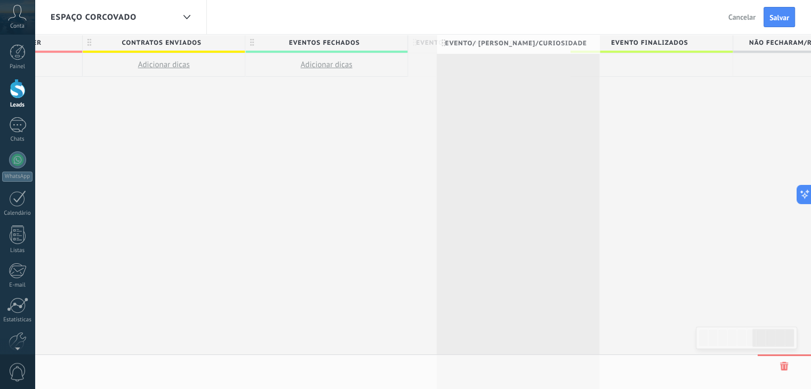
scroll to position [0, 1096]
drag, startPoint x: 563, startPoint y: 41, endPoint x: 593, endPoint y: 42, distance: 30.4
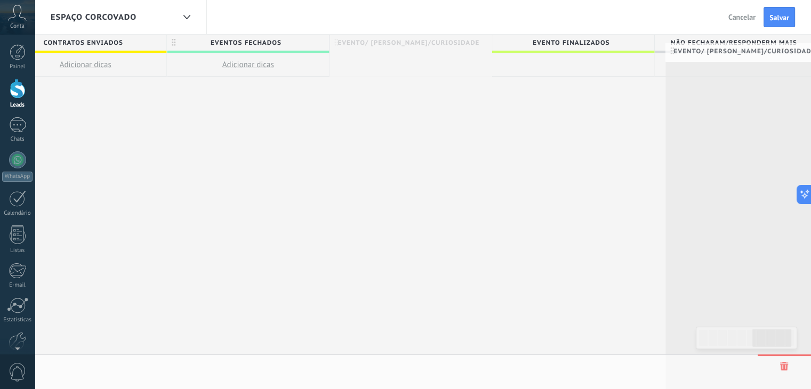
scroll to position [0, 1183]
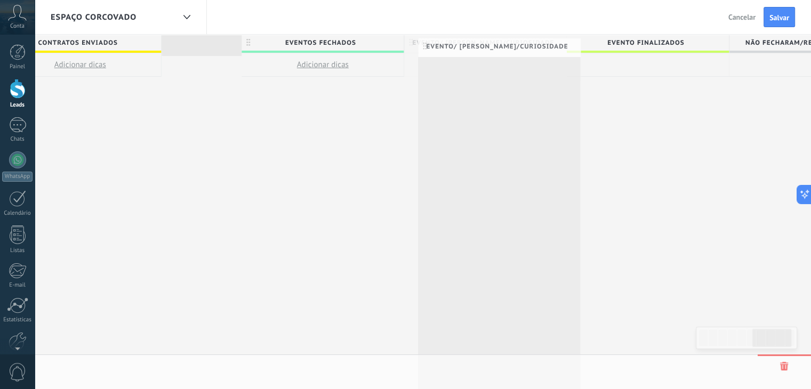
drag, startPoint x: 570, startPoint y: 41, endPoint x: 576, endPoint y: 45, distance: 7.7
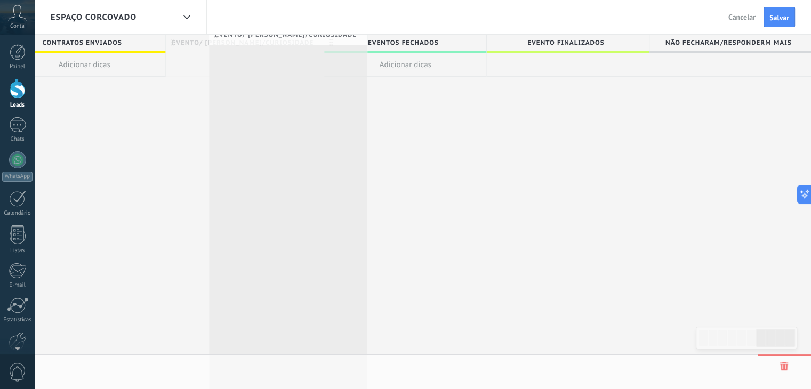
scroll to position [0, 1178]
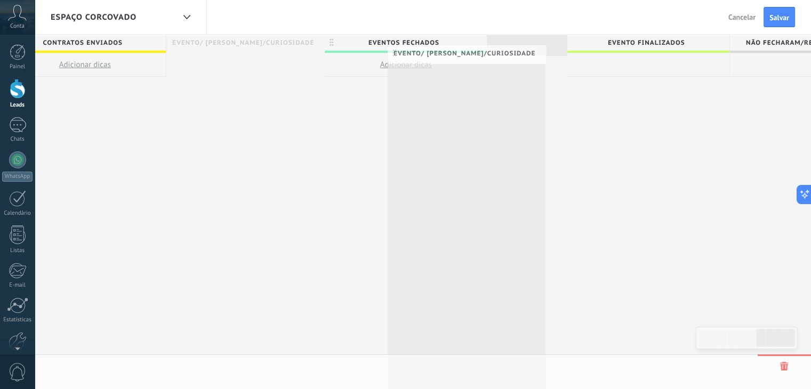
drag, startPoint x: 364, startPoint y: 35, endPoint x: 542, endPoint y: 54, distance: 179.0
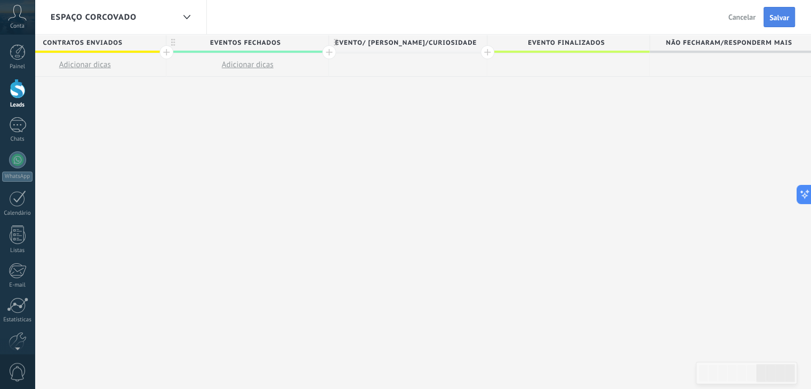
click at [781, 11] on button "Salvar" at bounding box center [778, 17] width 31 height 20
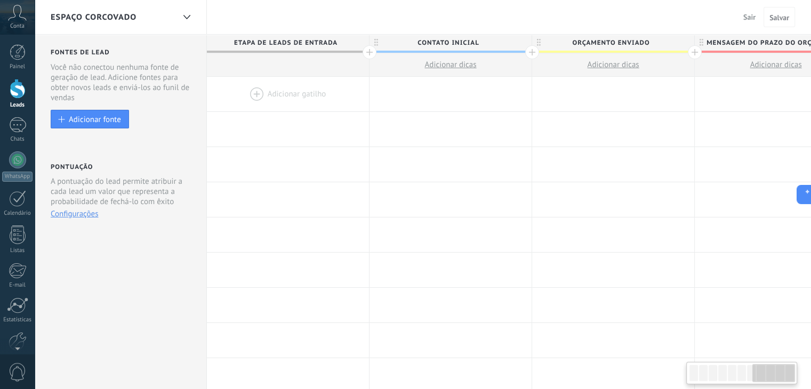
scroll to position [0, 1178]
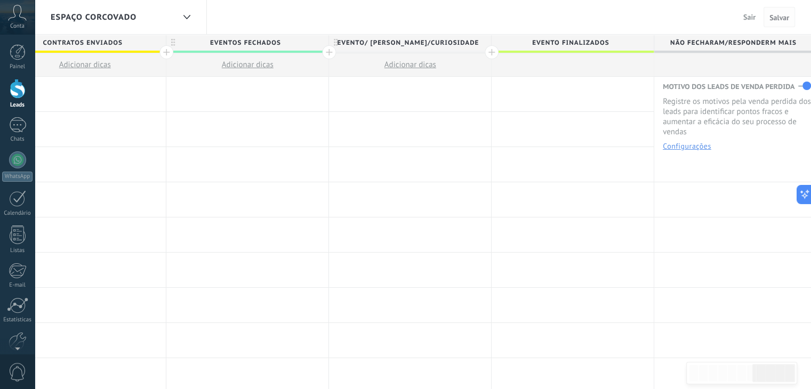
click at [780, 17] on span "Salvar" at bounding box center [779, 17] width 20 height 7
click at [781, 18] on span "Salvar" at bounding box center [779, 17] width 20 height 7
click at [14, 54] on div at bounding box center [18, 52] width 16 height 16
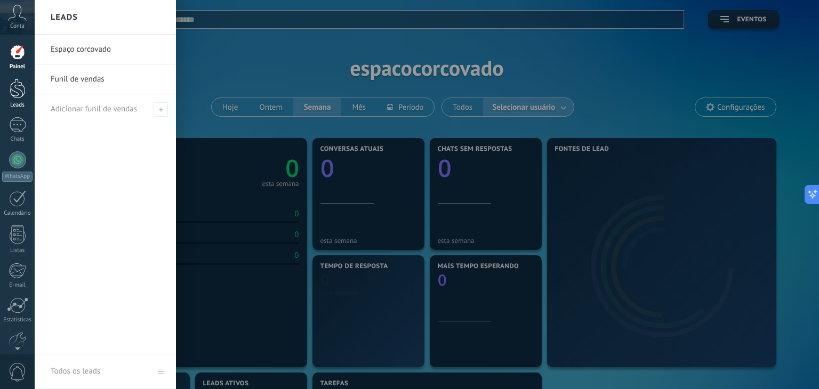
click at [16, 103] on div "Leads" at bounding box center [17, 105] width 31 height 7
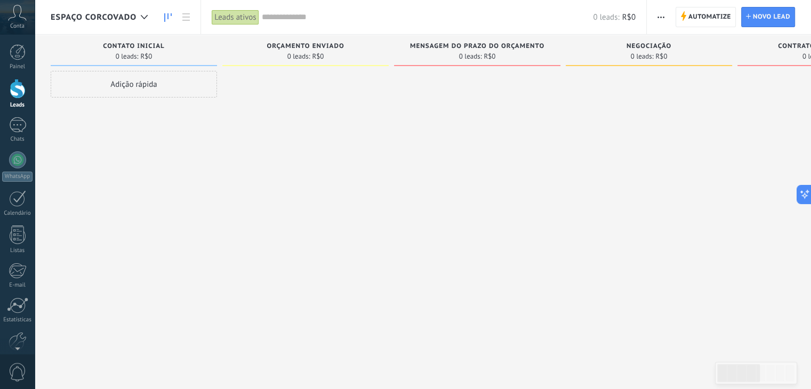
drag, startPoint x: 335, startPoint y: 383, endPoint x: 512, endPoint y: 360, distance: 178.0
click at [510, 361] on div "Desculpe, nenhum lead encontrado Mostrar tudo Etapa de leads de entrada solicit…" at bounding box center [423, 222] width 776 height 374
drag, startPoint x: 424, startPoint y: 384, endPoint x: 481, endPoint y: 384, distance: 56.5
click at [481, 384] on div "Desculpe, nenhum lead encontrado Mostrar tudo Etapa de leads de entrada solicit…" at bounding box center [423, 222] width 776 height 374
drag, startPoint x: 481, startPoint y: 384, endPoint x: 595, endPoint y: 303, distance: 139.6
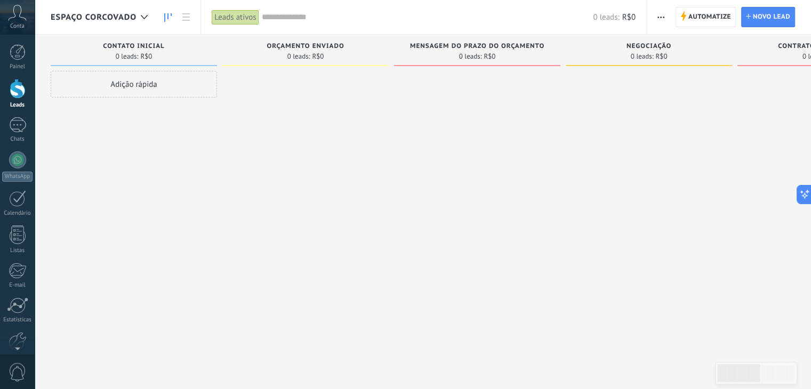
click at [531, 357] on div "Desculpe, nenhum lead encontrado Mostrar tudo Etapa de leads de entrada solicit…" at bounding box center [423, 222] width 776 height 374
drag, startPoint x: 658, startPoint y: 261, endPoint x: 784, endPoint y: 101, distance: 203.8
click at [810, 136] on html ".abccls-1,.abccls-2{fill-rule:evenodd}.abccls-2{fill:#fff} .abfcls-1{fill:none}…" at bounding box center [405, 194] width 811 height 389
click at [659, 20] on span "button" at bounding box center [660, 17] width 7 height 20
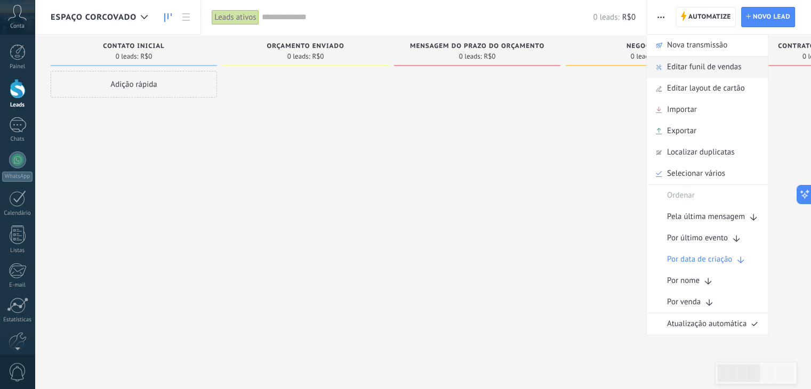
click at [670, 71] on span "Editar funil de vendas" at bounding box center [704, 66] width 74 height 21
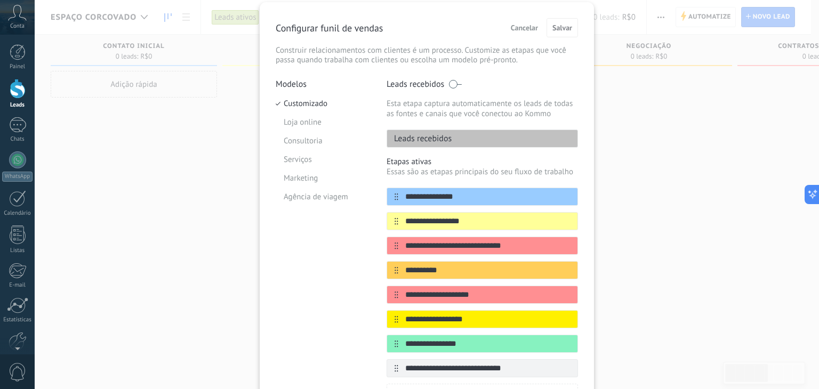
scroll to position [53, 0]
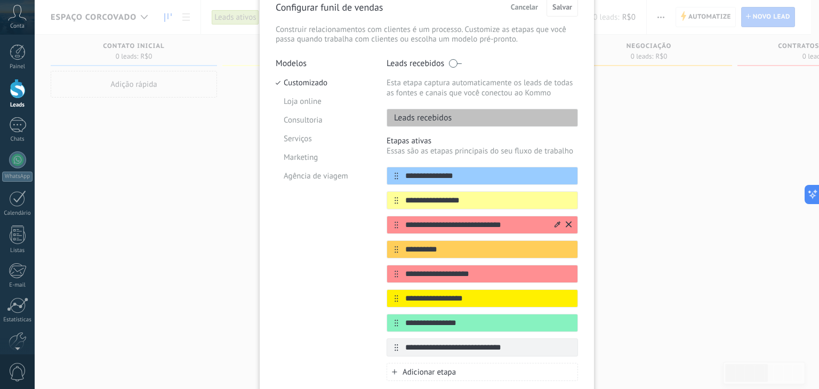
click at [460, 223] on input "**********" at bounding box center [475, 225] width 155 height 11
drag, startPoint x: 460, startPoint y: 223, endPoint x: 555, endPoint y: 222, distance: 95.4
click at [555, 222] on div "**********" at bounding box center [481, 225] width 191 height 18
type input "*"
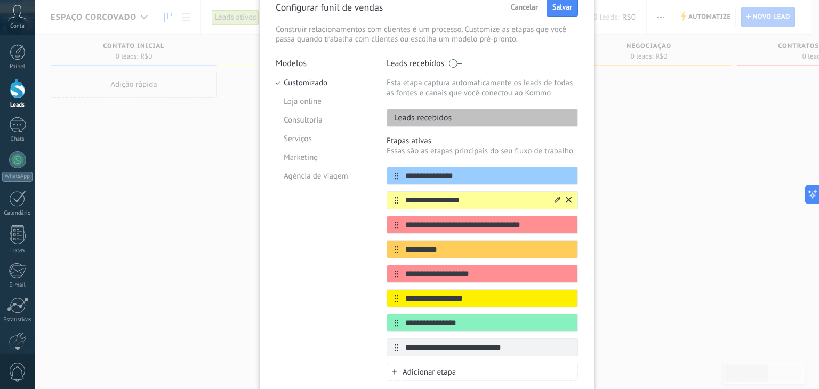
type input "**********"
click at [407, 197] on input "**********" at bounding box center [475, 200] width 155 height 11
click at [443, 203] on input "**********" at bounding box center [475, 200] width 155 height 11
type input "**********"
drag, startPoint x: 450, startPoint y: 227, endPoint x: 450, endPoint y: 241, distance: 14.9
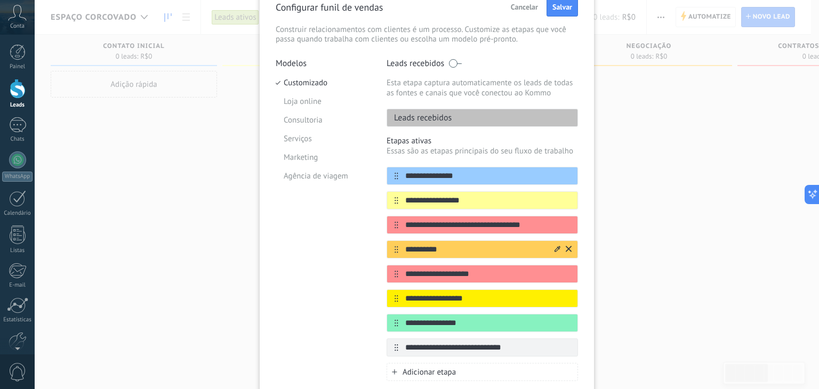
click at [450, 227] on input "**********" at bounding box center [487, 225] width 179 height 11
drag, startPoint x: 505, startPoint y: 225, endPoint x: 504, endPoint y: 240, distance: 15.0
click at [505, 224] on input "**********" at bounding box center [487, 225] width 179 height 11
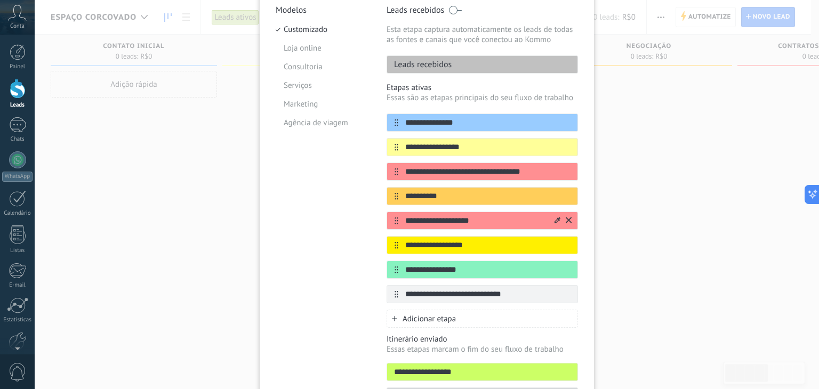
scroll to position [160, 0]
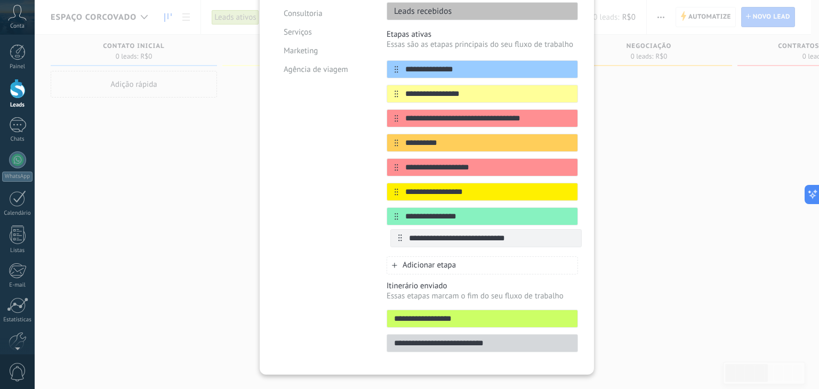
drag, startPoint x: 394, startPoint y: 241, endPoint x: 400, endPoint y: 243, distance: 5.6
click at [400, 243] on div "**********" at bounding box center [481, 155] width 191 height 190
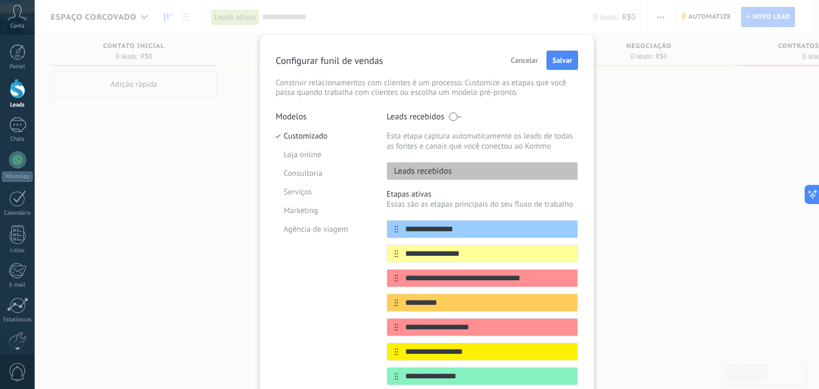
scroll to position [53, 0]
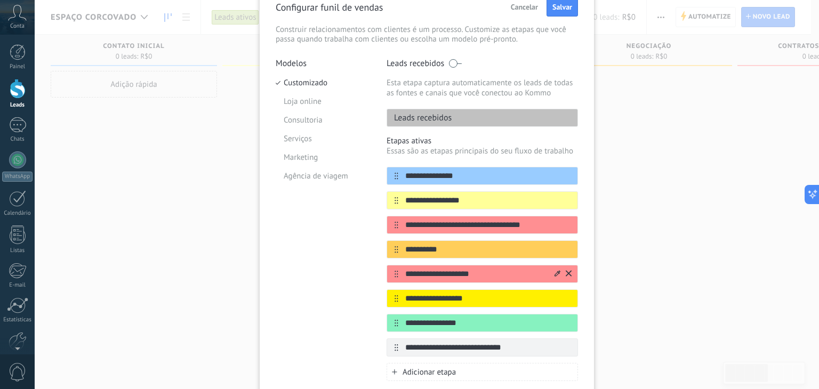
type input "**********"
drag, startPoint x: 500, startPoint y: 271, endPoint x: 404, endPoint y: 271, distance: 96.5
click at [404, 271] on input "**********" at bounding box center [475, 274] width 155 height 11
type input "*"
click at [452, 276] on input "**********" at bounding box center [475, 274] width 155 height 11
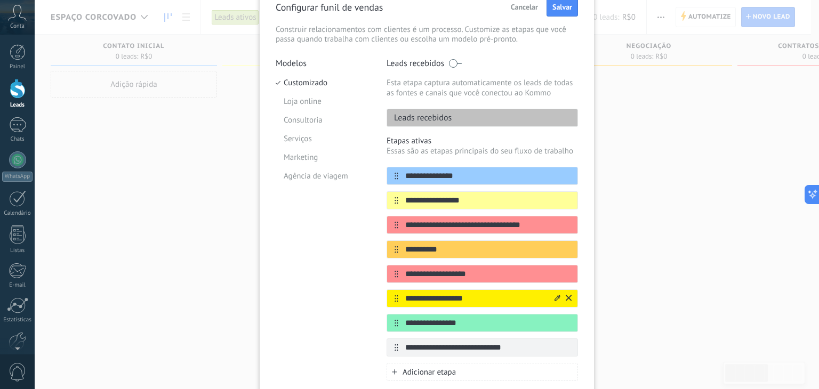
type input "**********"
drag, startPoint x: 506, startPoint y: 296, endPoint x: 424, endPoint y: 350, distance: 98.0
click at [407, 297] on input "**********" at bounding box center [487, 298] width 179 height 11
type input "**********"
drag, startPoint x: 478, startPoint y: 325, endPoint x: 396, endPoint y: 318, distance: 81.8
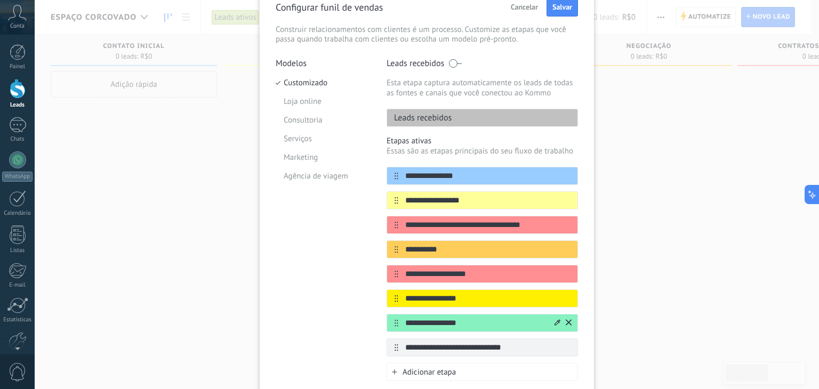
click at [398, 318] on input "**********" at bounding box center [475, 323] width 155 height 11
click at [435, 322] on input "**********" at bounding box center [475, 323] width 155 height 11
click at [483, 318] on input "**********" at bounding box center [475, 323] width 155 height 11
drag, startPoint x: 483, startPoint y: 318, endPoint x: 433, endPoint y: 319, distance: 50.1
click at [433, 319] on input "**********" at bounding box center [475, 323] width 155 height 11
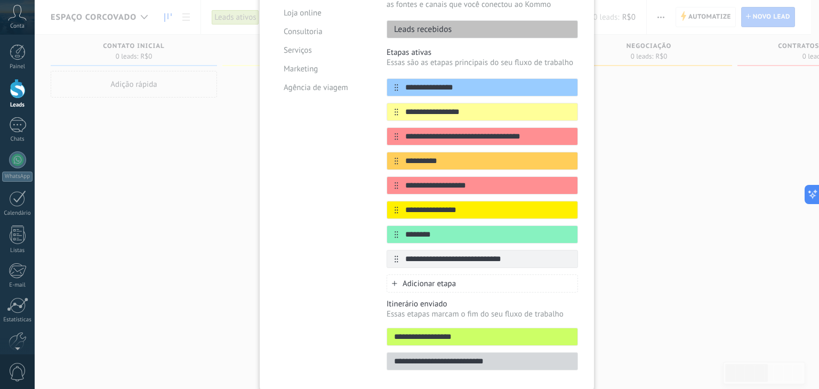
scroll to position [125, 0]
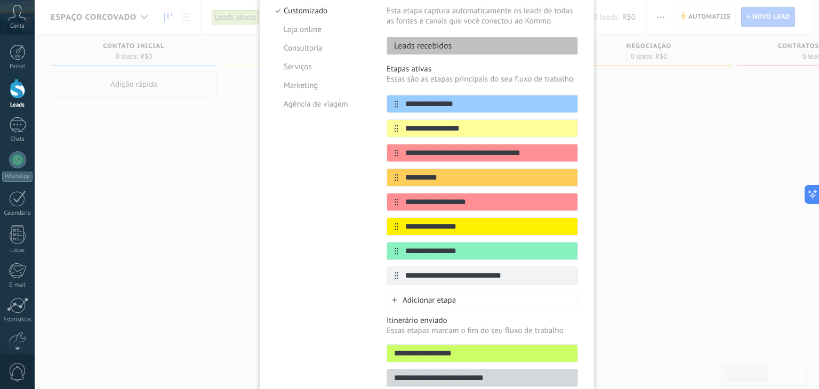
type input "**********"
click at [341, 272] on div "Modelos Customizado Loja online Consultoria Serviços Marketing Agência de viagem" at bounding box center [323, 189] width 95 height 407
click at [625, 288] on div "**********" at bounding box center [427, 194] width 784 height 389
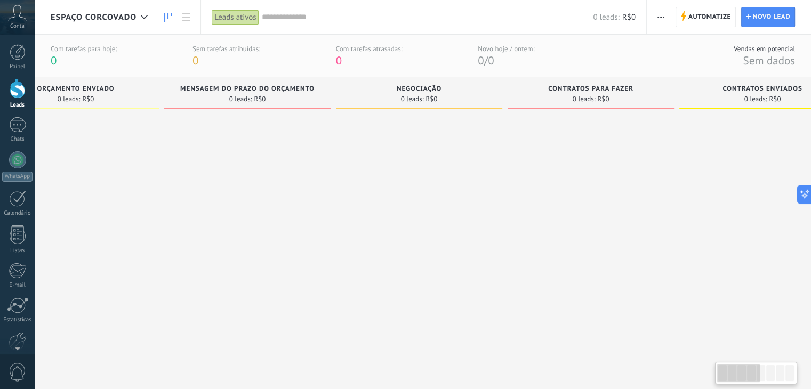
scroll to position [0, 0]
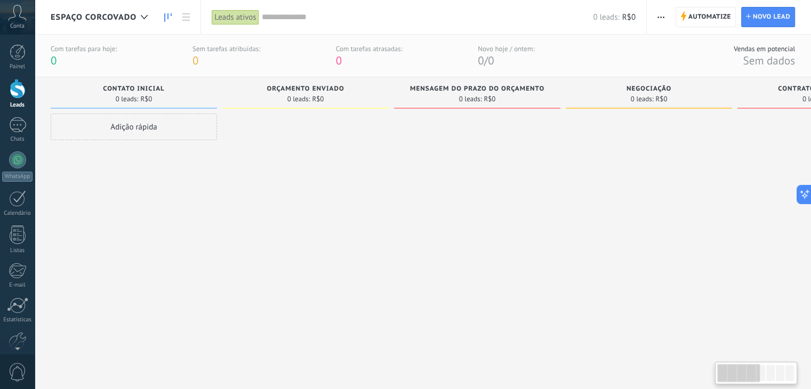
drag, startPoint x: 682, startPoint y: 239, endPoint x: 818, endPoint y: 45, distance: 237.3
click at [810, 45] on html ".abccls-1,.abccls-2{fill-rule:evenodd}.abccls-2{fill:#fff} .abfcls-1{fill:none}…" at bounding box center [405, 194] width 811 height 389
click at [136, 128] on div "Adição rápida" at bounding box center [134, 127] width 166 height 27
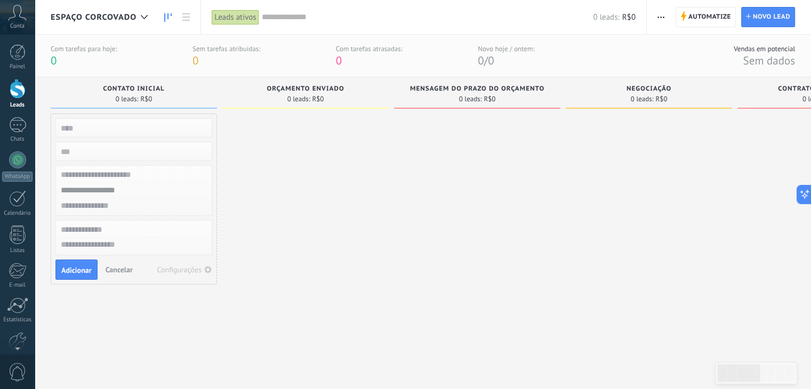
click at [136, 171] on input "text" at bounding box center [133, 174] width 156 height 15
click at [122, 189] on input "text" at bounding box center [133, 190] width 156 height 15
click at [99, 206] on input "text" at bounding box center [133, 205] width 156 height 15
click at [113, 228] on input "text" at bounding box center [133, 229] width 156 height 15
click at [116, 244] on textarea at bounding box center [134, 245] width 156 height 15
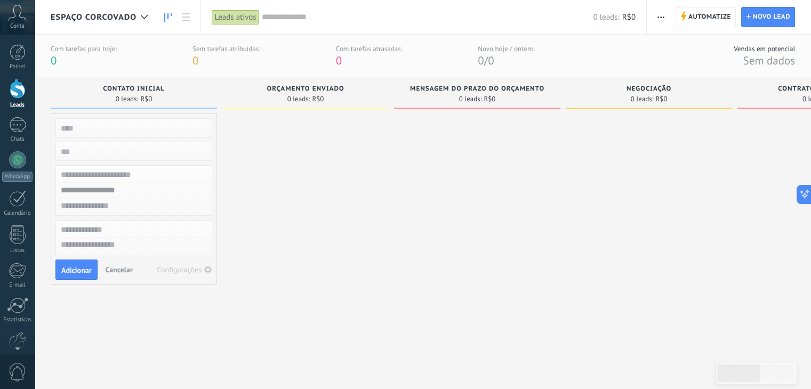
click at [392, 296] on div "orçamento enviado 0 leads: R$0" at bounding box center [308, 220] width 172 height 286
click at [4, 10] on div "Conta" at bounding box center [17, 17] width 35 height 35
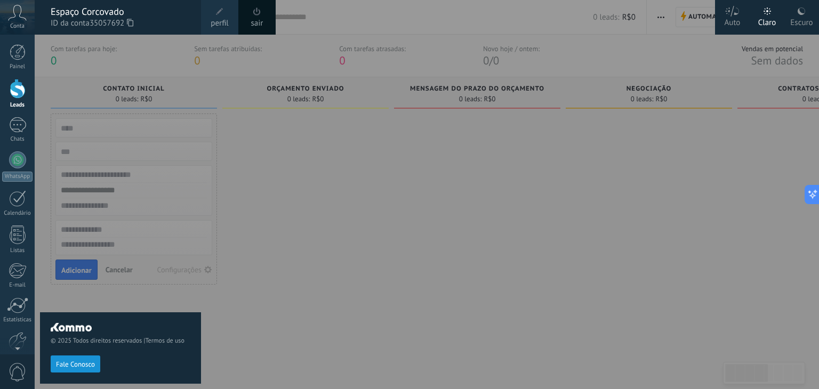
click at [495, 256] on div at bounding box center [444, 194] width 819 height 389
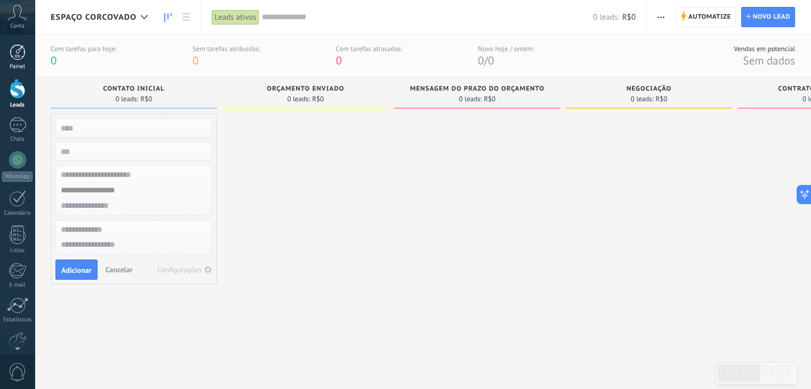
click at [10, 45] on div at bounding box center [18, 52] width 16 height 16
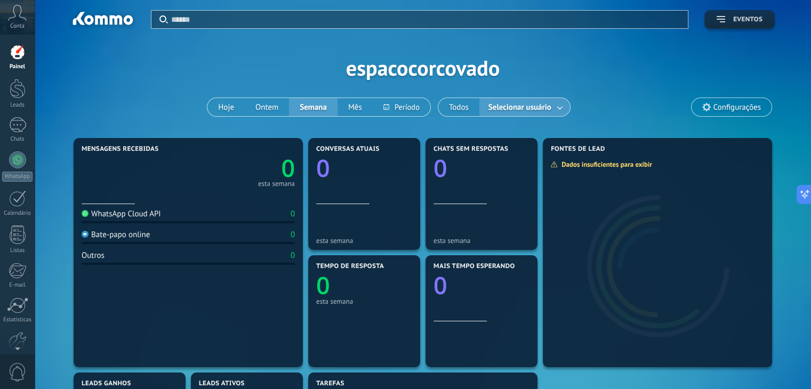
click at [740, 21] on span "Eventos" at bounding box center [747, 19] width 29 height 7
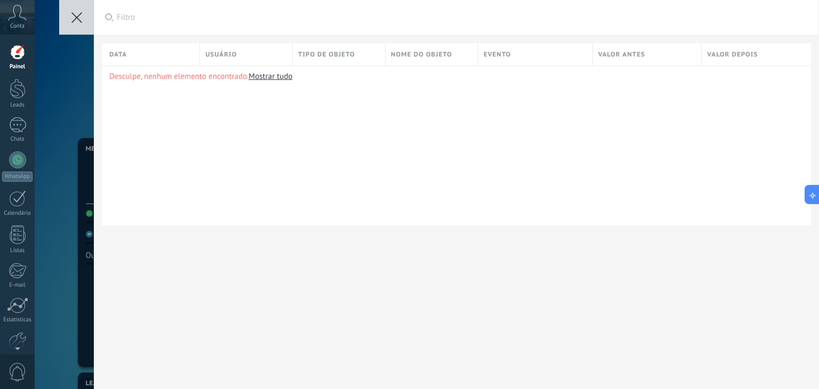
click at [72, 9] on button at bounding box center [76, 17] width 35 height 35
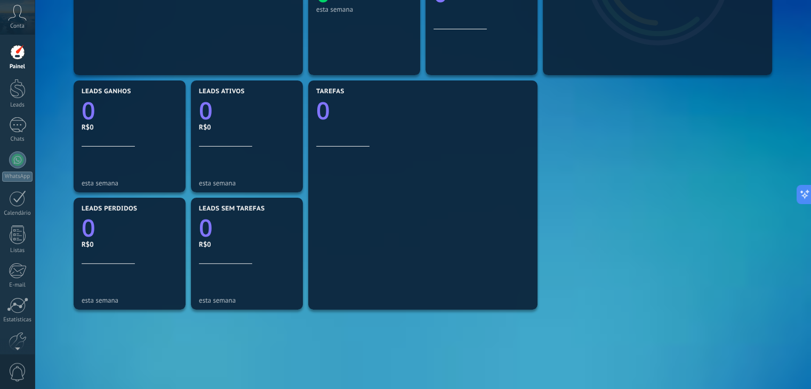
scroll to position [320, 0]
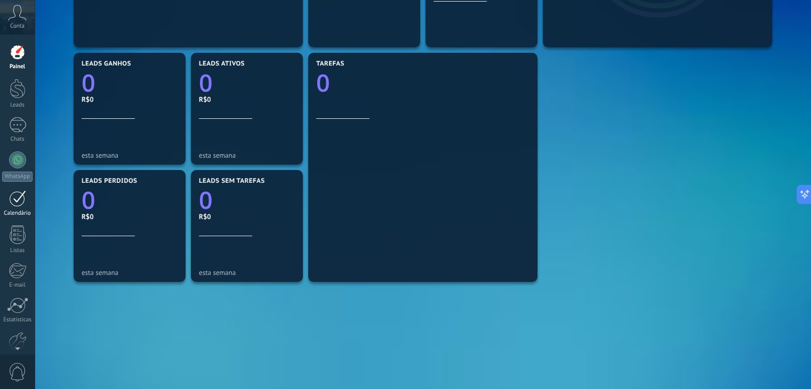
click at [17, 207] on link "Calendário" at bounding box center [17, 203] width 35 height 27
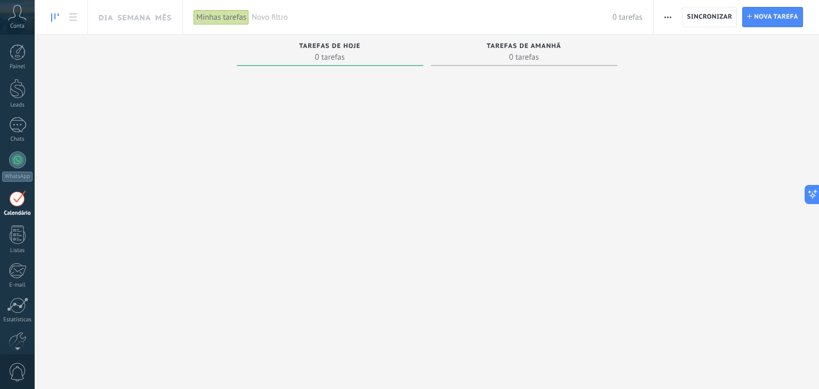
click at [322, 47] on span "Tarefas de hoje" at bounding box center [329, 46] width 61 height 7
click at [356, 46] on span "Tarefas de hoje" at bounding box center [329, 46] width 61 height 7
click at [365, 45] on div "Tarefas de hoje" at bounding box center [330, 47] width 176 height 9
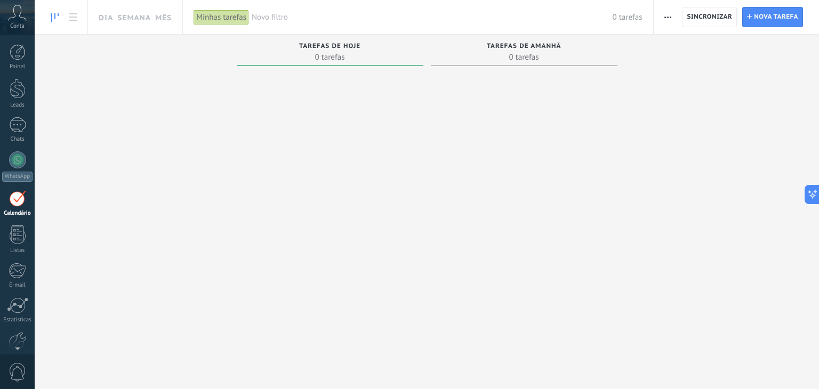
click at [667, 26] on span "button" at bounding box center [667, 17] width 7 height 20
click at [684, 69] on span "Gerenciar tipos de tarefas" at bounding box center [717, 66] width 87 height 21
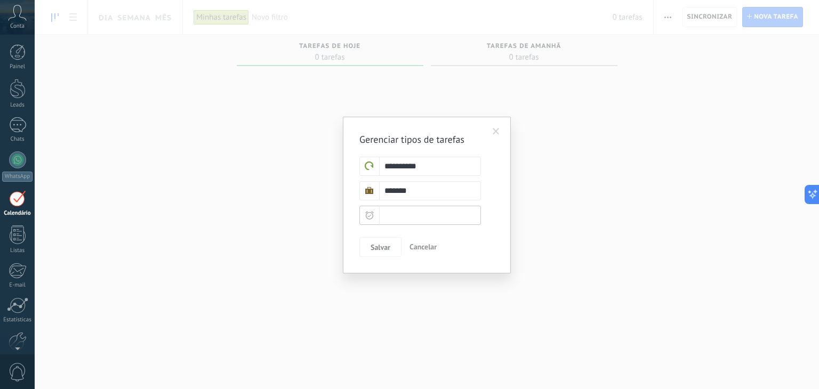
click at [388, 215] on input "text" at bounding box center [420, 215] width 122 height 19
type input "*"
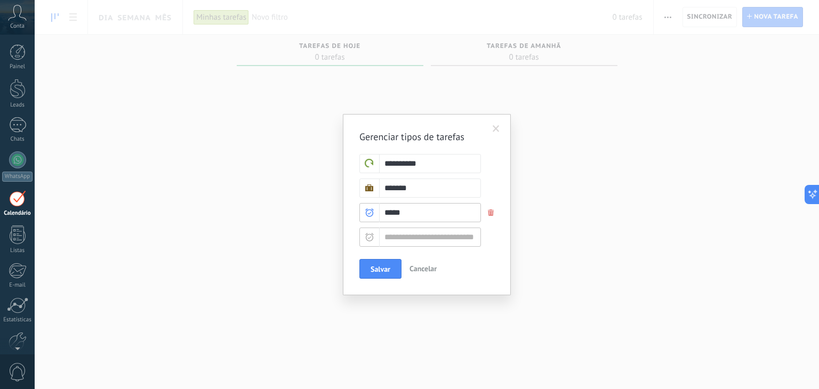
type input "******"
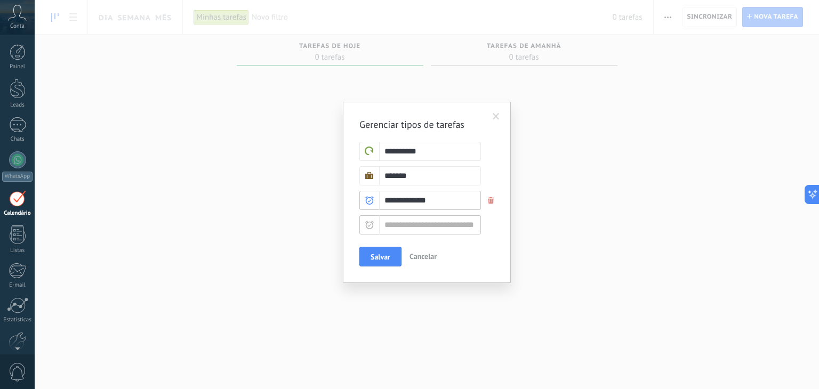
drag, startPoint x: 446, startPoint y: 207, endPoint x: 378, endPoint y: 205, distance: 67.7
click at [378, 205] on div "**********" at bounding box center [418, 200] width 151 height 19
type input "*"
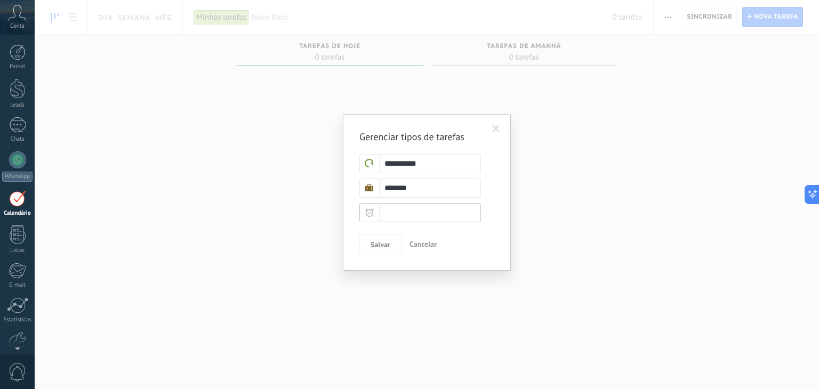
type input "*"
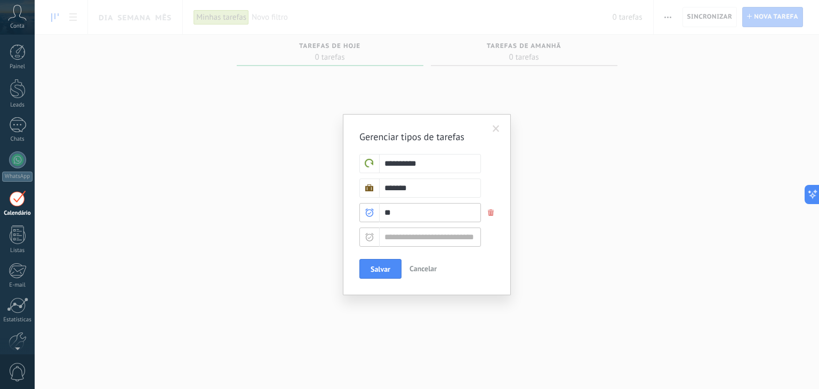
type input "*"
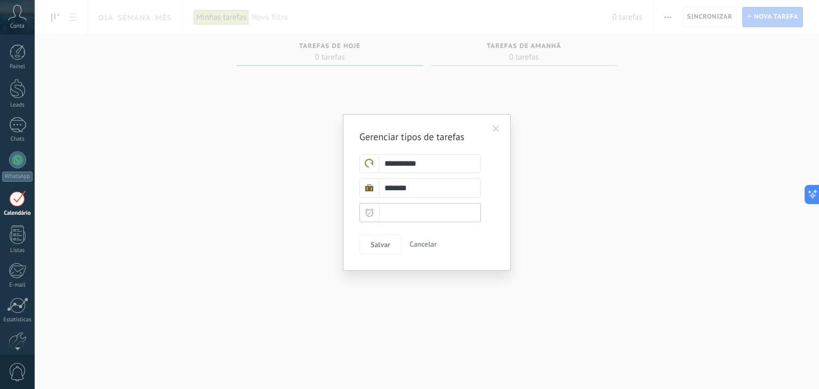
type input "*"
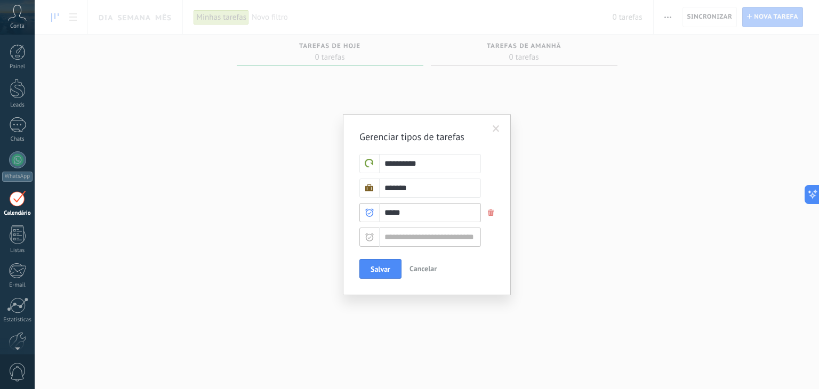
type input "******"
type input "**********"
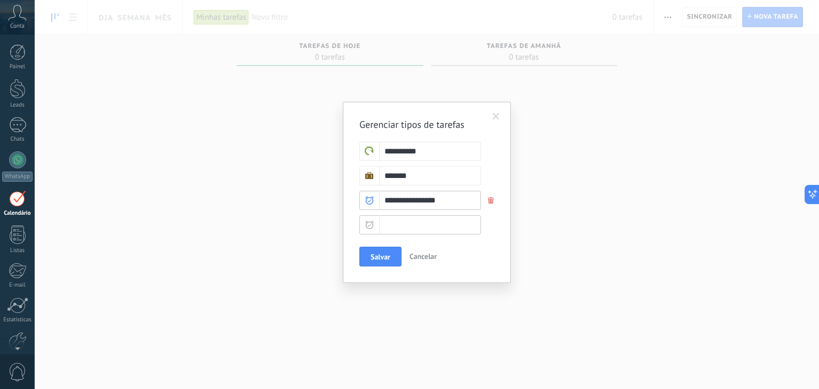
click at [429, 224] on input "text" at bounding box center [420, 224] width 122 height 19
drag, startPoint x: 442, startPoint y: 198, endPoint x: 424, endPoint y: 206, distance: 20.0
click at [424, 206] on input "**********" at bounding box center [420, 200] width 122 height 19
type input "**********"
click at [419, 232] on input "text" at bounding box center [420, 224] width 122 height 19
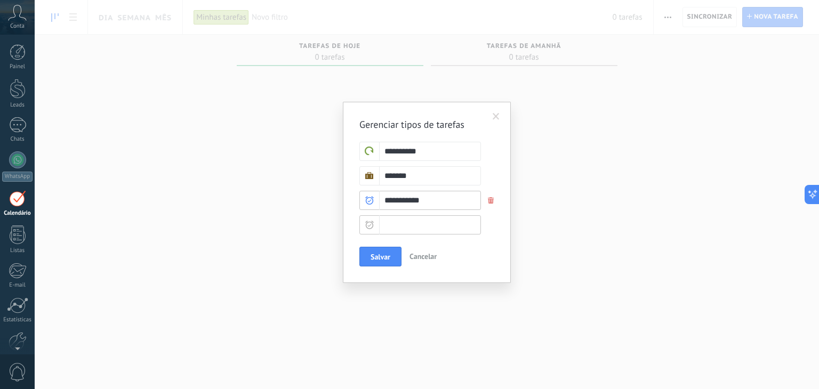
type input "*"
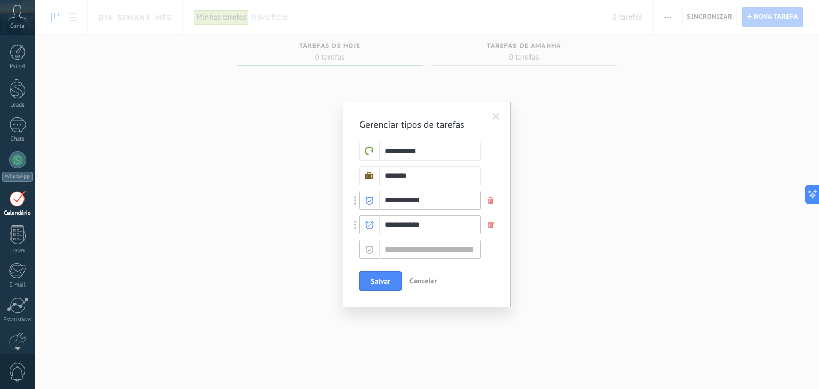
click at [387, 222] on input "**********" at bounding box center [420, 224] width 122 height 19
type input "**********"
click at [418, 253] on input "text" at bounding box center [420, 249] width 122 height 19
drag, startPoint x: 422, startPoint y: 198, endPoint x: 386, endPoint y: 201, distance: 35.3
click at [386, 201] on input "**********" at bounding box center [420, 200] width 122 height 19
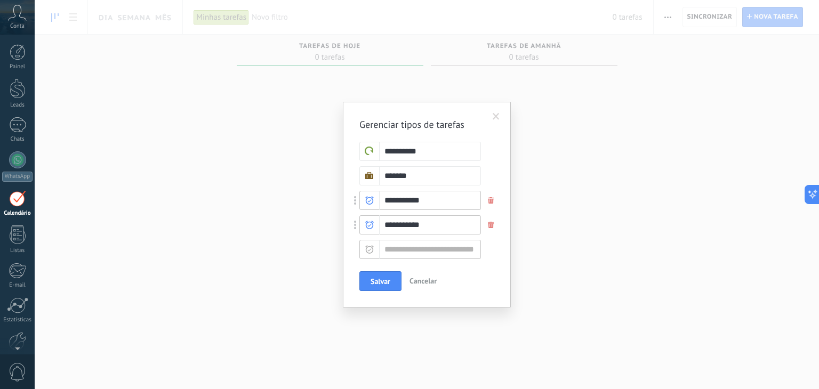
type input "*"
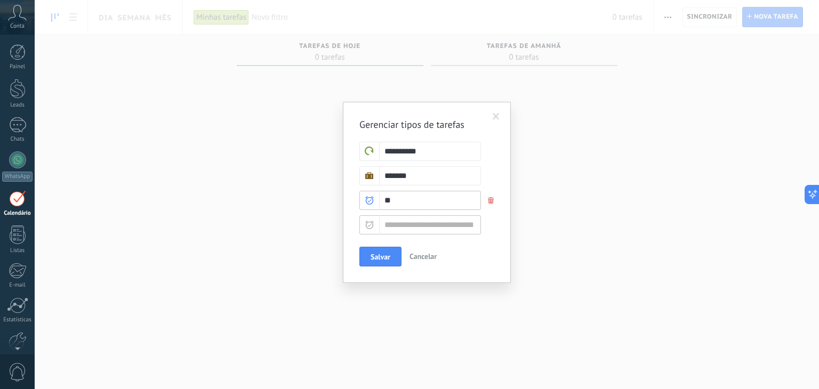
type input "*"
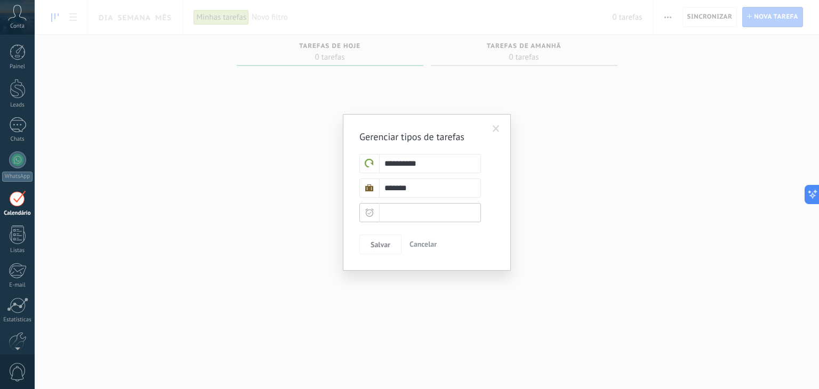
type input "*"
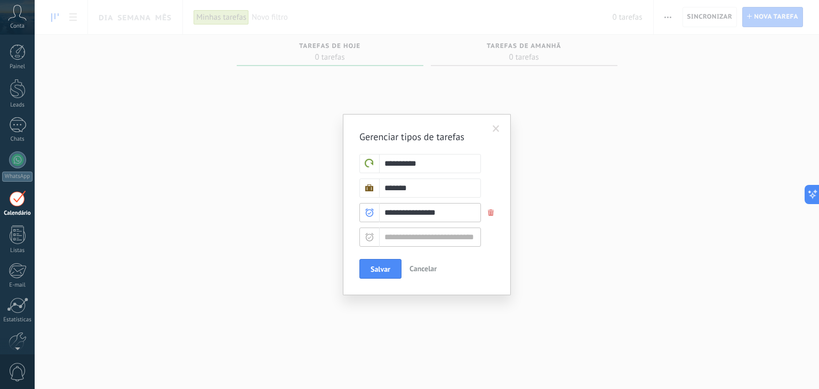
type input "**********"
click at [403, 236] on input "text" at bounding box center [420, 237] width 122 height 19
type input "*"
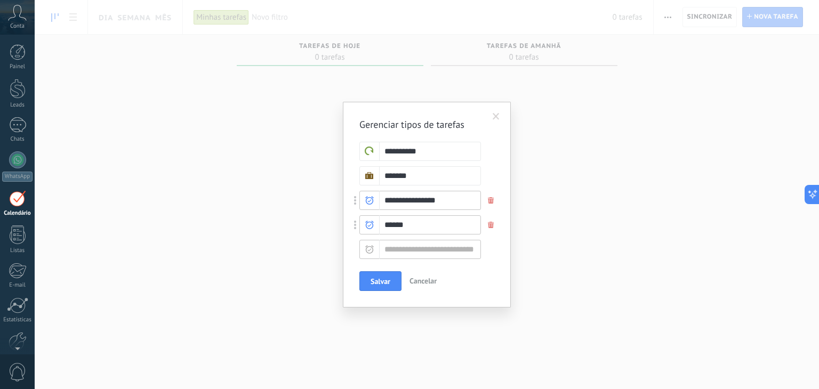
type input "******"
click at [398, 251] on input "text" at bounding box center [420, 249] width 122 height 19
type input "*"
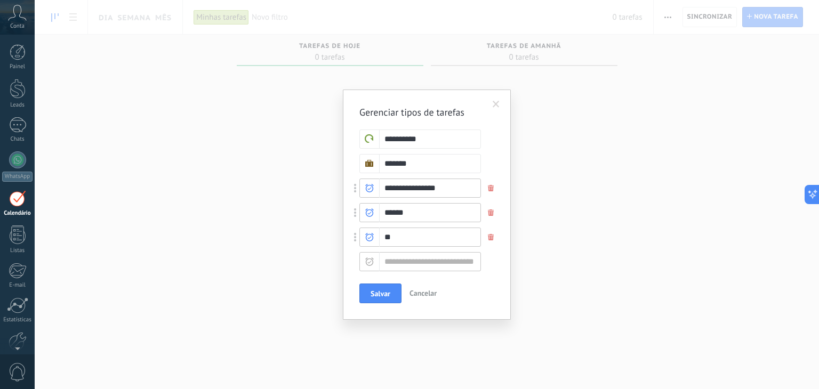
type input "*"
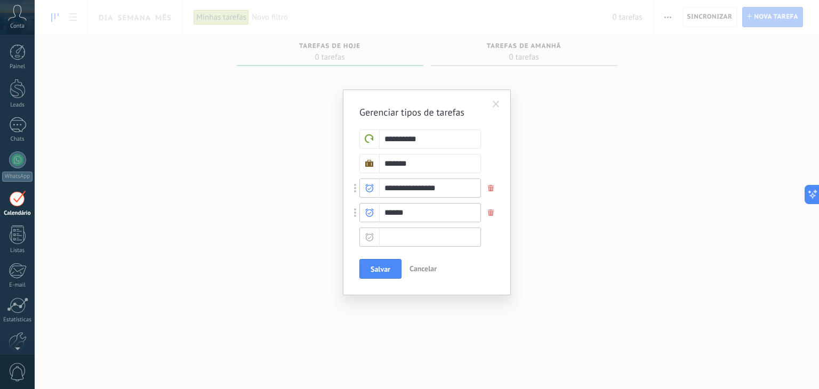
type input "*"
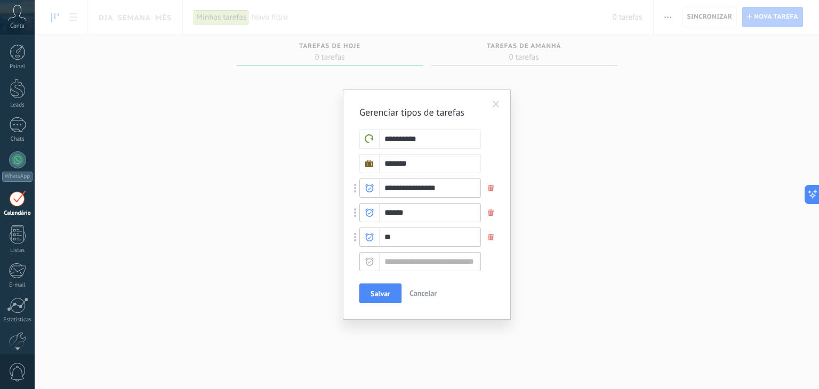
type input "*"
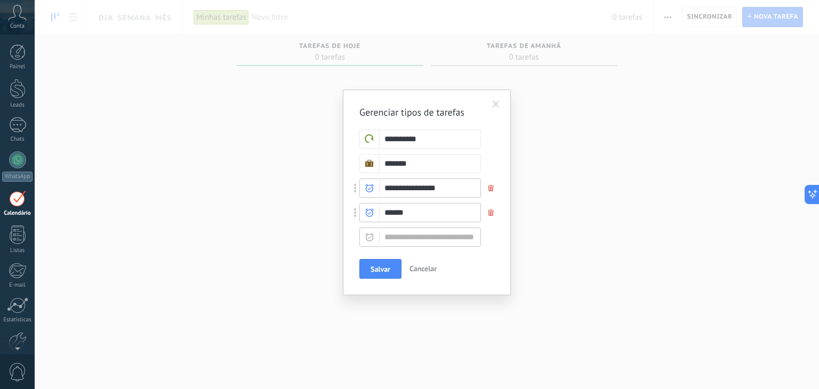
click at [447, 184] on input "**********" at bounding box center [420, 188] width 122 height 19
type input "*******"
click at [368, 207] on div at bounding box center [369, 212] width 20 height 19
type input "******"
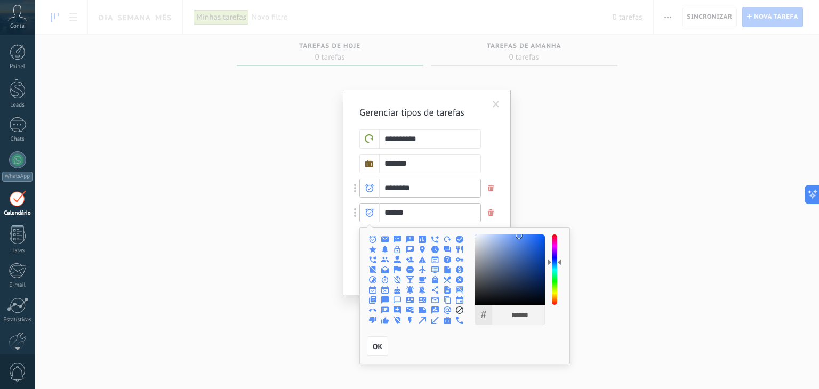
click at [369, 188] on use at bounding box center [369, 188] width 9 height 9
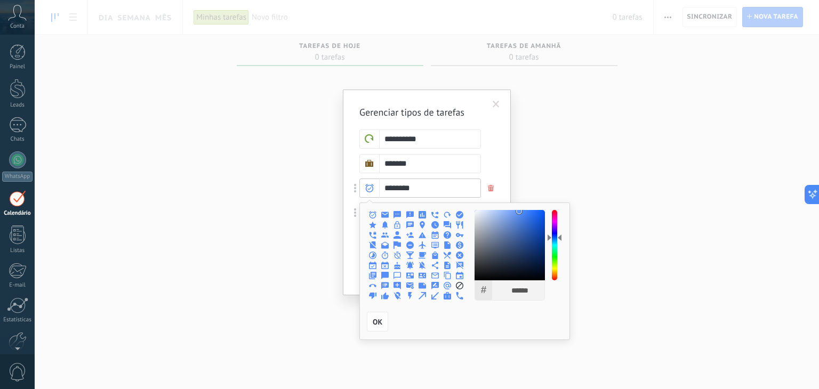
click at [463, 216] on div at bounding box center [459, 215] width 11 height 10
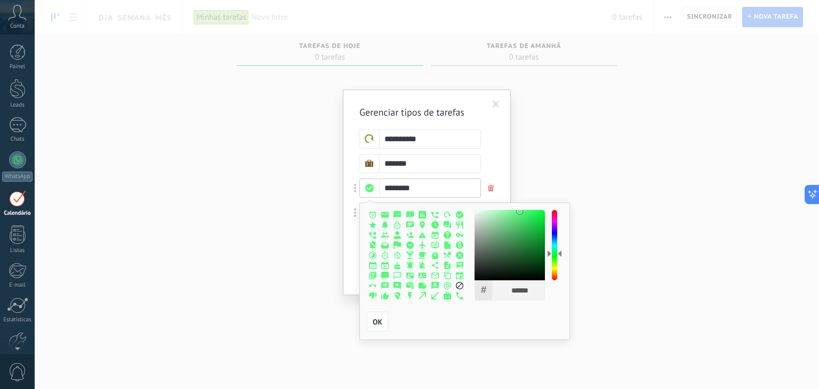
click at [554, 252] on div at bounding box center [554, 245] width 5 height 70
click at [456, 210] on div at bounding box center [459, 215] width 11 height 10
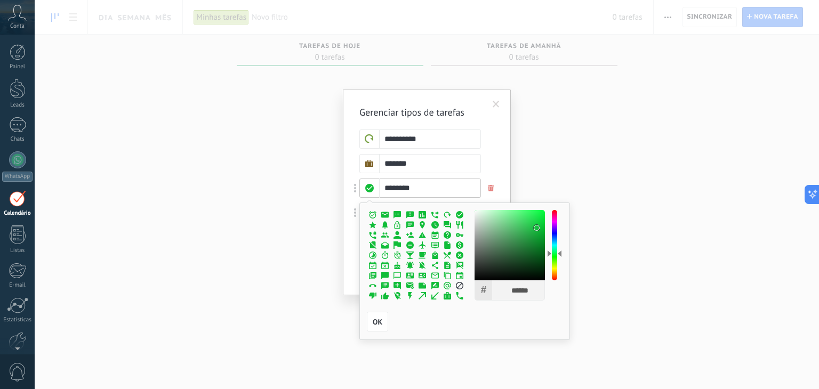
type input "******"
drag, startPoint x: 520, startPoint y: 213, endPoint x: 537, endPoint y: 230, distance: 24.5
click at [537, 230] on div at bounding box center [537, 231] width 6 height 6
click at [388, 300] on div at bounding box center [384, 296] width 11 height 10
click at [375, 322] on span "OK" at bounding box center [378, 321] width 10 height 7
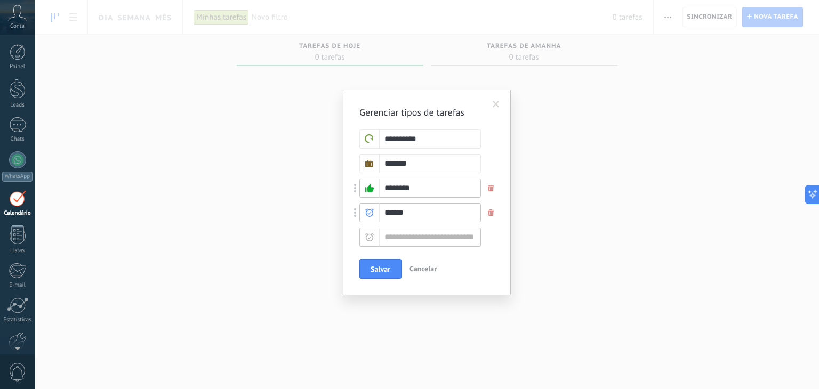
click at [373, 210] on icon at bounding box center [369, 212] width 9 height 9
type input "******"
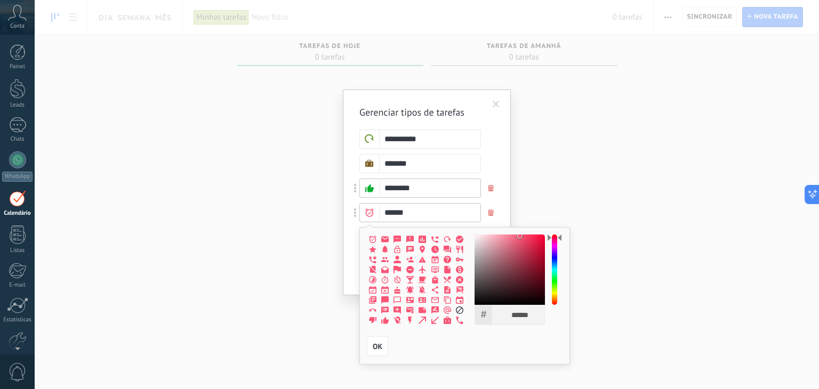
click at [554, 236] on div at bounding box center [554, 270] width 5 height 70
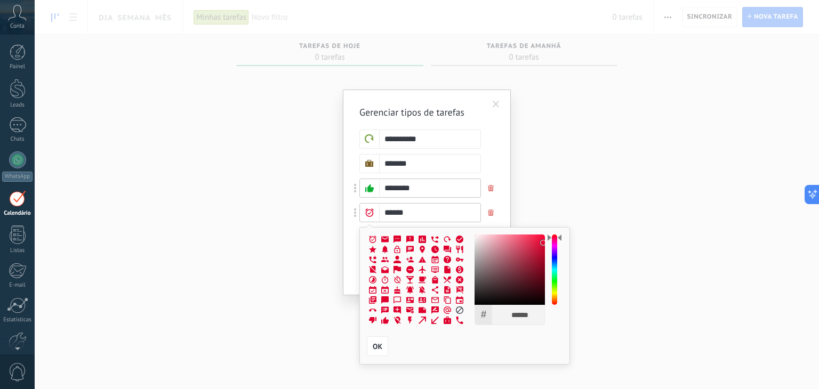
type input "******"
drag, startPoint x: 540, startPoint y: 242, endPoint x: 548, endPoint y: 243, distance: 8.0
click at [548, 243] on div "# ****** R *** G * B ** H *** S *** B ** OK" at bounding box center [519, 280] width 91 height 91
click at [437, 258] on icon at bounding box center [434, 259] width 7 height 7
click at [376, 348] on span "OK" at bounding box center [378, 346] width 10 height 7
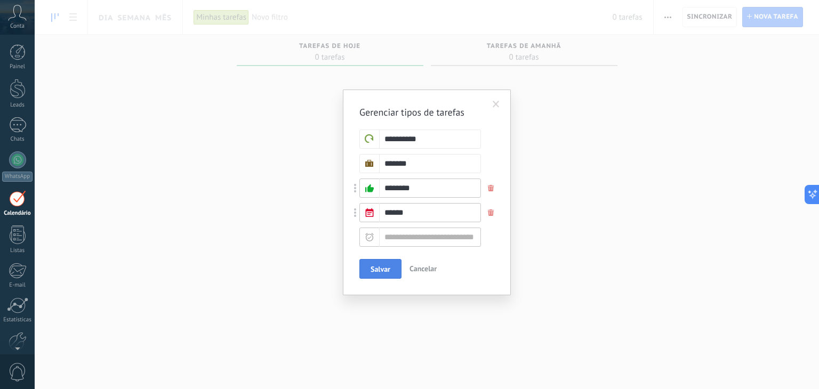
click at [381, 269] on span "Salvar" at bounding box center [380, 268] width 20 height 7
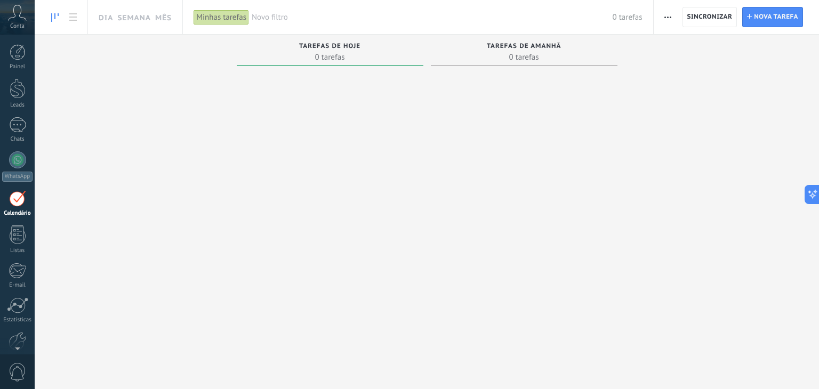
click at [319, 135] on div at bounding box center [330, 195] width 187 height 250
click at [76, 11] on link at bounding box center [73, 17] width 18 height 21
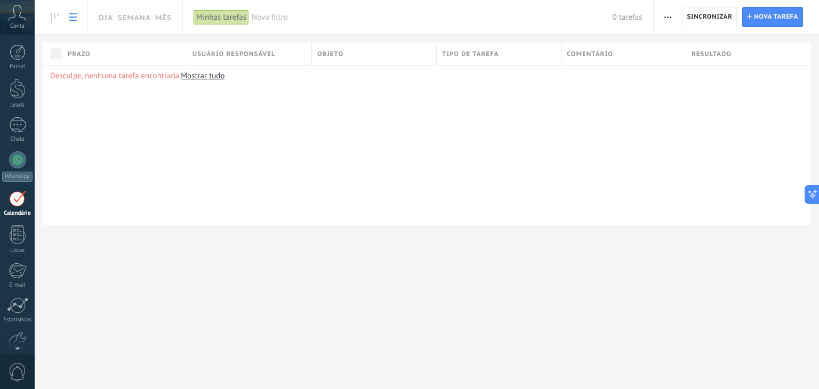
click at [222, 20] on div "Minhas tarefas" at bounding box center [220, 17] width 55 height 15
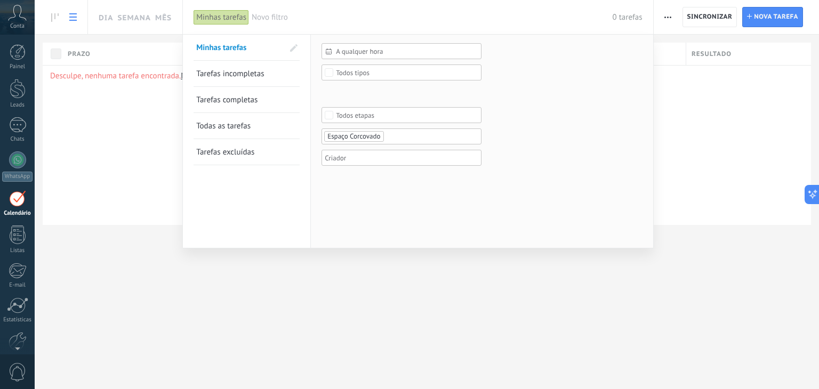
click at [374, 118] on span "Todos etapas" at bounding box center [402, 115] width 132 height 8
click at [374, 118] on div "Selecionar tudo" at bounding box center [359, 115] width 46 height 7
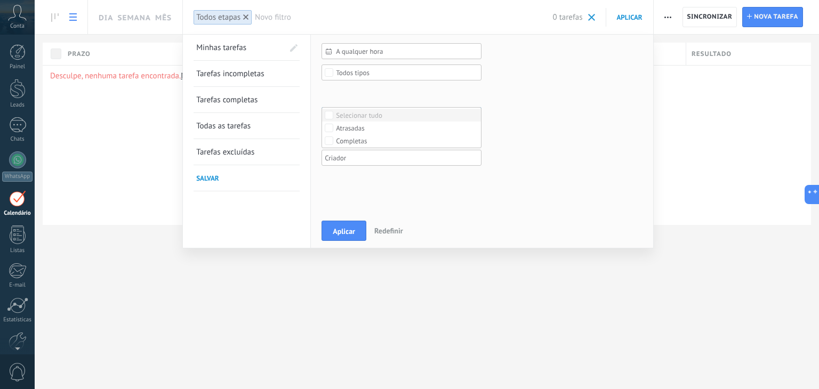
click at [349, 117] on div "Selecionar tudo" at bounding box center [359, 115] width 46 height 7
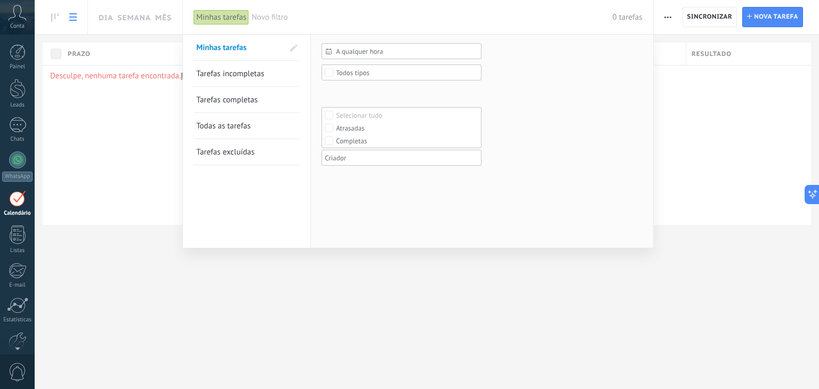
click at [237, 72] on span "Tarefas incompletas" at bounding box center [230, 74] width 68 height 10
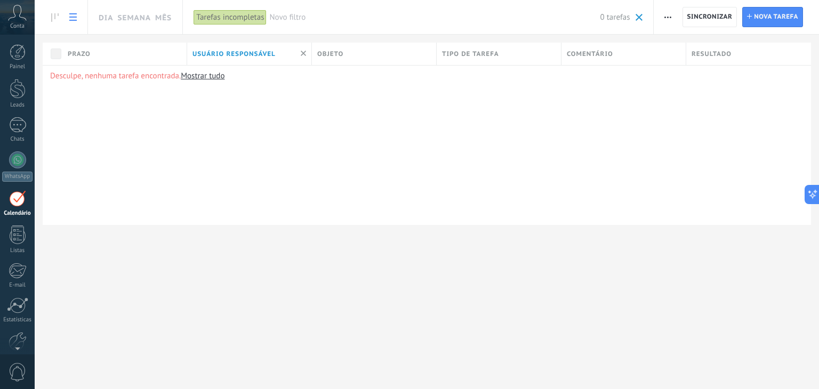
click at [225, 19] on div "Tarefas incompletas" at bounding box center [229, 17] width 73 height 15
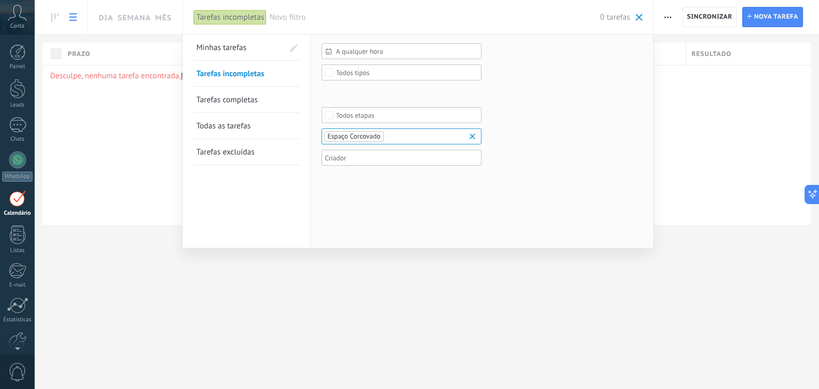
click at [233, 49] on span "Minhas tarefas" at bounding box center [221, 48] width 50 height 10
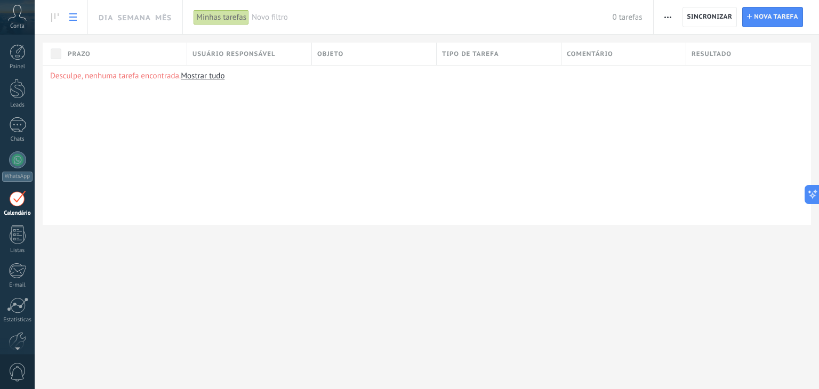
click at [665, 13] on span "button" at bounding box center [667, 17] width 7 height 20
click at [785, 189] on div "Desculpe, nenhuma tarefa encontrada. Mostrar tudo" at bounding box center [427, 145] width 768 height 160
click at [772, 17] on span "Nova tarefa" at bounding box center [776, 16] width 44 height 19
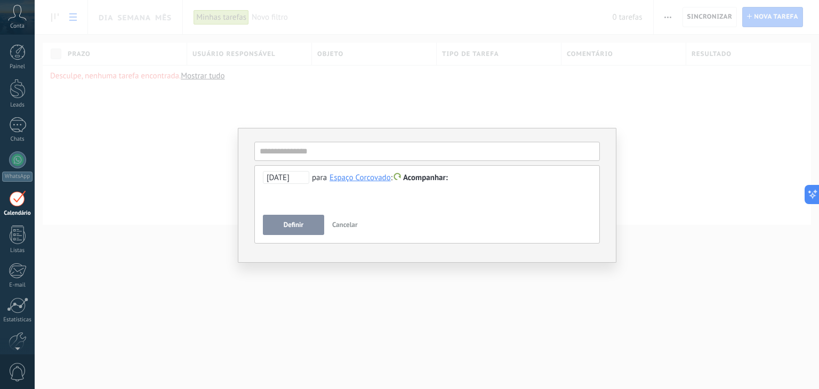
click at [411, 181] on span "Acompanhar" at bounding box center [425, 178] width 45 height 10
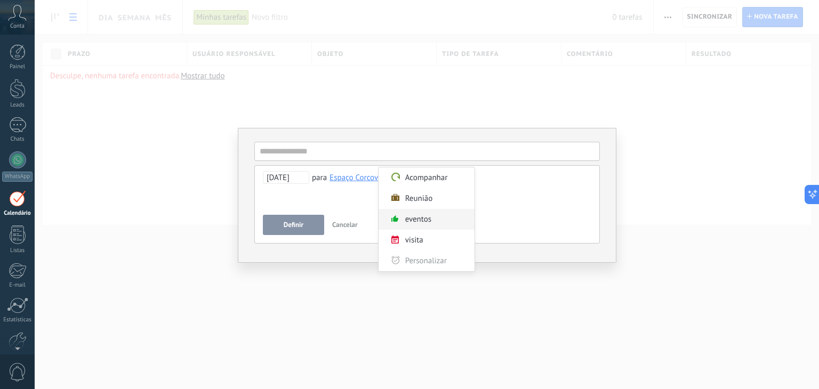
click at [416, 222] on label "eventos" at bounding box center [426, 219] width 96 height 21
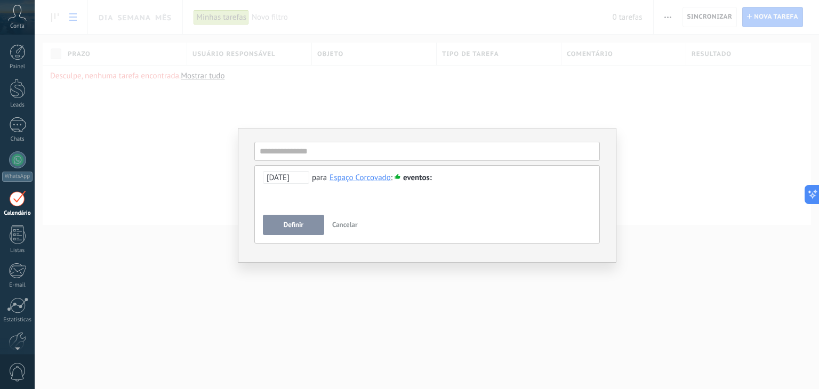
click at [356, 203] on div "**********" at bounding box center [427, 190] width 328 height 38
click at [410, 150] on input "text" at bounding box center [426, 151] width 345 height 19
click at [349, 221] on span "Cancelar" at bounding box center [345, 224] width 26 height 9
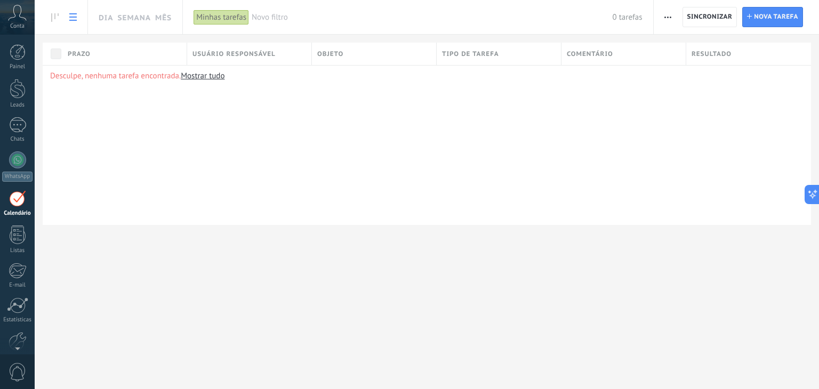
click at [346, 281] on div "Dia Semana Mês Imprimir Exportar Gerenciar tipos de tarefas Sincronizar Sincron…" at bounding box center [427, 194] width 784 height 389
drag, startPoint x: 14, startPoint y: 210, endPoint x: 22, endPoint y: 223, distance: 15.3
click at [15, 210] on div "Calendário" at bounding box center [17, 213] width 31 height 7
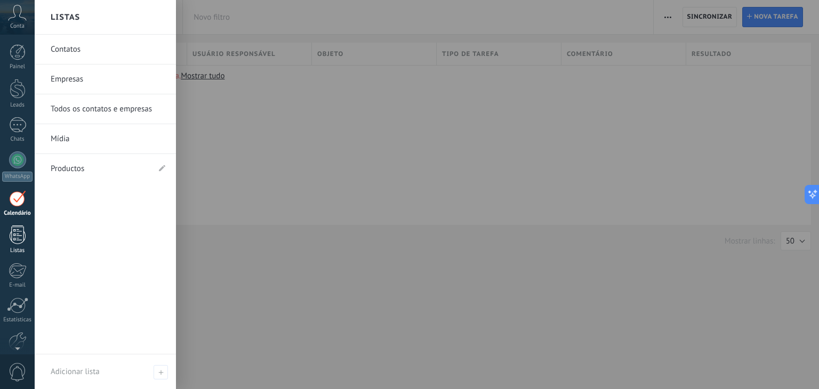
click at [25, 243] on div at bounding box center [18, 234] width 16 height 19
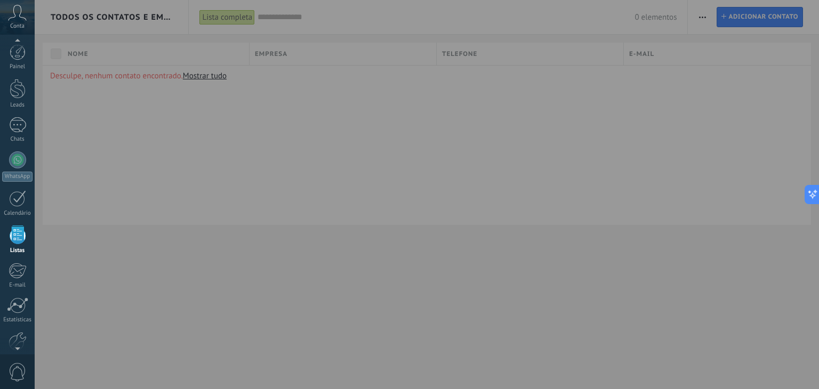
scroll to position [27, 0]
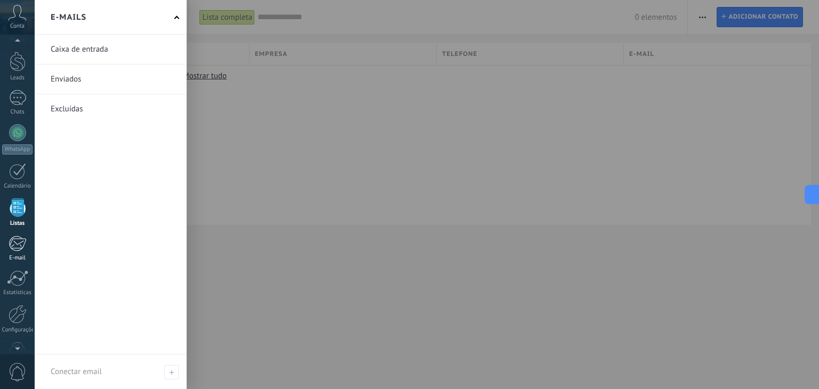
click at [30, 244] on link "E-mail" at bounding box center [17, 249] width 35 height 26
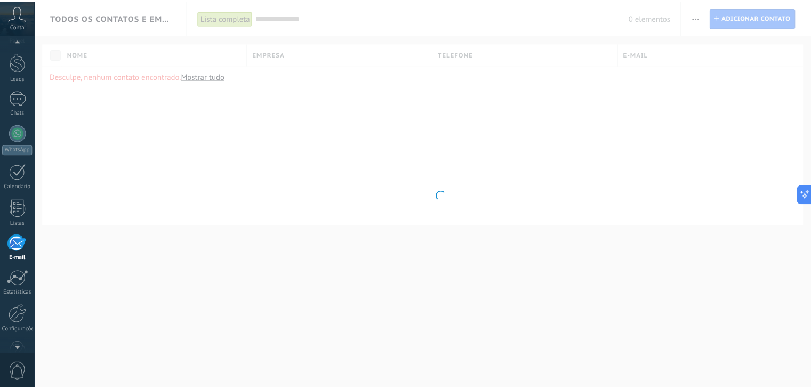
scroll to position [54, 0]
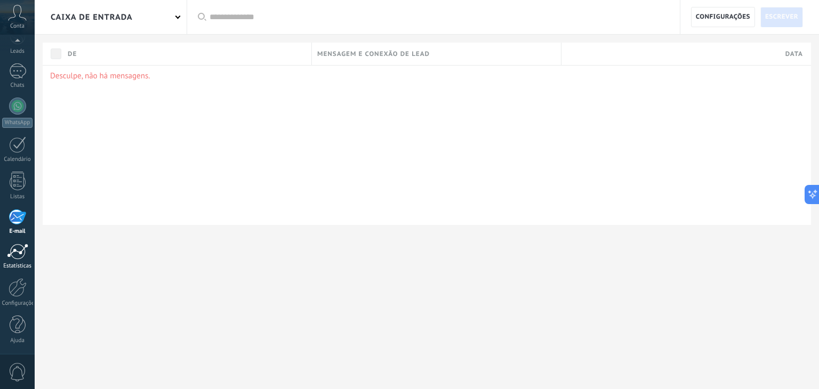
click at [28, 257] on link "Estatísticas" at bounding box center [17, 257] width 35 height 26
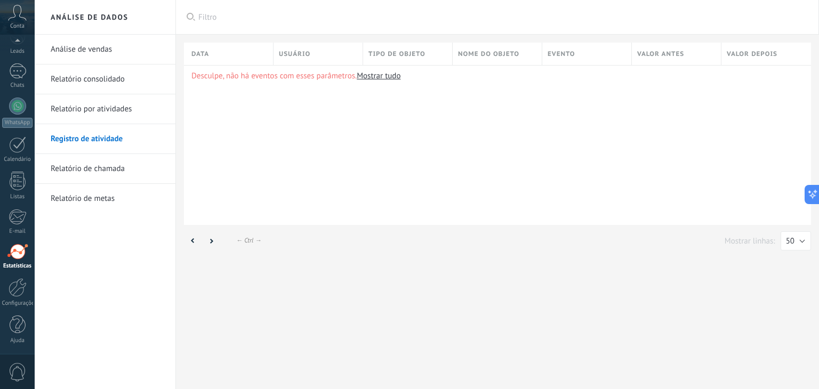
click at [126, 175] on link "Relatório de chamada" at bounding box center [108, 169] width 114 height 30
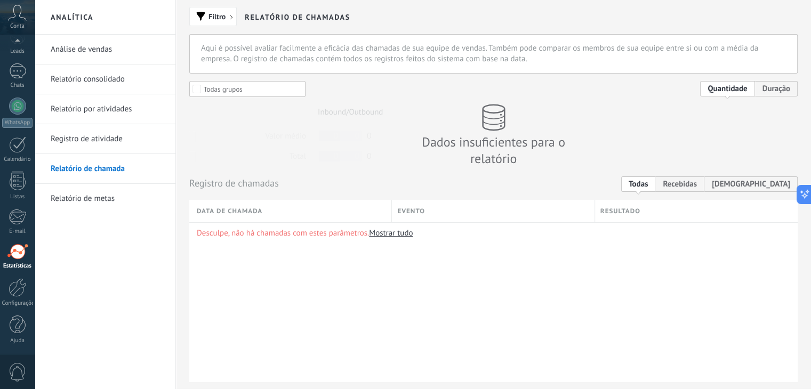
click at [107, 204] on link "Relatório de metas" at bounding box center [108, 199] width 114 height 30
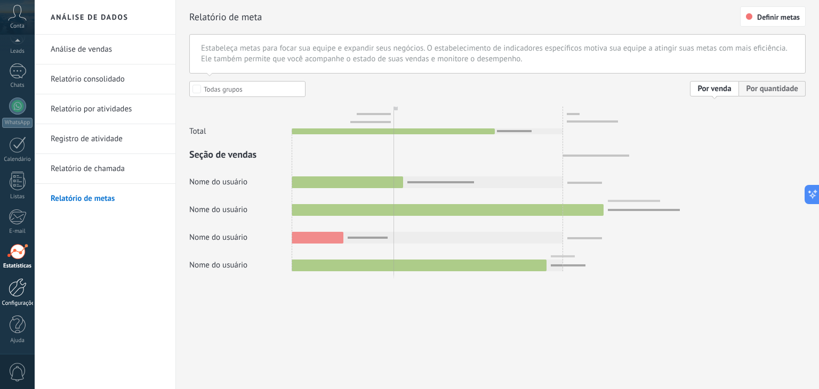
click at [19, 293] on div at bounding box center [18, 287] width 18 height 19
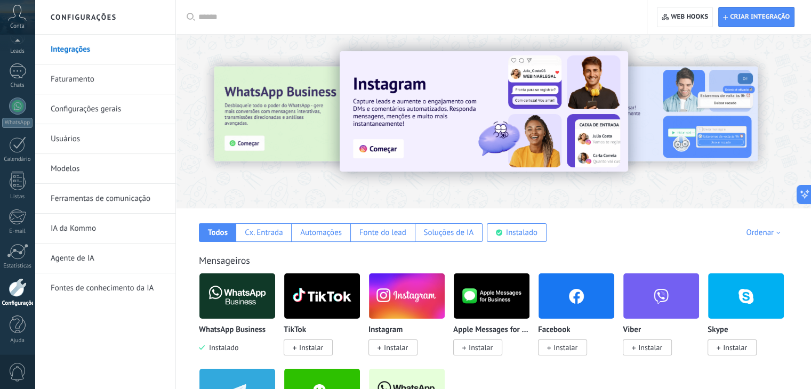
click at [58, 71] on link "Faturamento" at bounding box center [108, 79] width 114 height 30
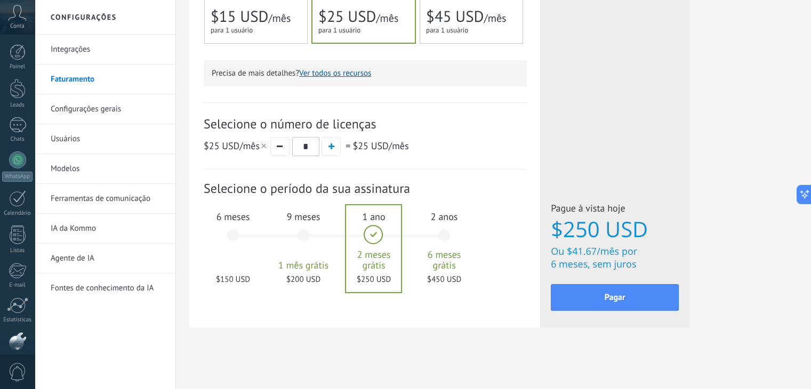
scroll to position [54, 0]
click at [90, 113] on link "Configurações gerais" at bounding box center [108, 109] width 114 height 30
